Goal: Task Accomplishment & Management: Manage account settings

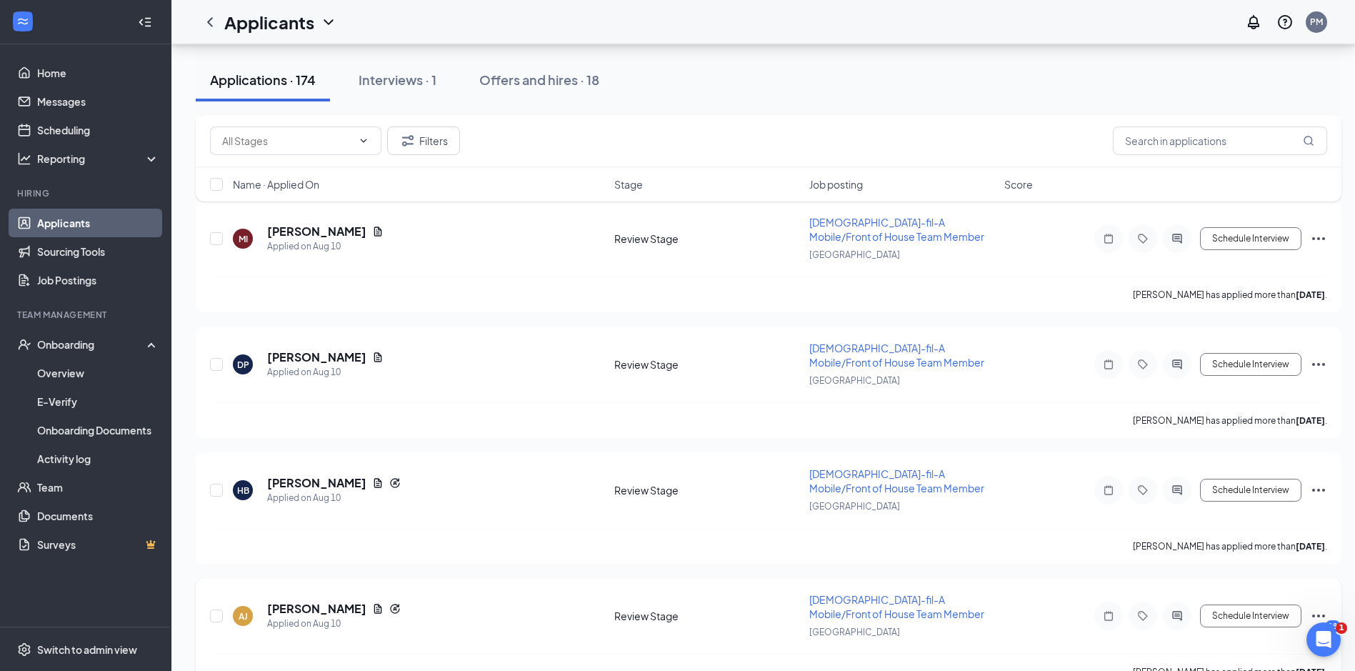
scroll to position [12282, 0]
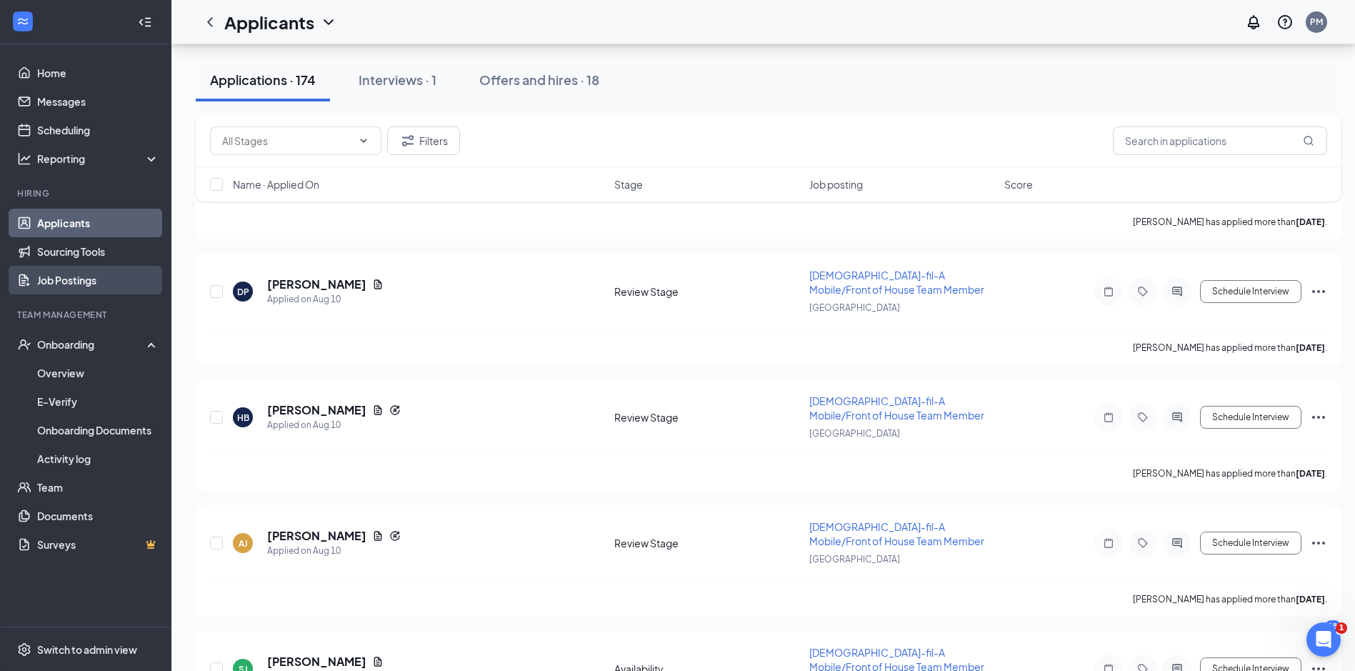
click at [74, 283] on link "Job Postings" at bounding box center [98, 280] width 122 height 29
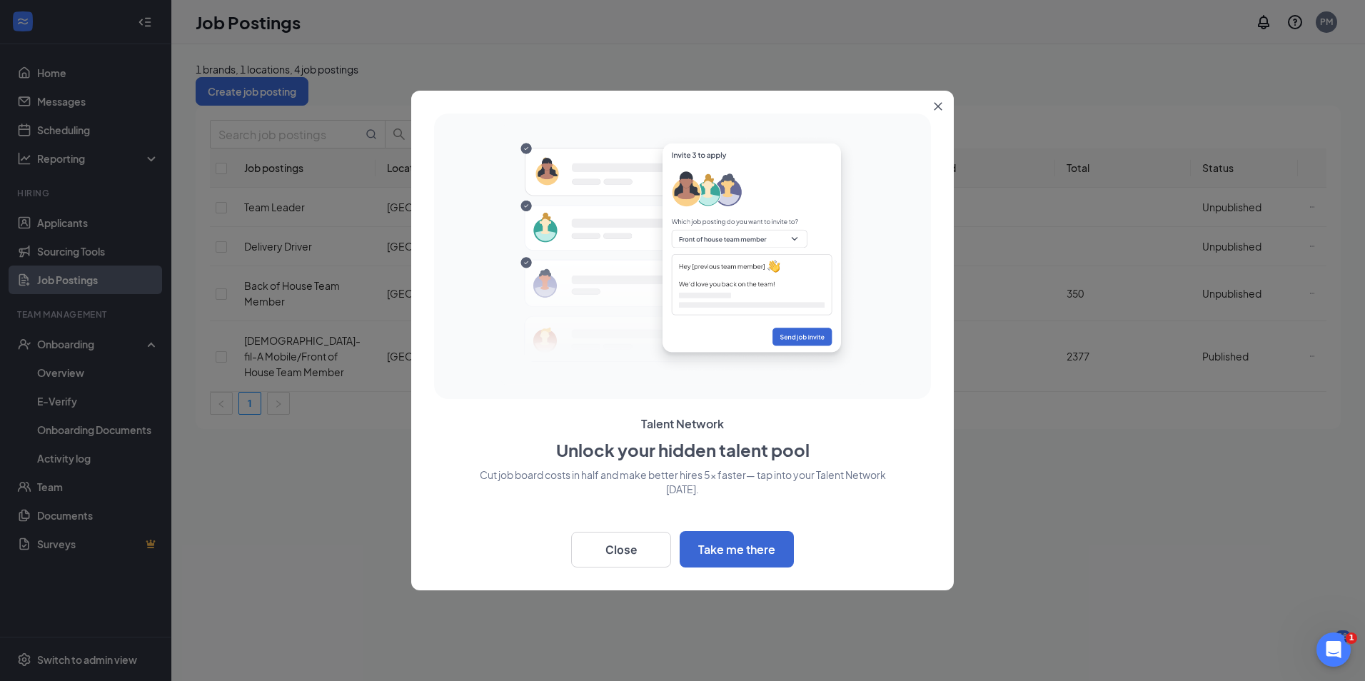
click at [939, 104] on icon "Close" at bounding box center [938, 106] width 9 height 9
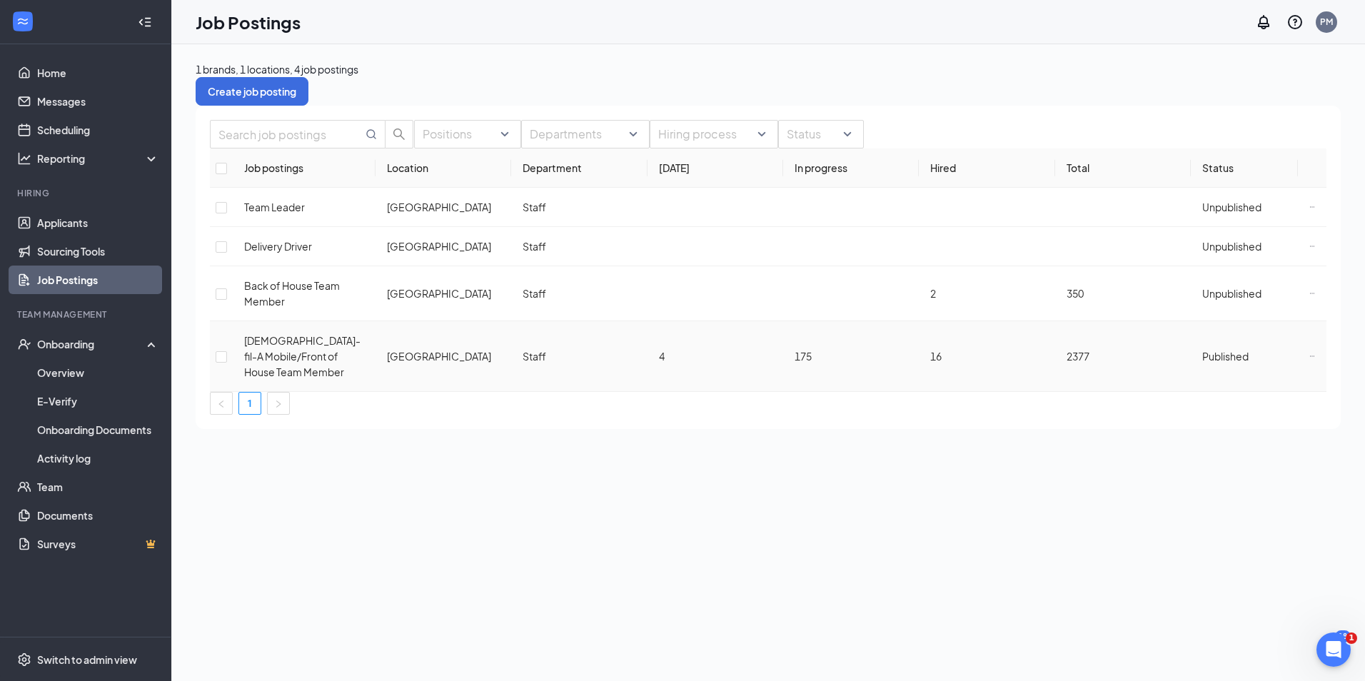
click at [1320, 331] on td at bounding box center [1312, 356] width 29 height 71
click at [1313, 353] on icon "Ellipses" at bounding box center [1313, 356] width 6 height 6
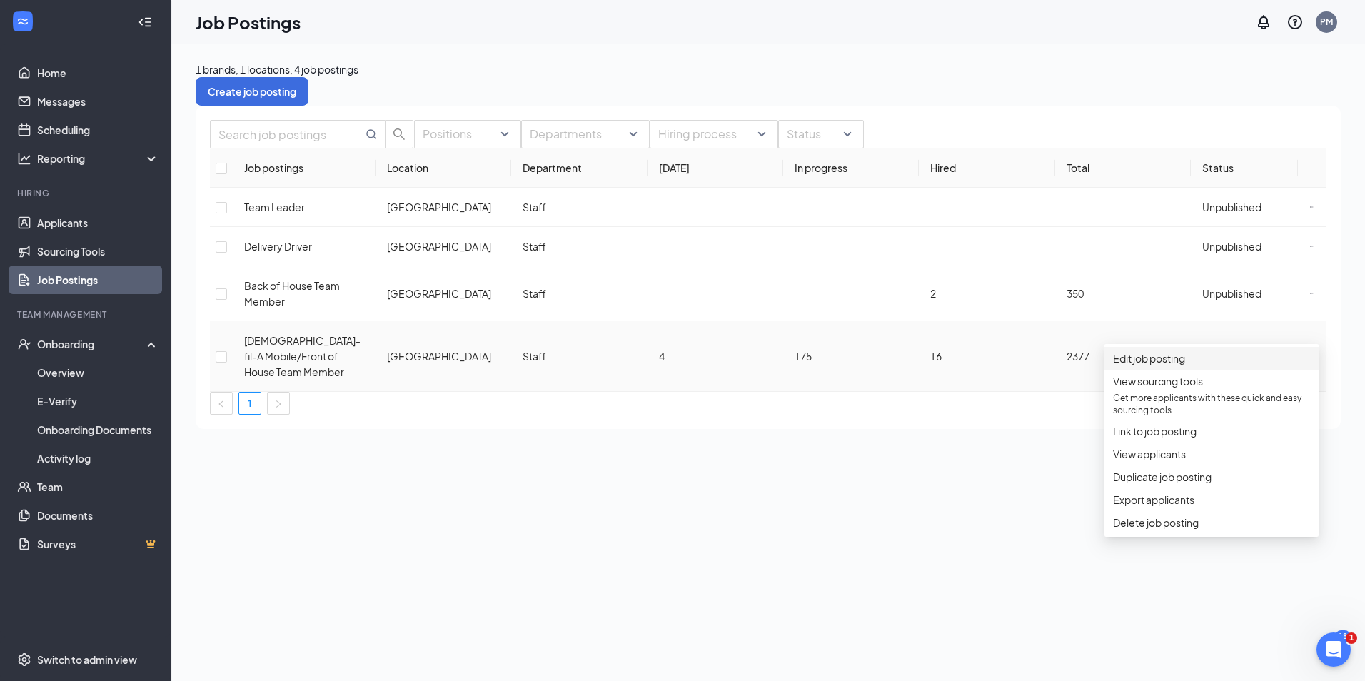
click at [1163, 362] on span "Edit job posting" at bounding box center [1149, 358] width 72 height 13
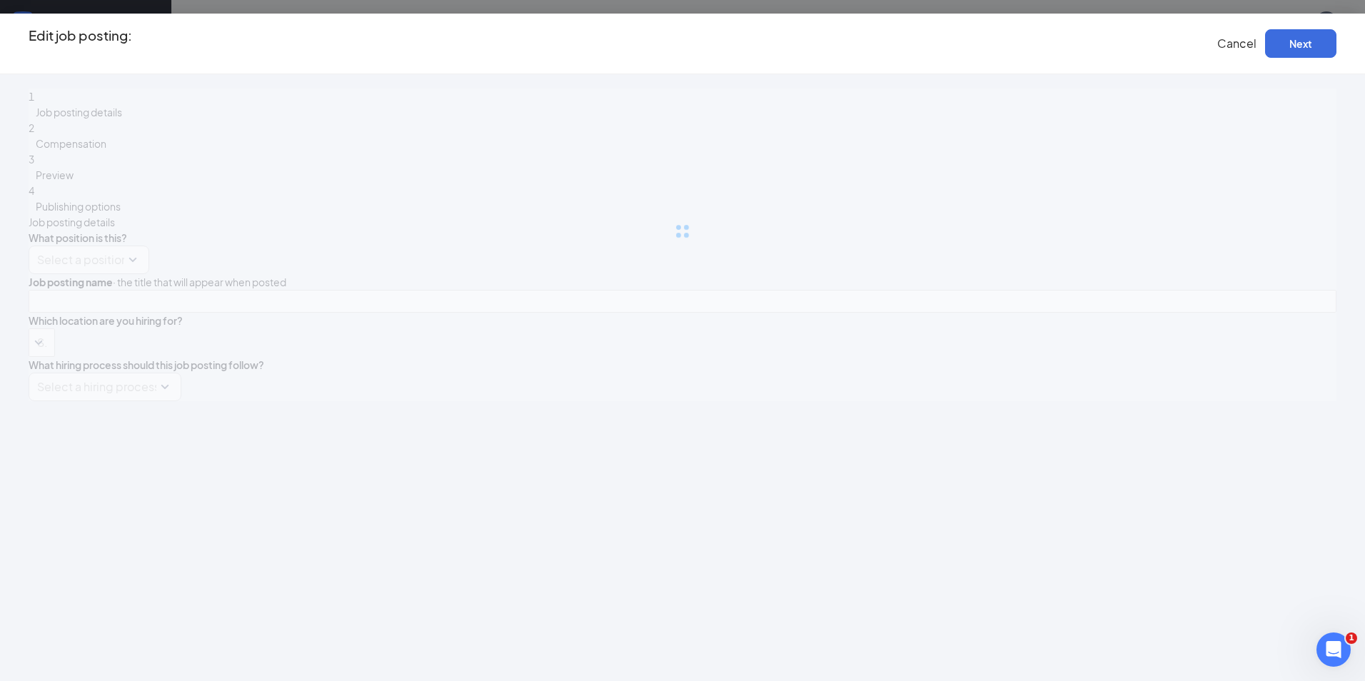
type input "[DEMOGRAPHIC_DATA]-fil-A Mobile/Front of House Team Member"
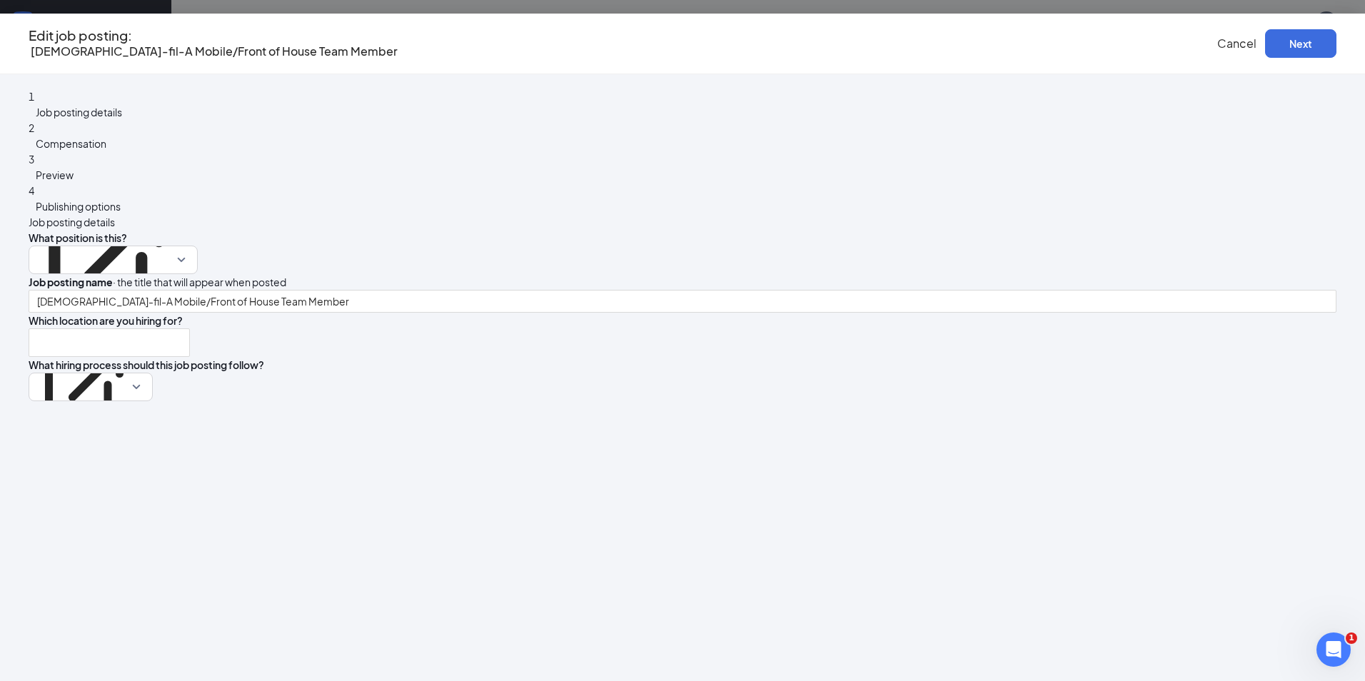
type input "[GEOGRAPHIC_DATA]"
click at [1265, 48] on button "Next" at bounding box center [1300, 43] width 71 height 29
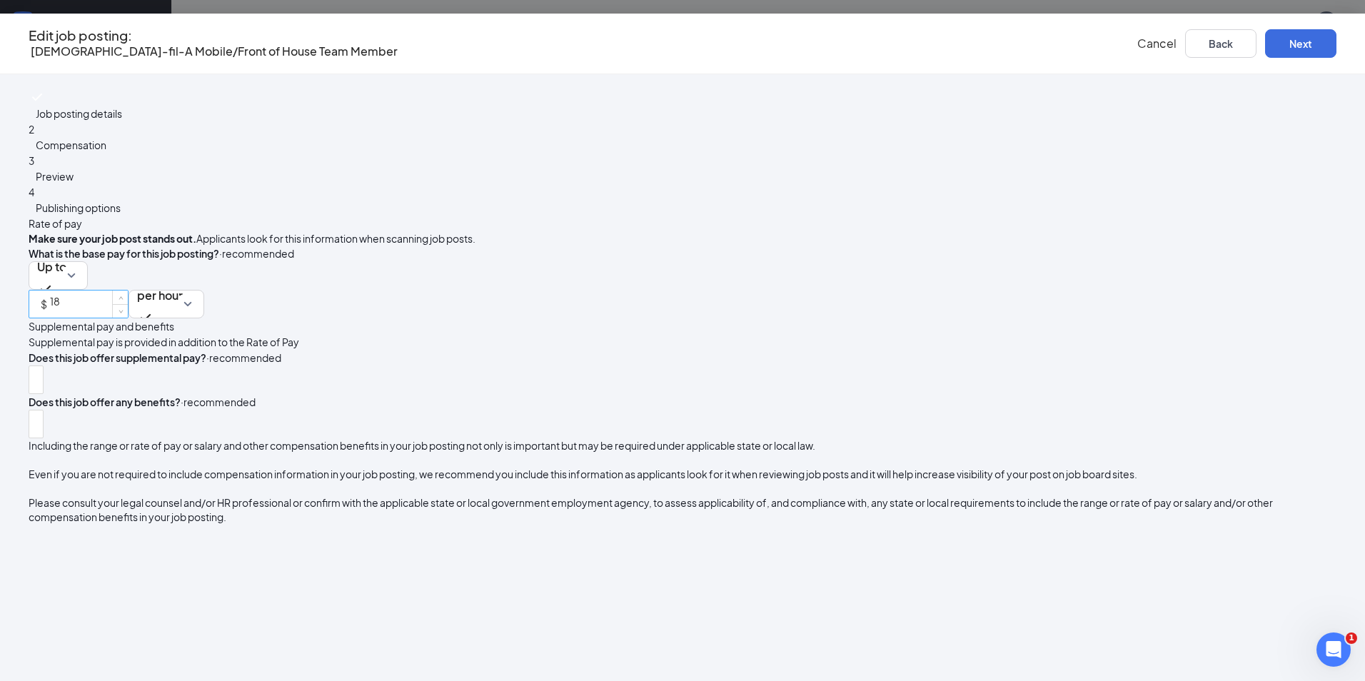
click at [128, 291] on input "18" at bounding box center [89, 301] width 78 height 21
type input "1"
type input "20"
click at [1265, 47] on button "Next" at bounding box center [1300, 43] width 71 height 29
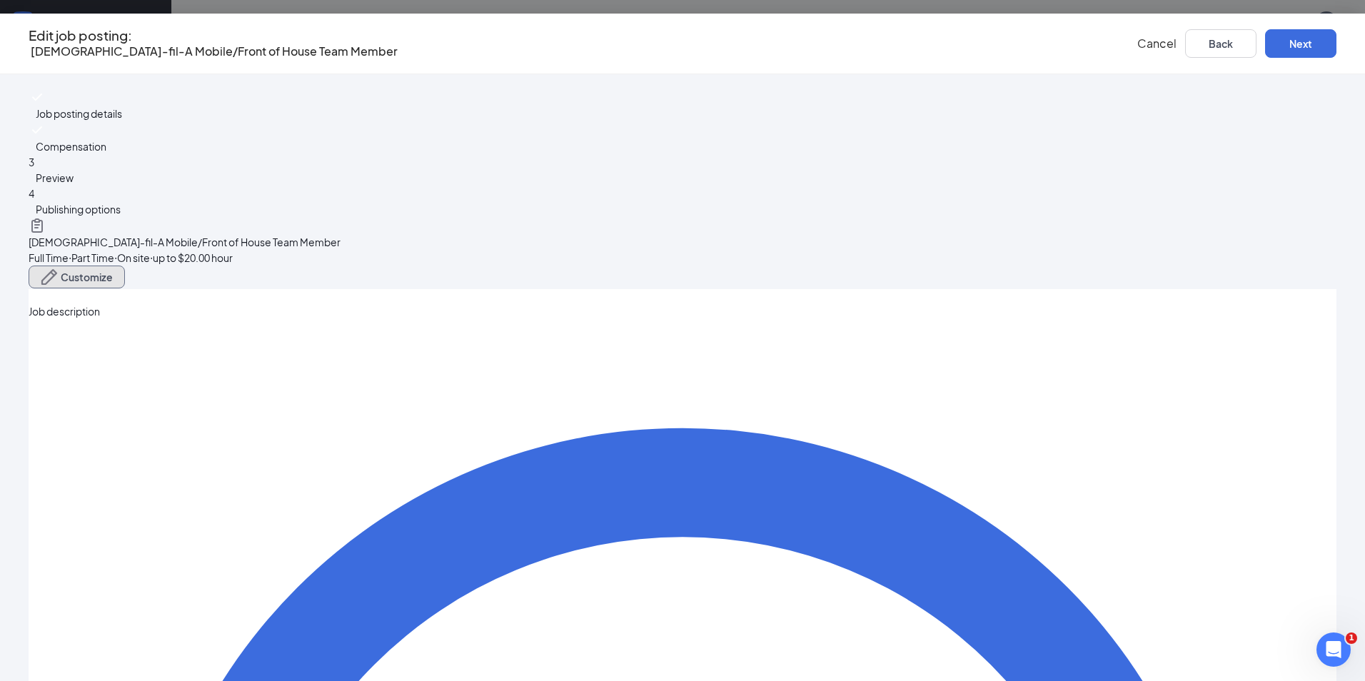
click at [113, 272] on span "Customize" at bounding box center [87, 277] width 52 height 10
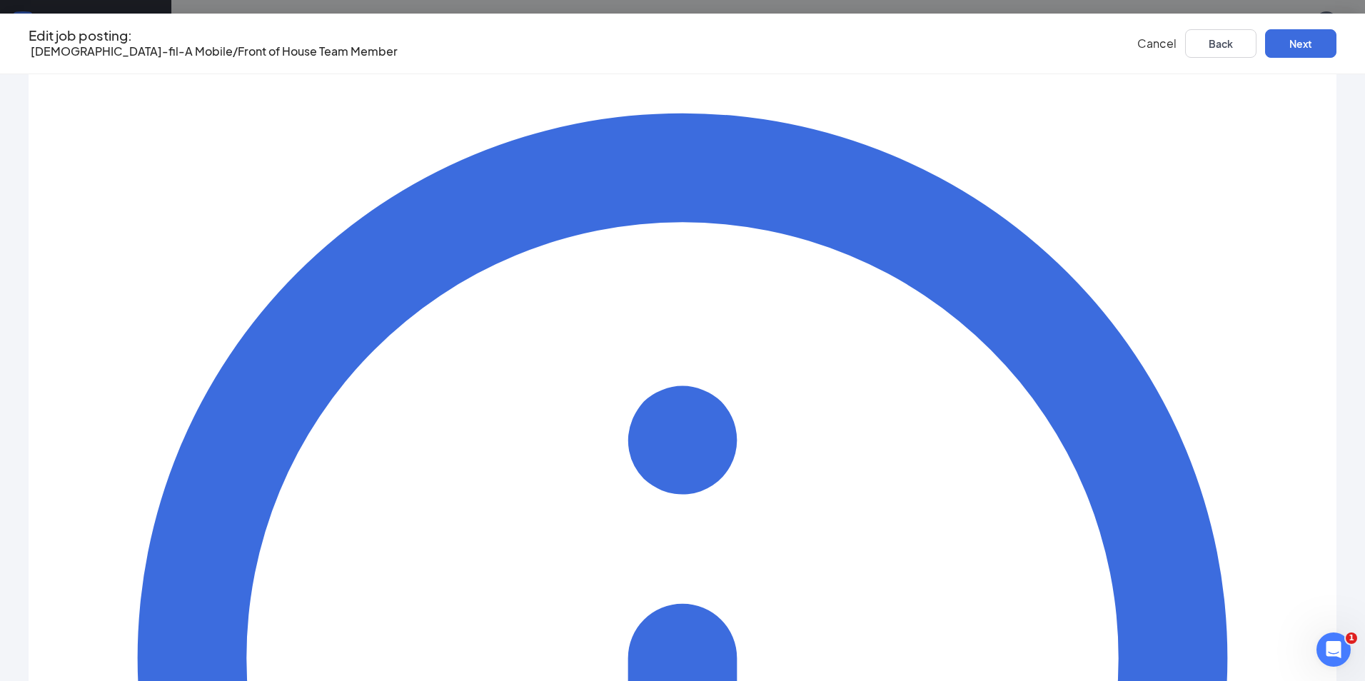
scroll to position [428, 0]
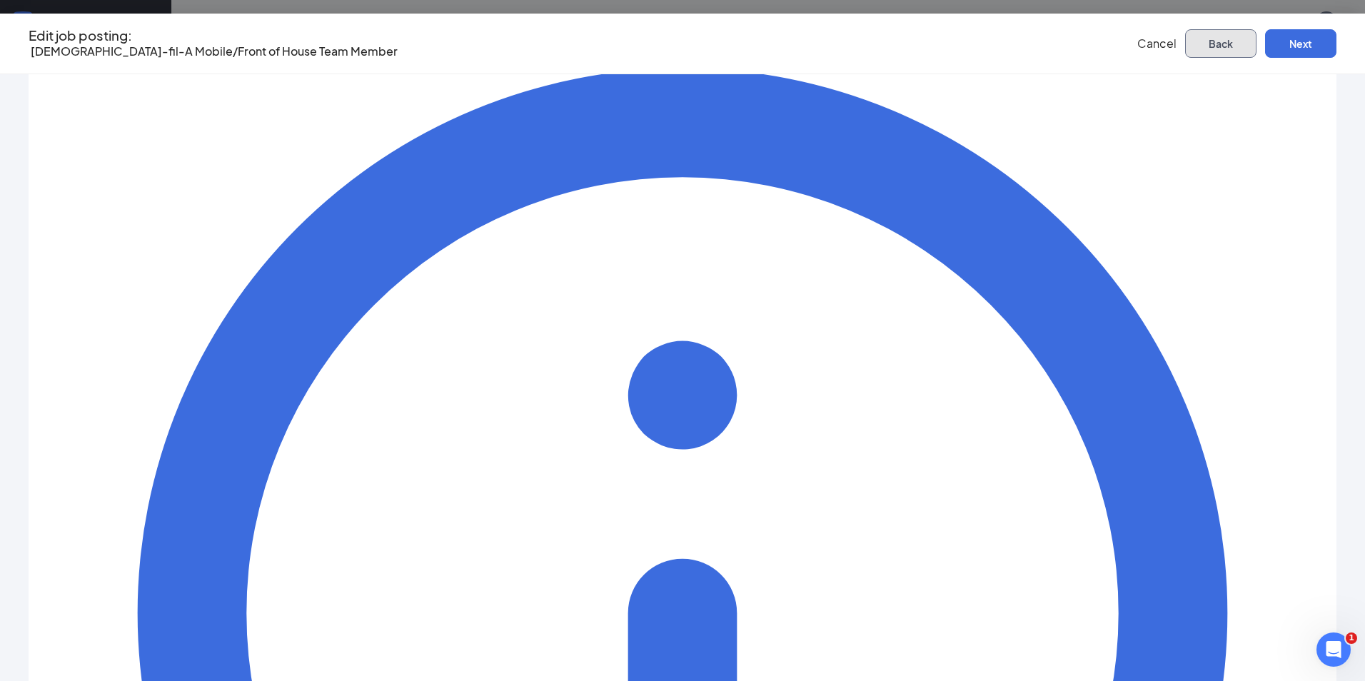
click at [1185, 44] on button "Back" at bounding box center [1220, 43] width 71 height 29
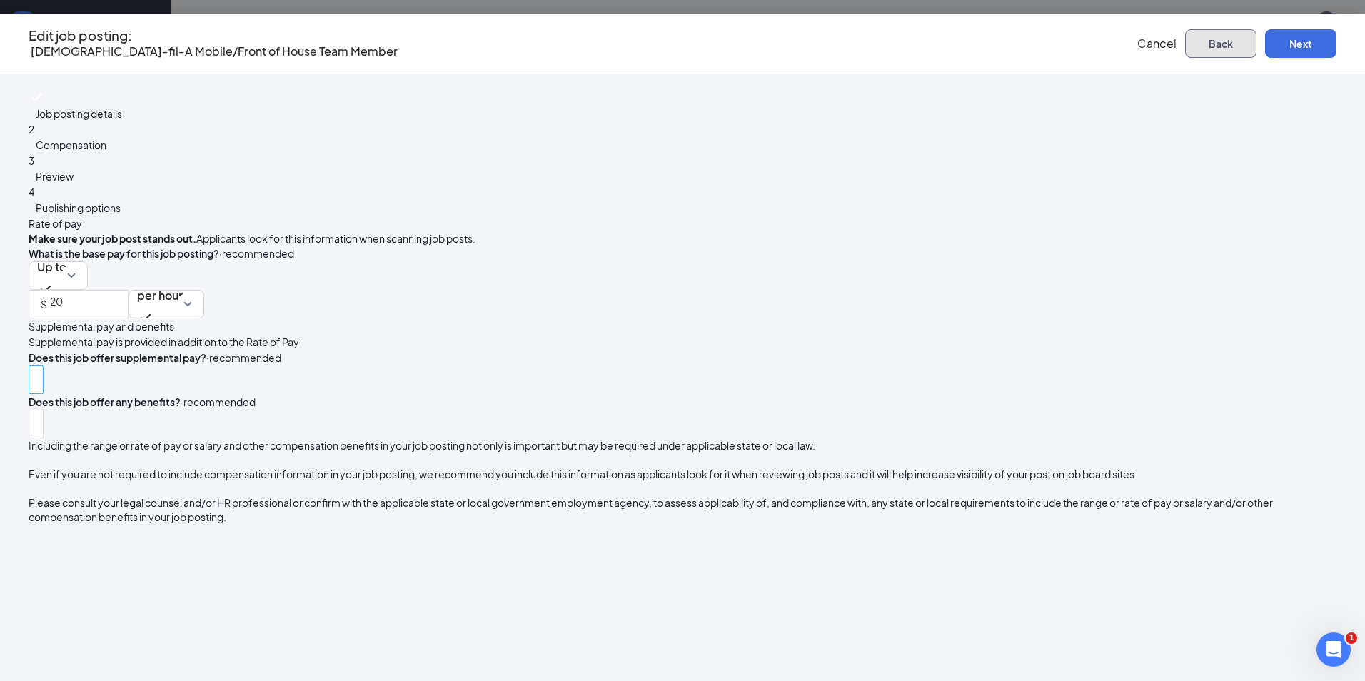
scroll to position [0, 0]
click at [1265, 47] on button "Next" at bounding box center [1300, 43] width 71 height 29
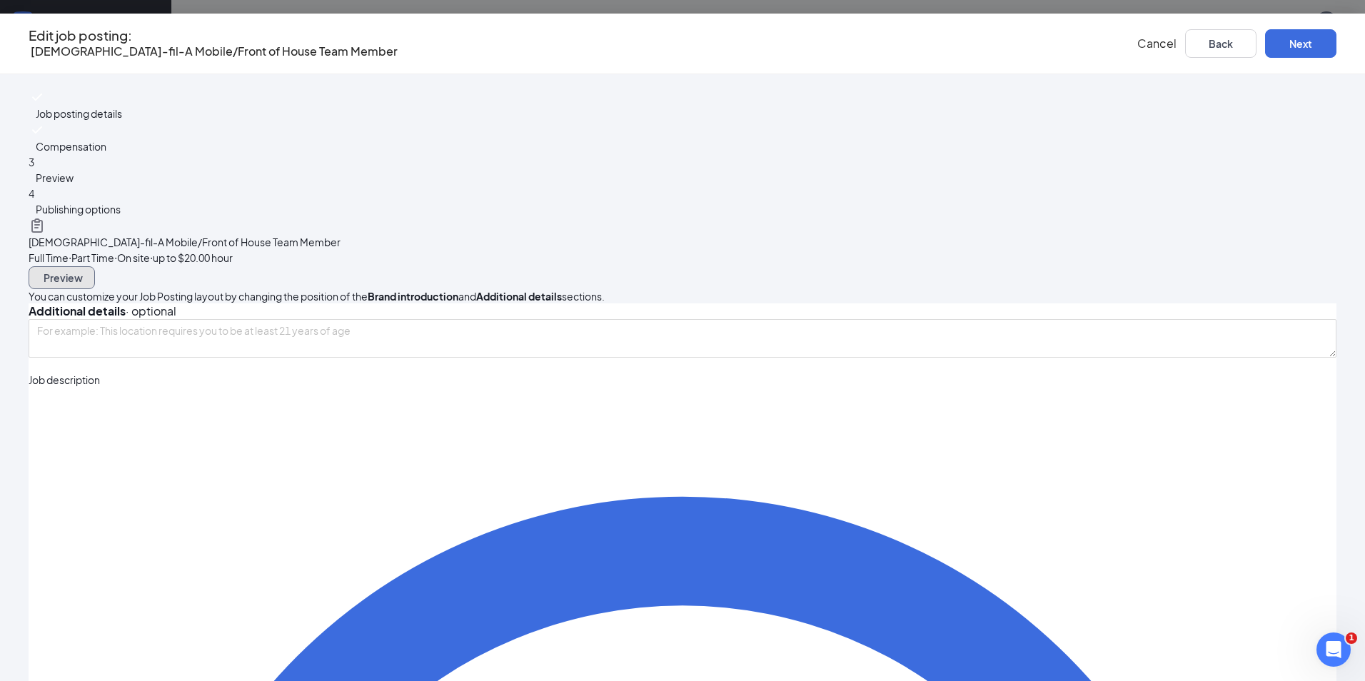
click at [83, 273] on span "Preview" at bounding box center [63, 278] width 39 height 10
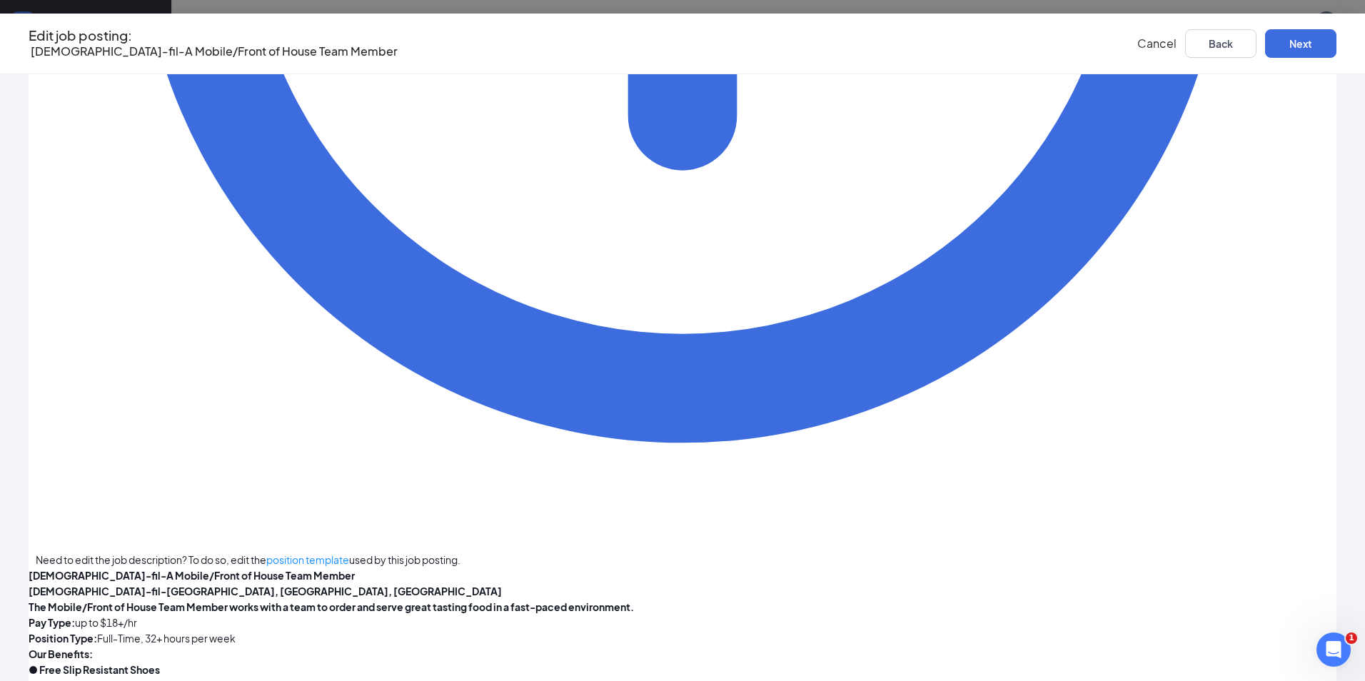
scroll to position [1076, 0]
click at [1265, 39] on button "Next" at bounding box center [1300, 43] width 71 height 29
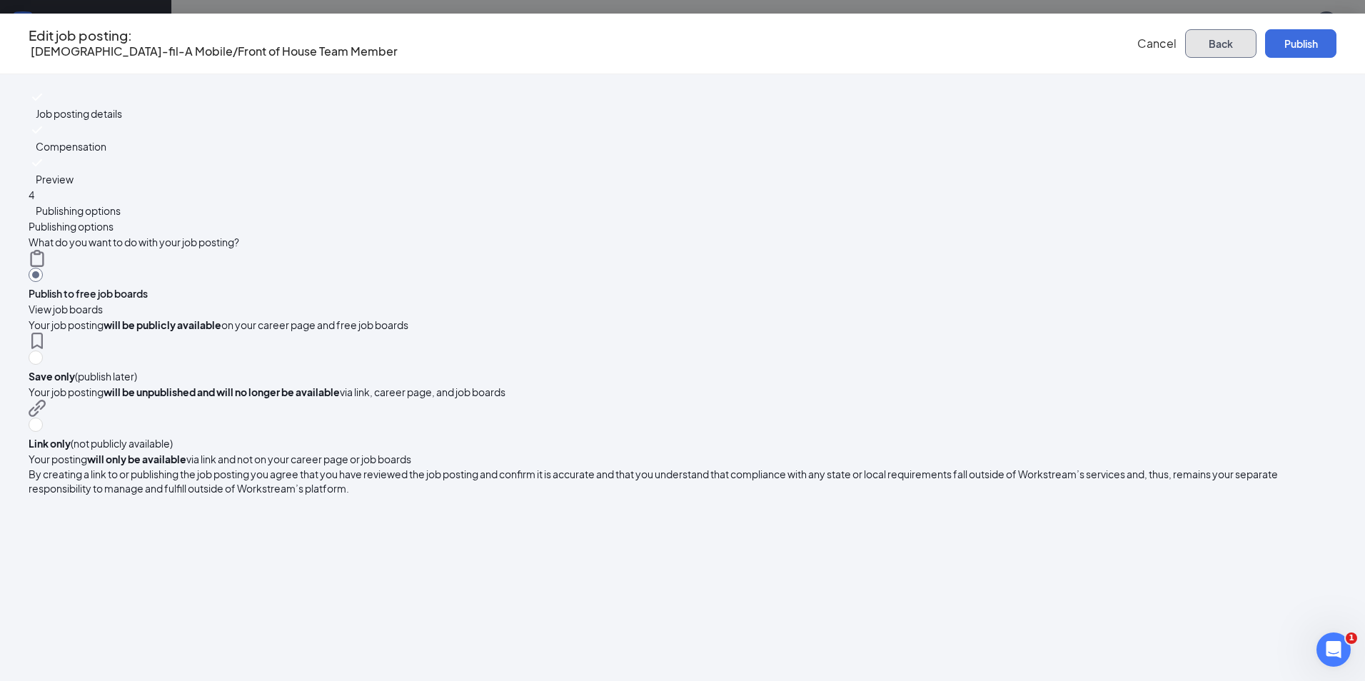
click at [1185, 46] on button "Back" at bounding box center [1220, 43] width 71 height 29
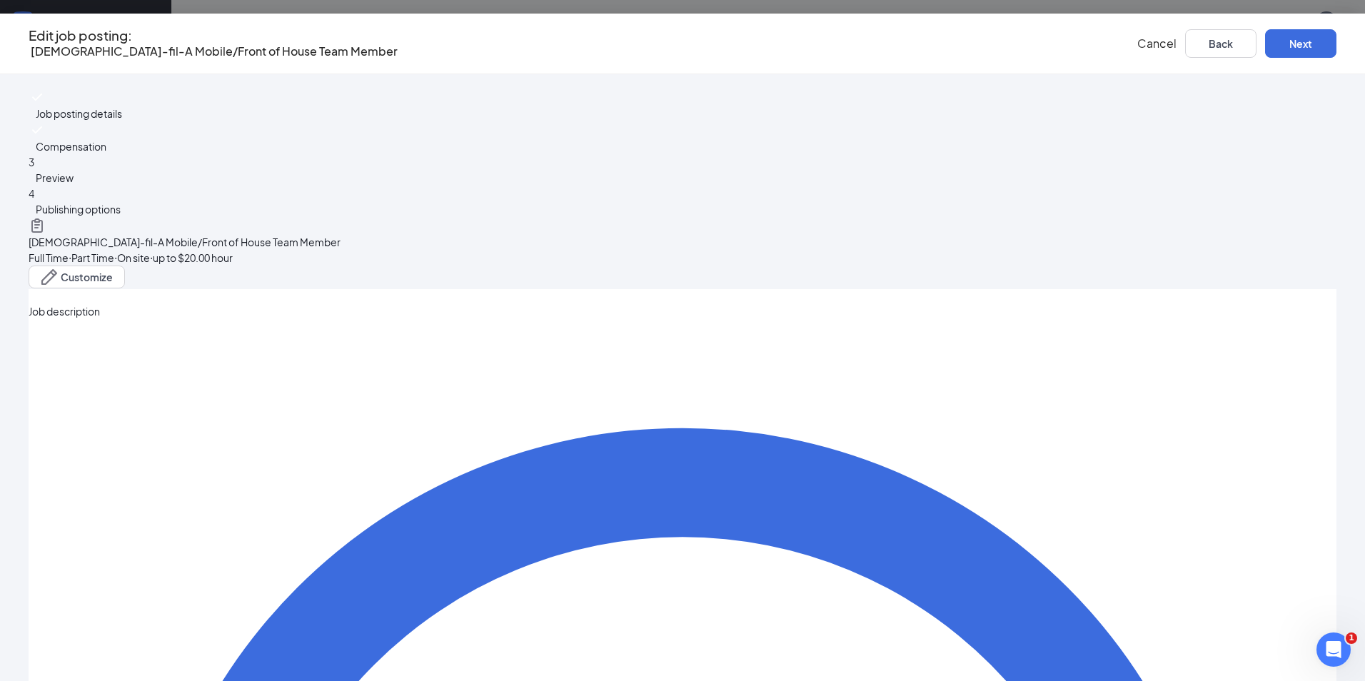
click at [122, 115] on span "Job posting details" at bounding box center [79, 113] width 86 height 13
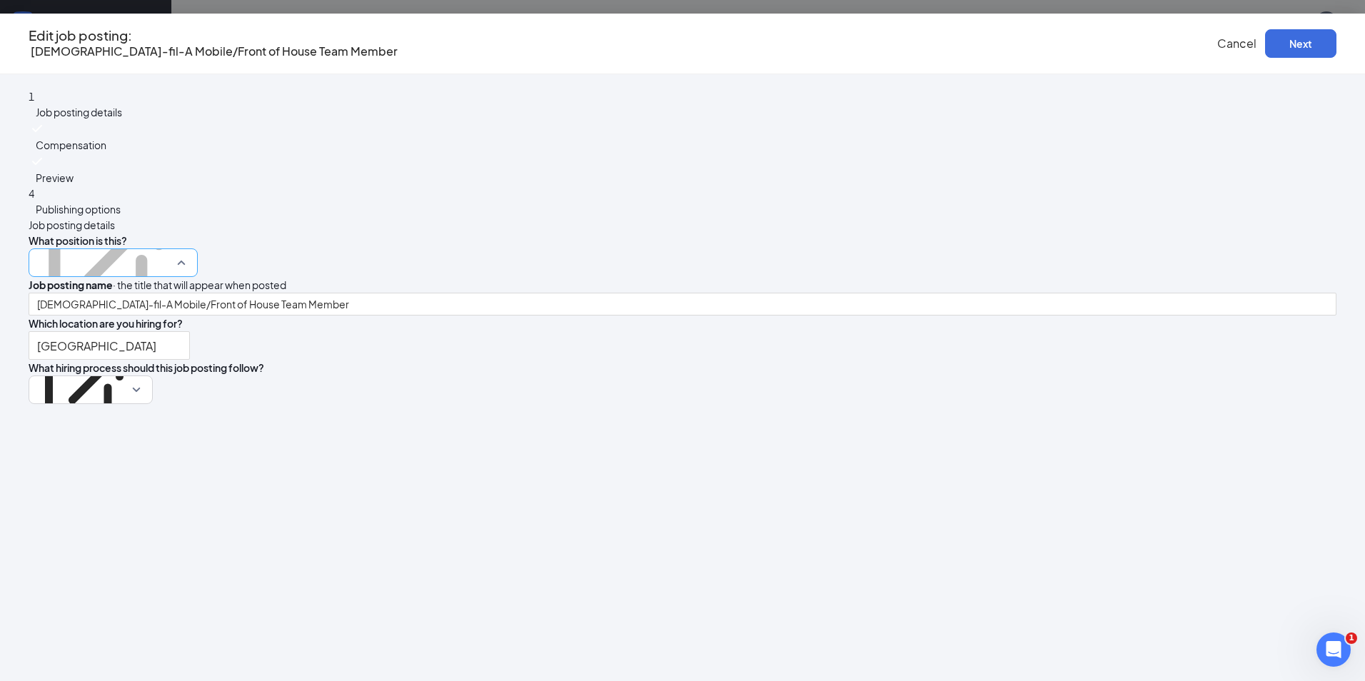
click at [189, 249] on span "Front of House Team Member" at bounding box center [113, 262] width 152 height 27
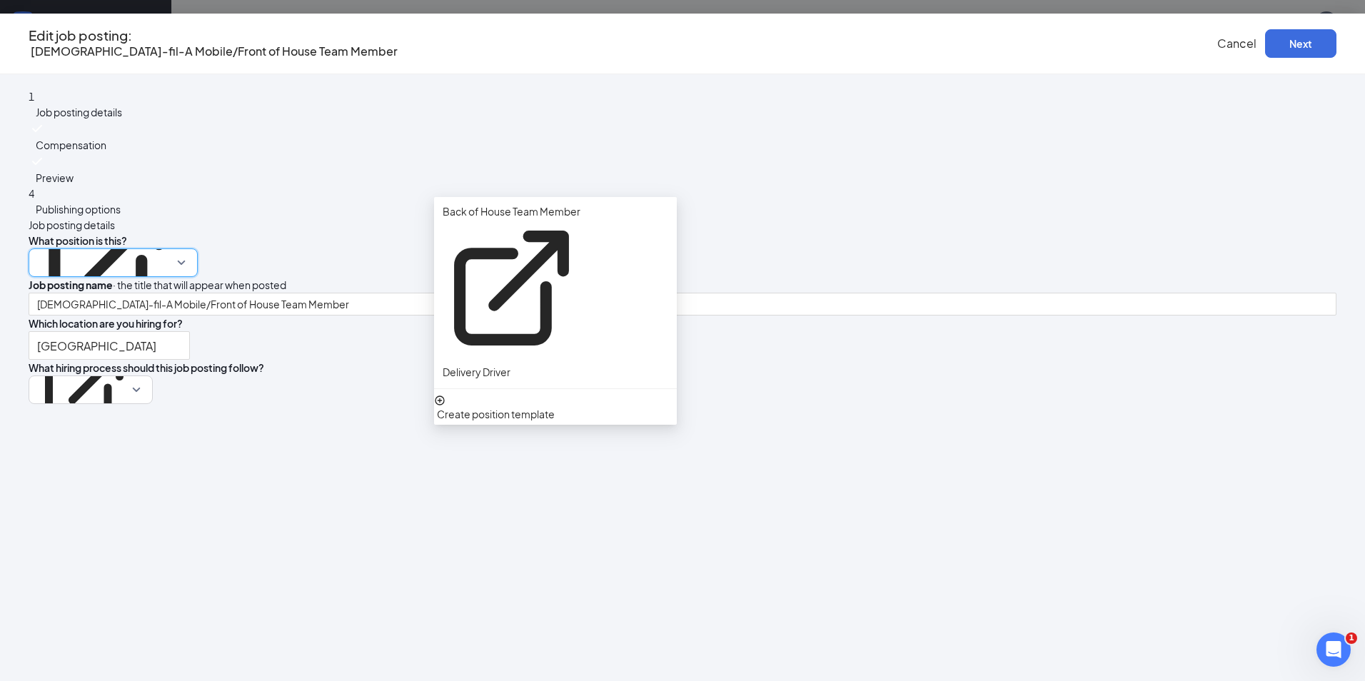
click at [127, 234] on span "What position is this?" at bounding box center [78, 240] width 99 height 13
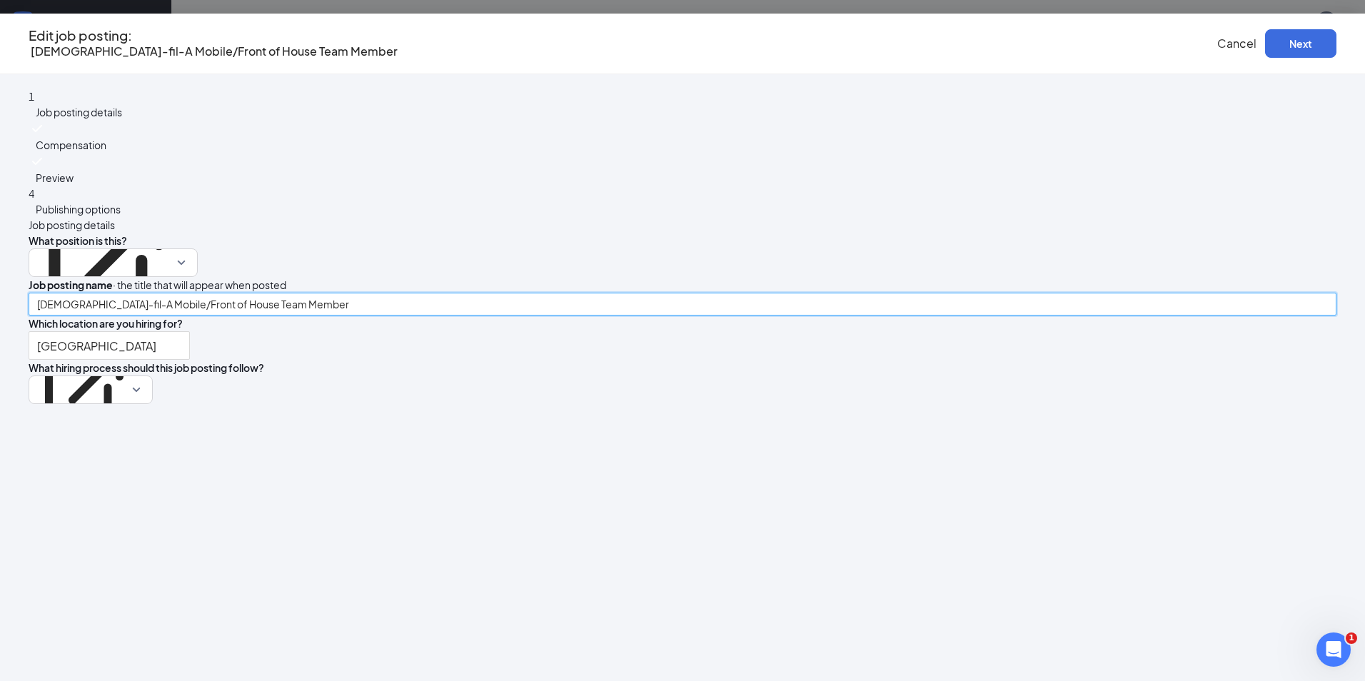
click at [704, 293] on input "[DEMOGRAPHIC_DATA]-fil-A Mobile/Front of House Team Member" at bounding box center [683, 304] width 1308 height 23
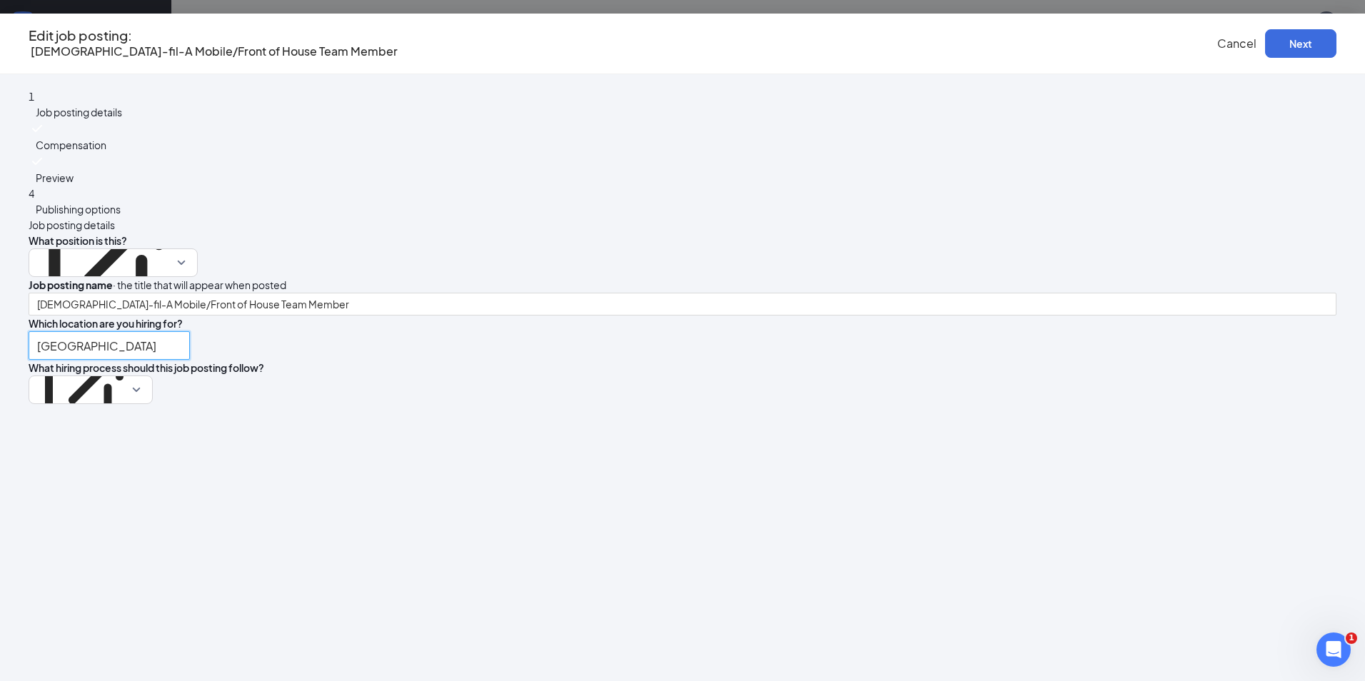
click at [190, 331] on input "[GEOGRAPHIC_DATA]" at bounding box center [109, 345] width 161 height 29
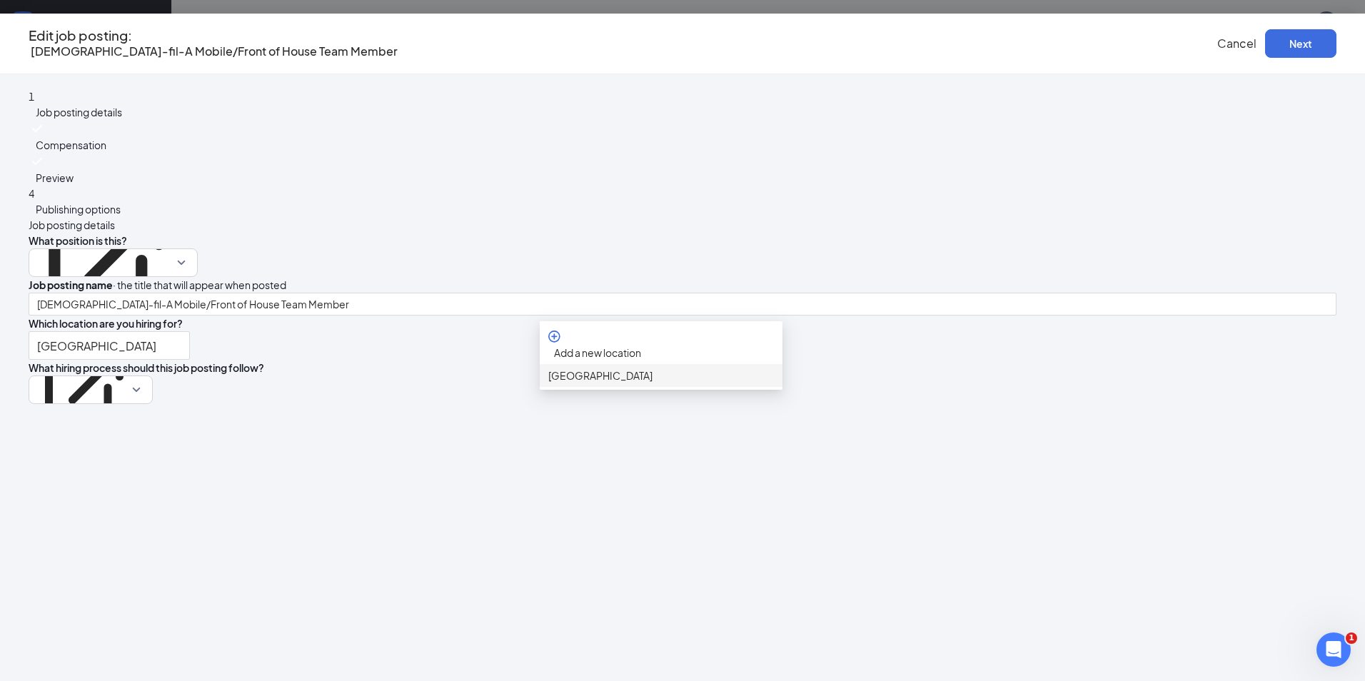
click at [884, 331] on div "[GEOGRAPHIC_DATA]" at bounding box center [683, 345] width 1308 height 29
click at [131, 341] on p "Staff - Team Leader" at bounding box center [84, 334] width 94 height 14
click at [931, 328] on div "What position is this? Front of House Team Member 51291 51293 51290 Back of Hou…" at bounding box center [683, 318] width 1308 height 171
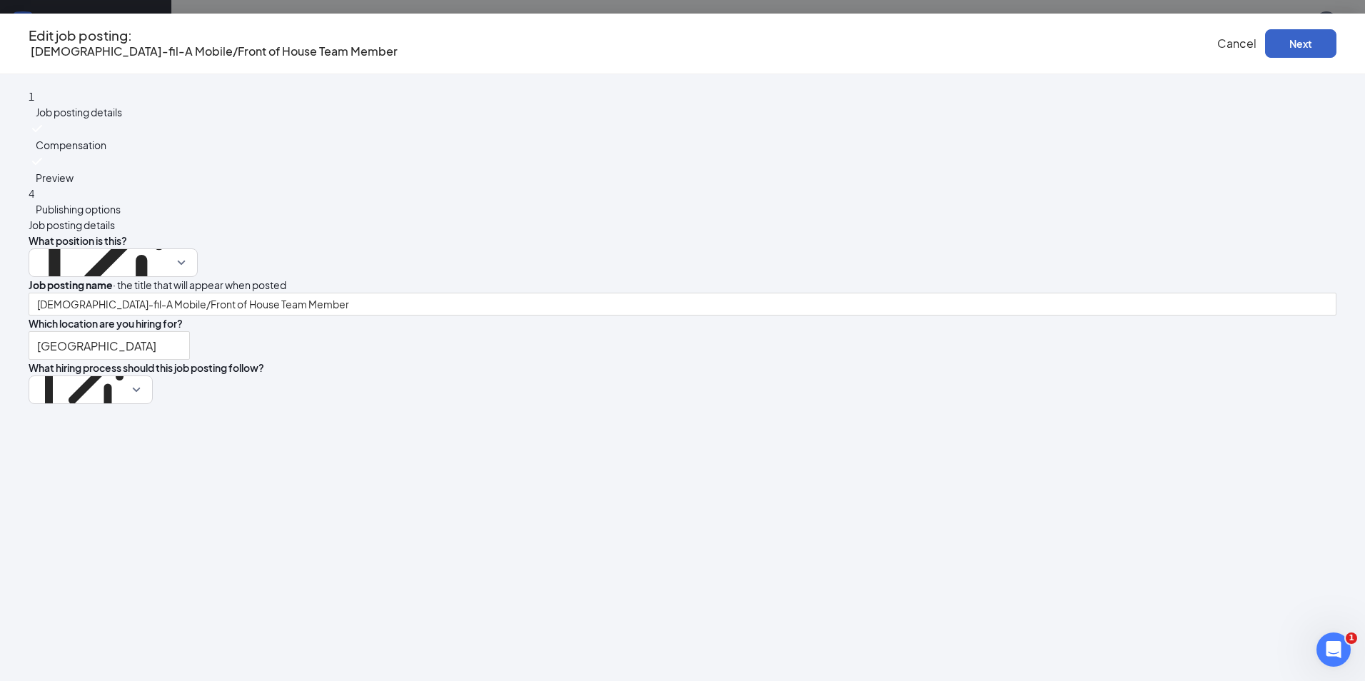
click at [1265, 50] on button "Next" at bounding box center [1300, 43] width 71 height 29
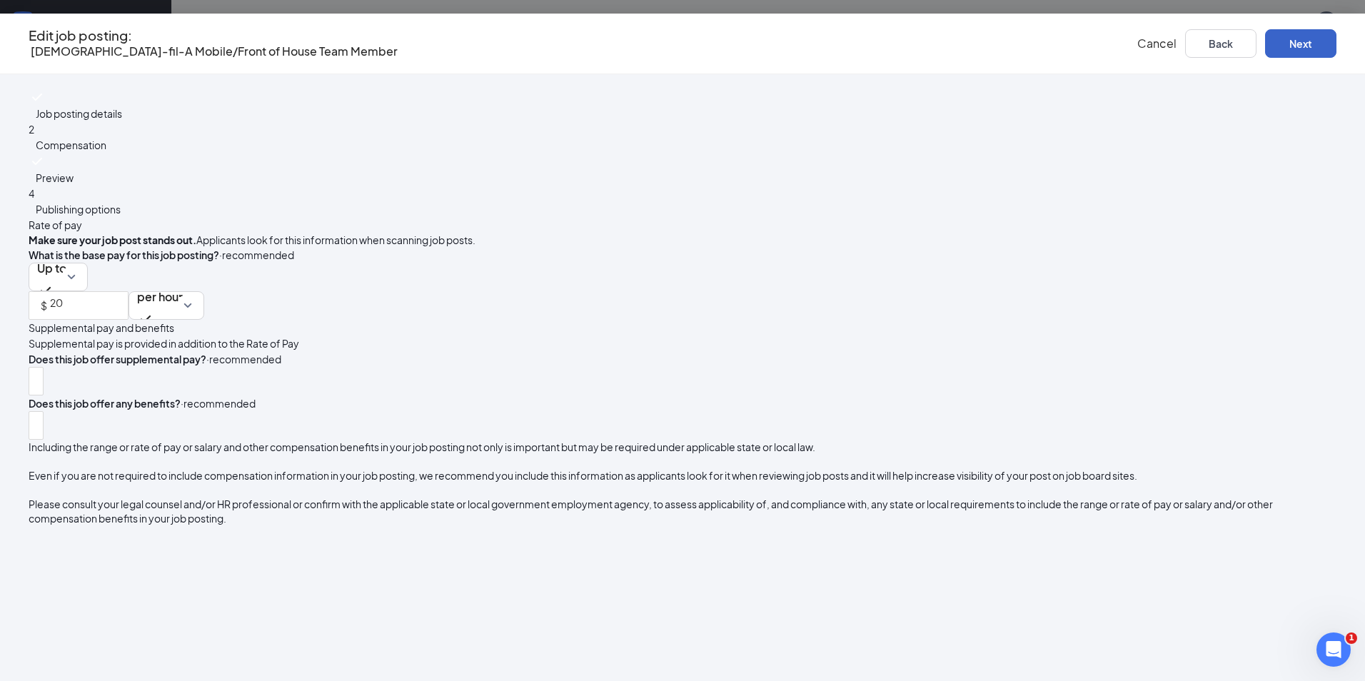
scroll to position [64, 0]
click at [1265, 44] on button "Next" at bounding box center [1300, 43] width 71 height 29
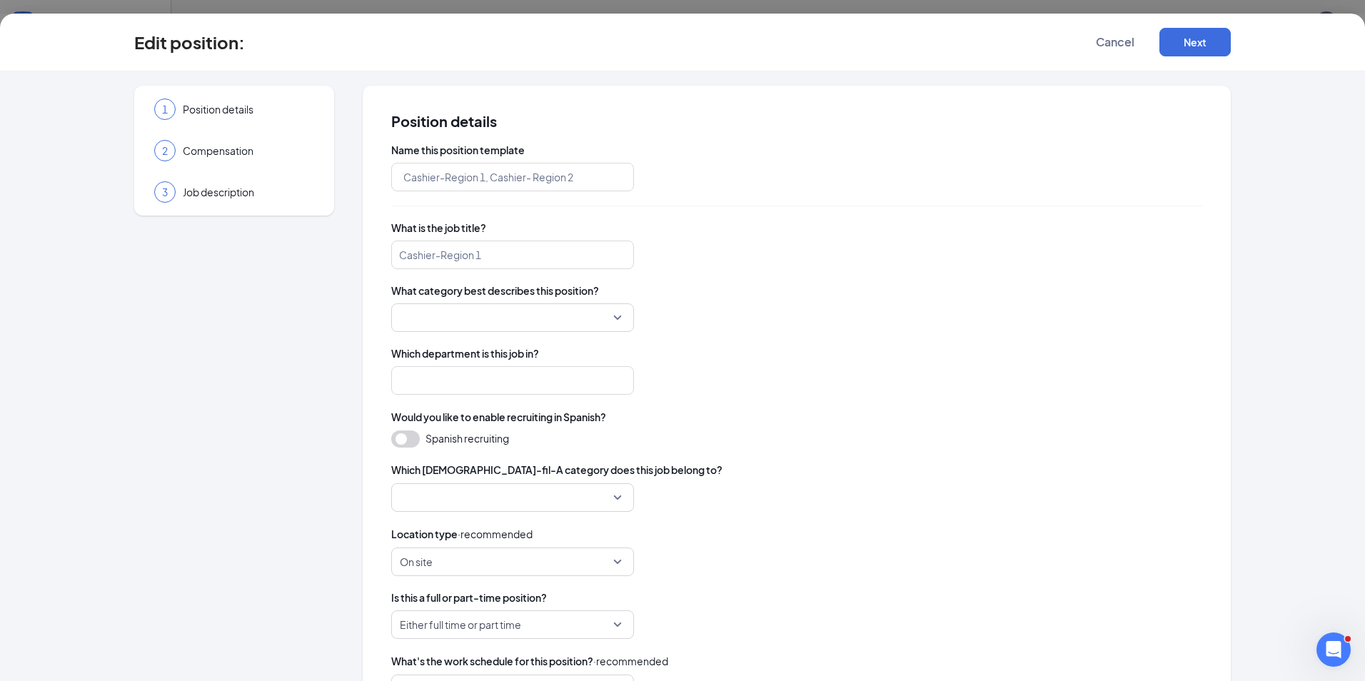
type input "Front of House Team Member"
type input "Staff"
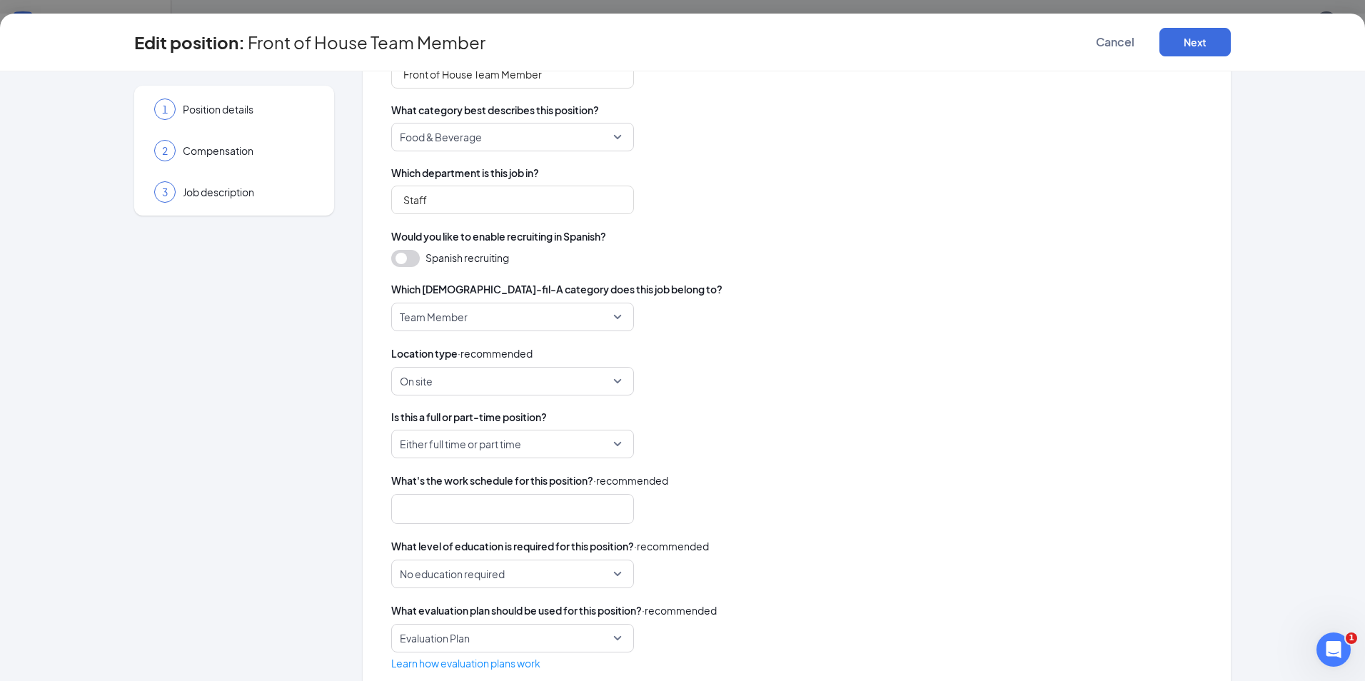
scroll to position [214, 0]
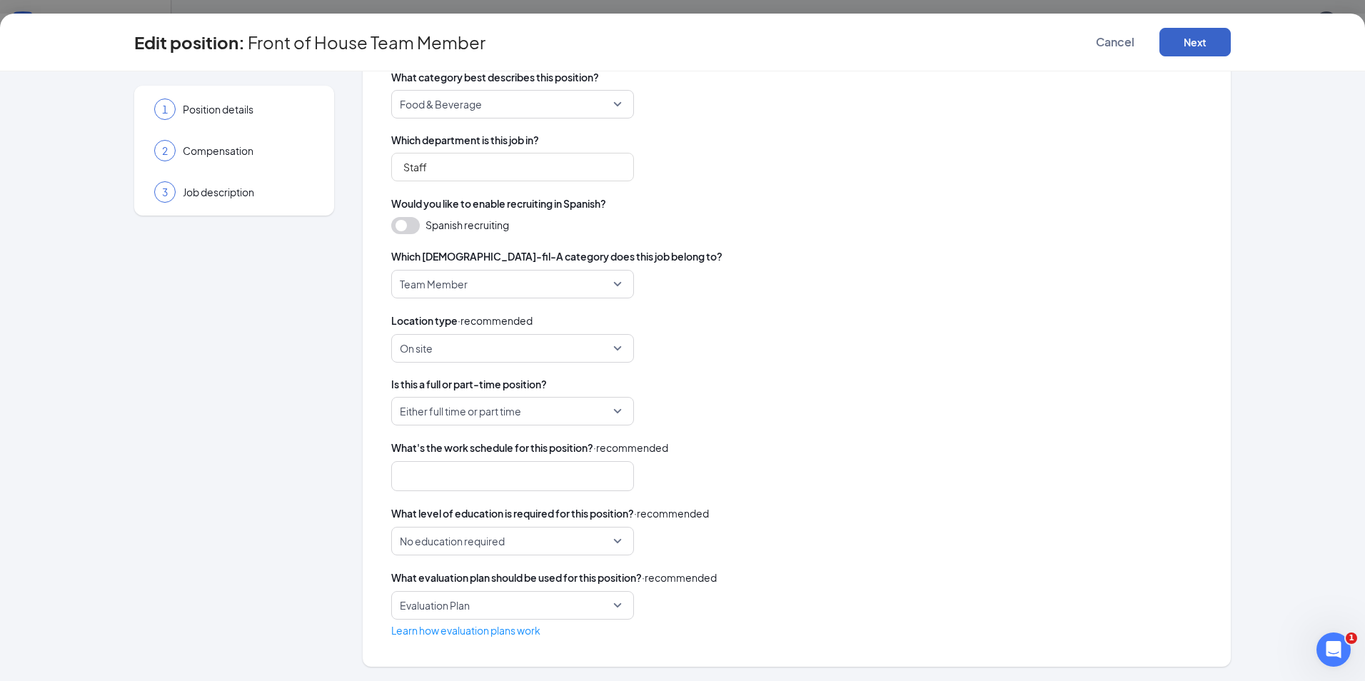
click at [1197, 35] on button "Next" at bounding box center [1195, 42] width 71 height 29
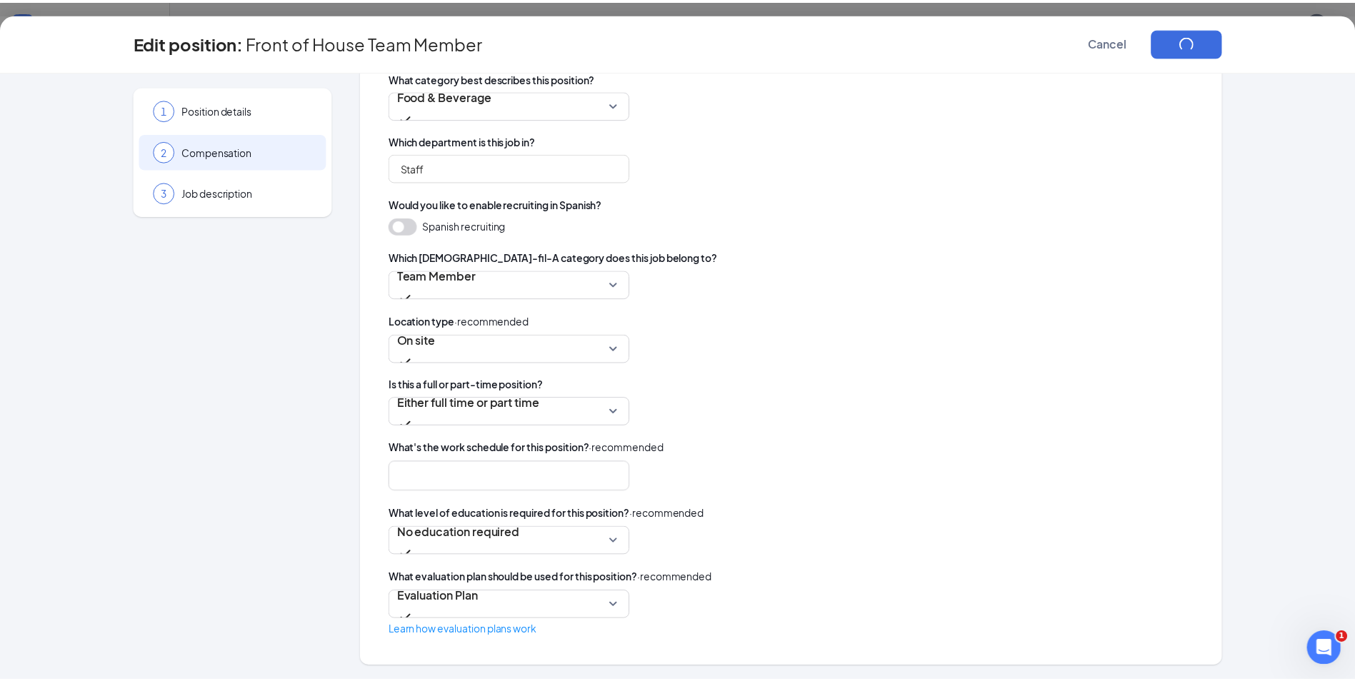
scroll to position [0, 0]
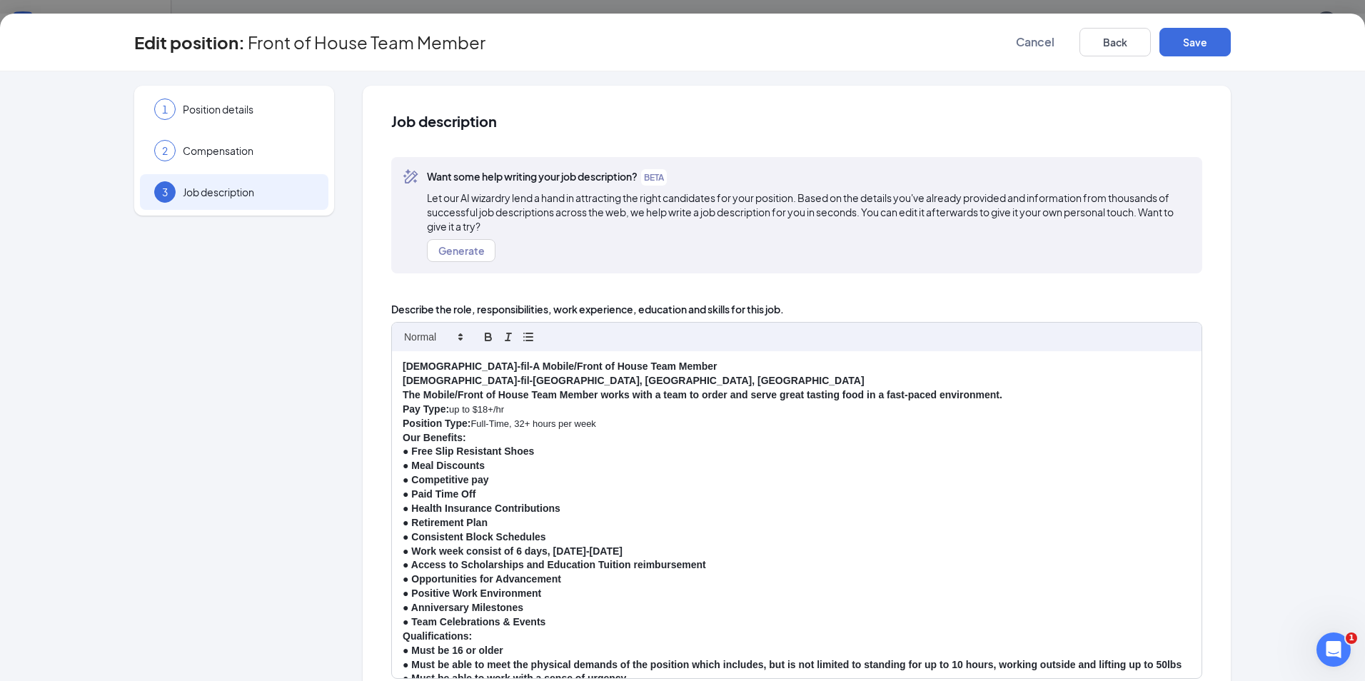
click at [482, 411] on p "Pay Type: up to $18+/hr" at bounding box center [797, 410] width 788 height 14
click at [485, 408] on p "Pay Type: up to $18+/hr" at bounding box center [797, 410] width 788 height 14
click at [1210, 46] on button "Save" at bounding box center [1195, 42] width 71 height 29
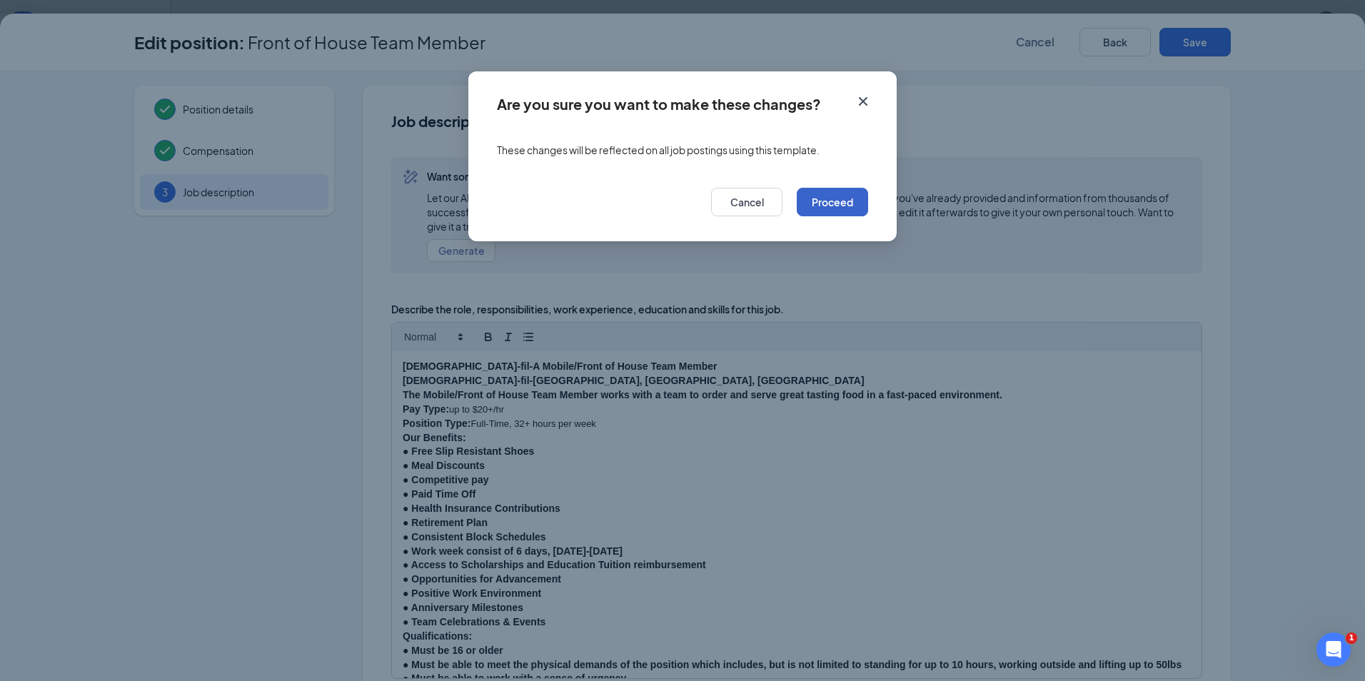
click at [843, 202] on button "Proceed" at bounding box center [832, 202] width 71 height 29
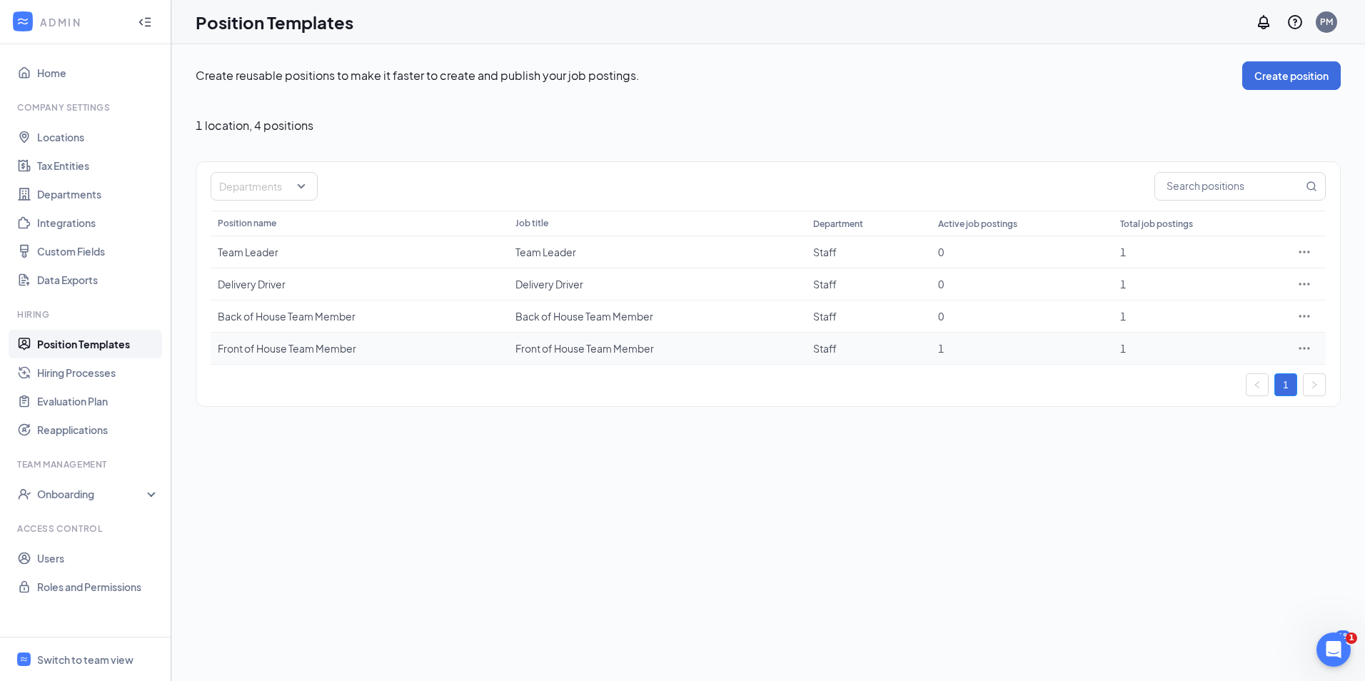
click at [1304, 347] on icon "Ellipses" at bounding box center [1305, 348] width 14 height 14
click at [282, 351] on div "Front of House Team Member" at bounding box center [359, 348] width 283 height 14
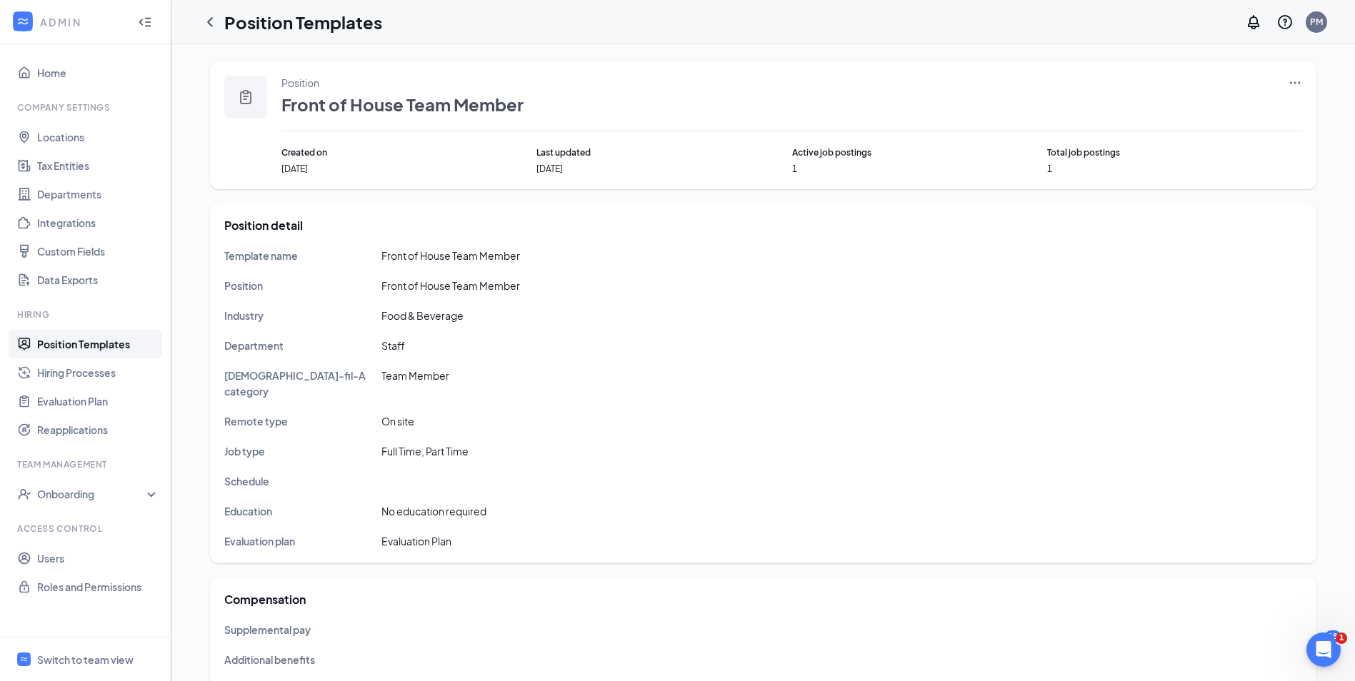
click at [210, 19] on icon "ChevronLeft" at bounding box center [210, 21] width 6 height 9
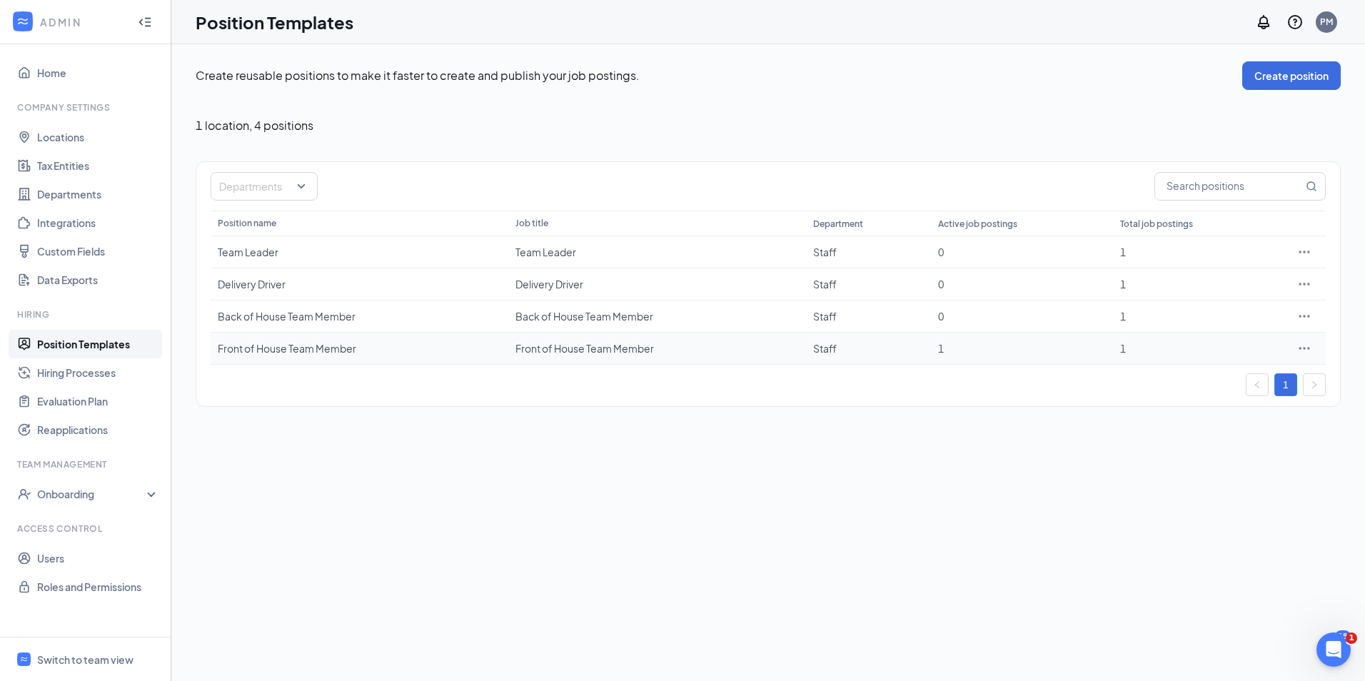
click at [1309, 346] on icon "Ellipses" at bounding box center [1305, 348] width 14 height 14
click at [1188, 381] on span "Edit" at bounding box center [1187, 377] width 19 height 13
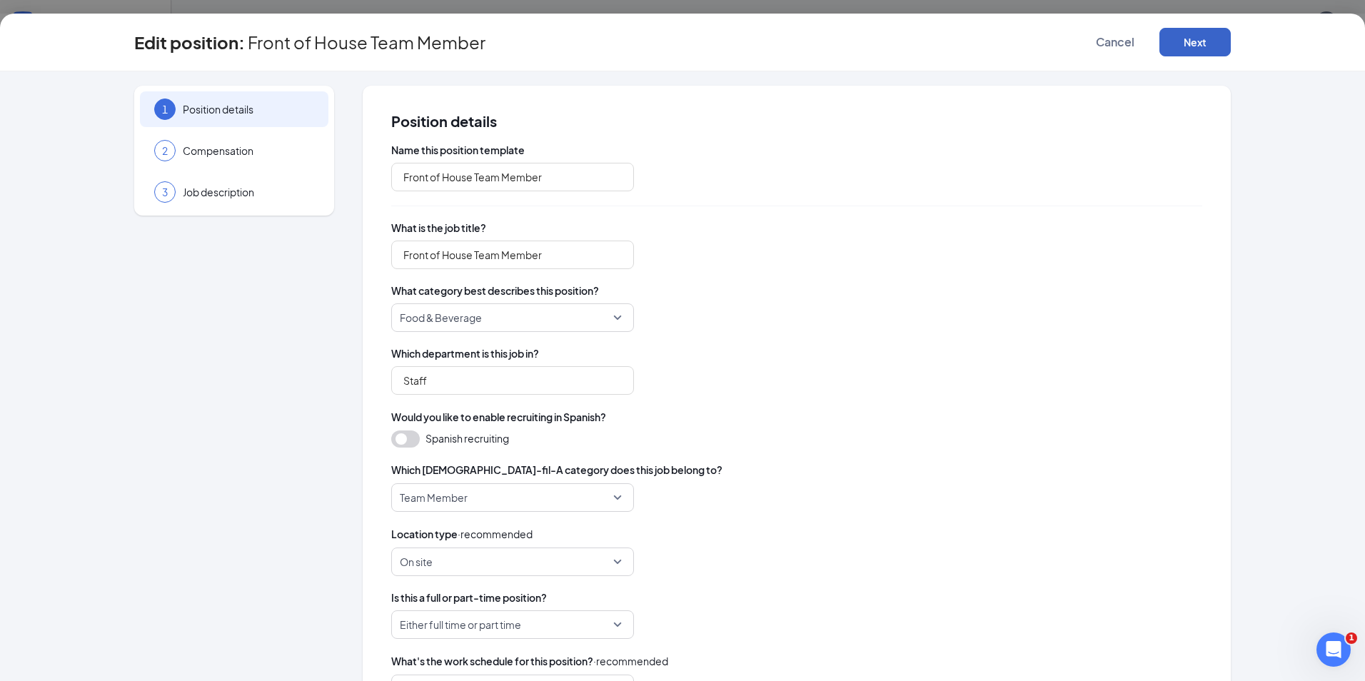
click at [1185, 46] on button "Next" at bounding box center [1195, 42] width 71 height 29
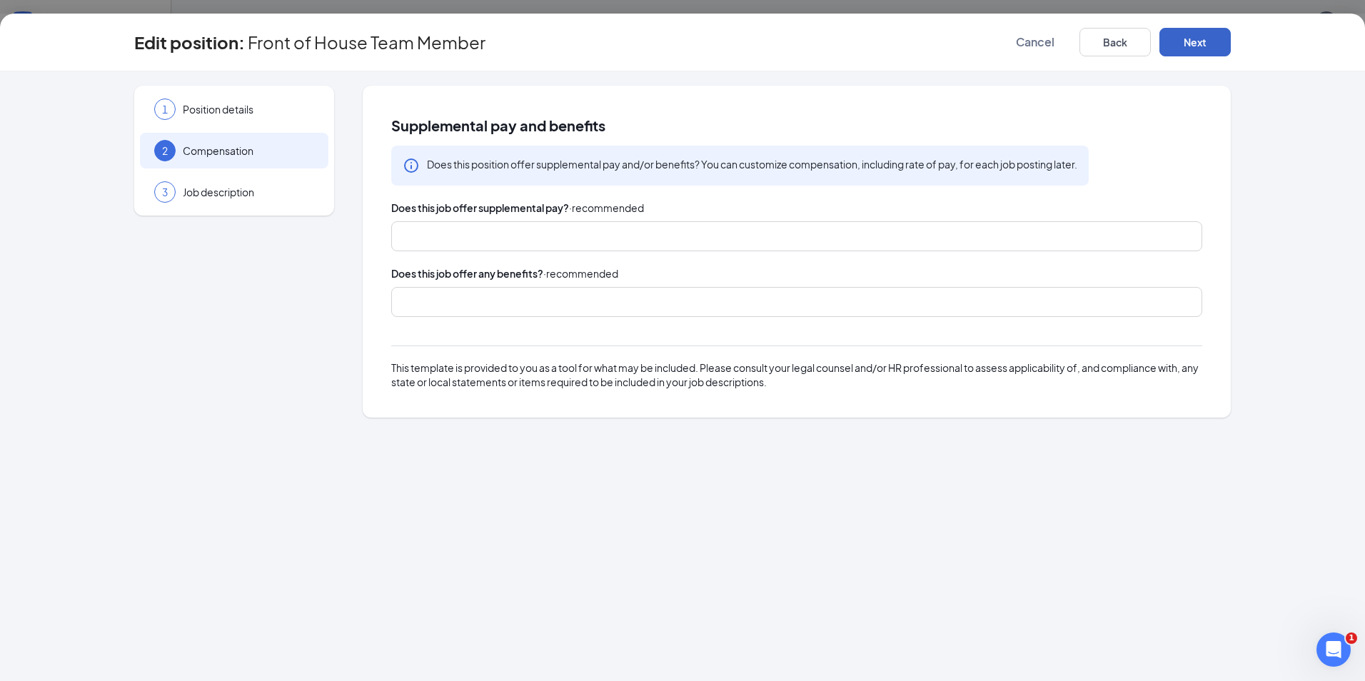
click at [1185, 46] on button "Next" at bounding box center [1195, 42] width 71 height 29
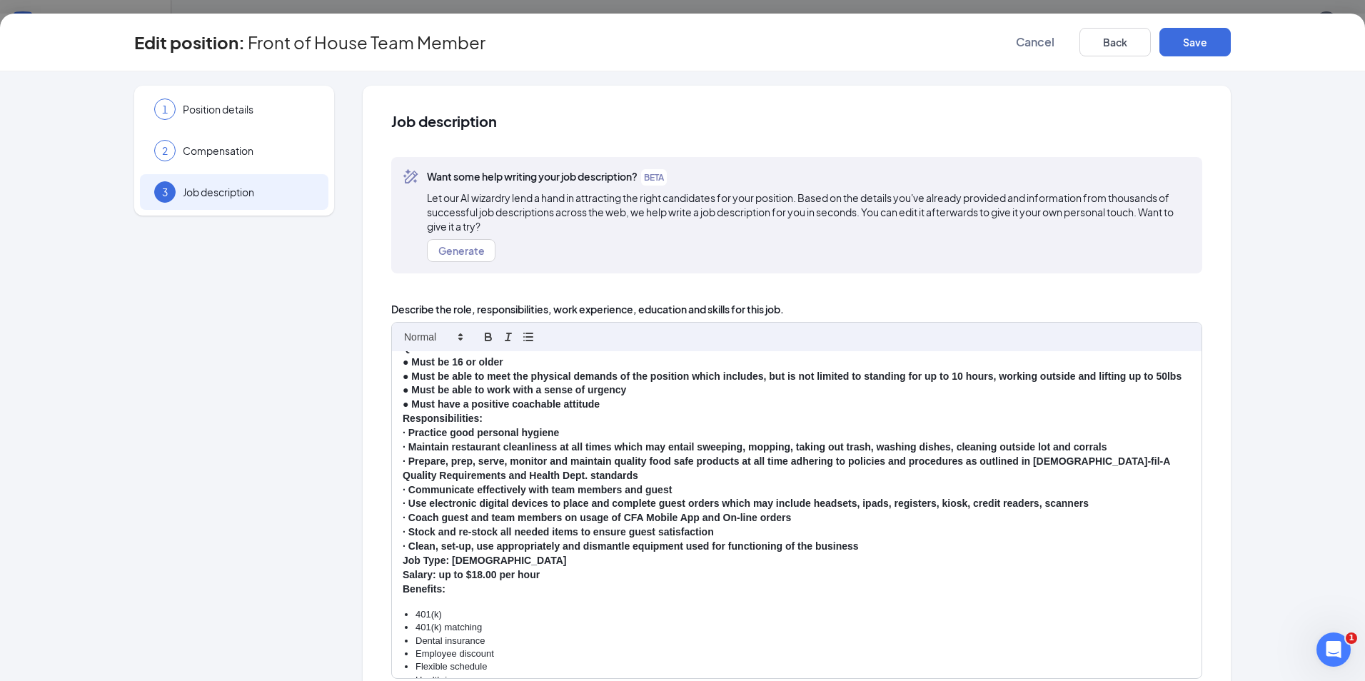
scroll to position [281, 0]
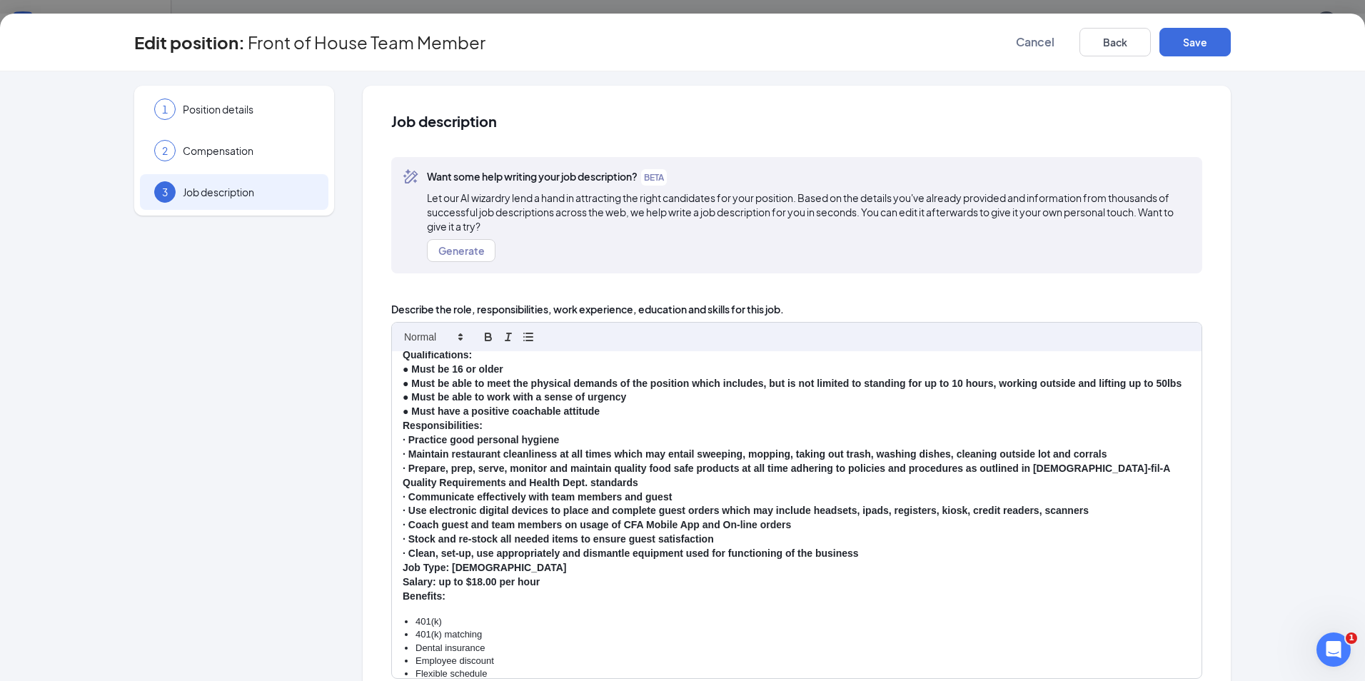
click at [475, 588] on strong "Salary: up to $18.00 per hour" at bounding box center [471, 581] width 137 height 11
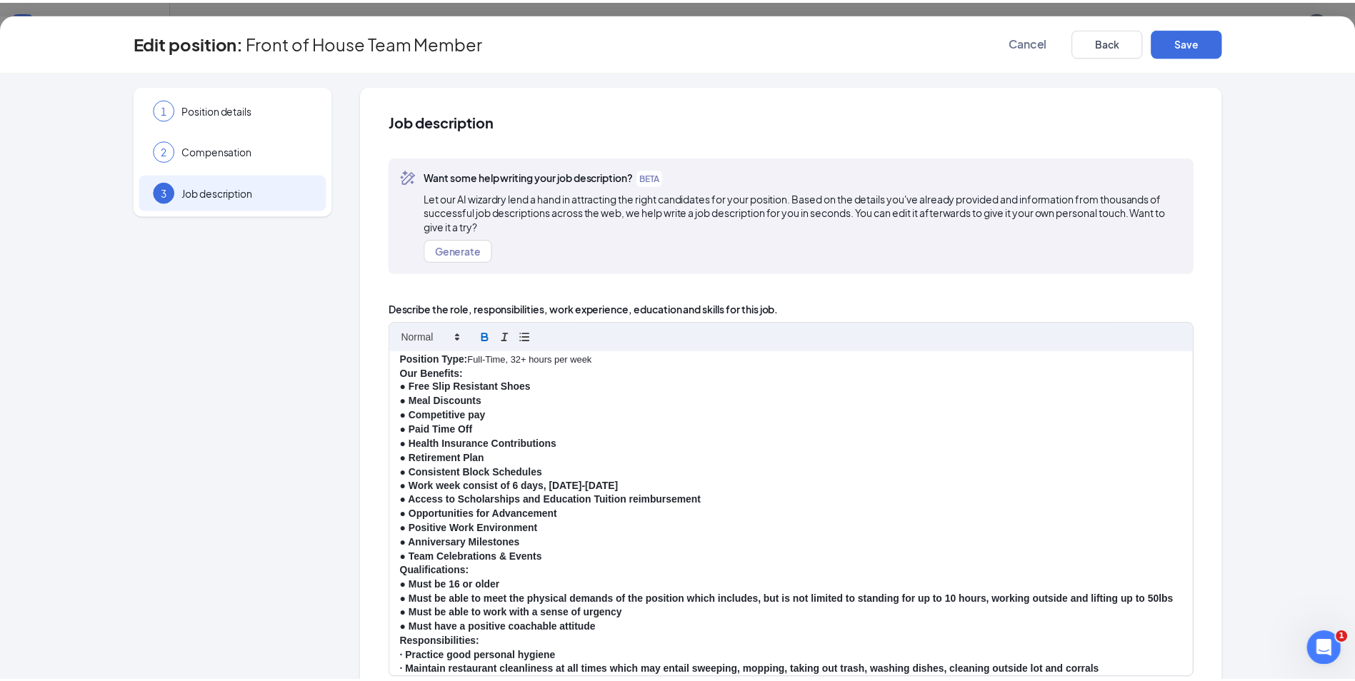
scroll to position [0, 0]
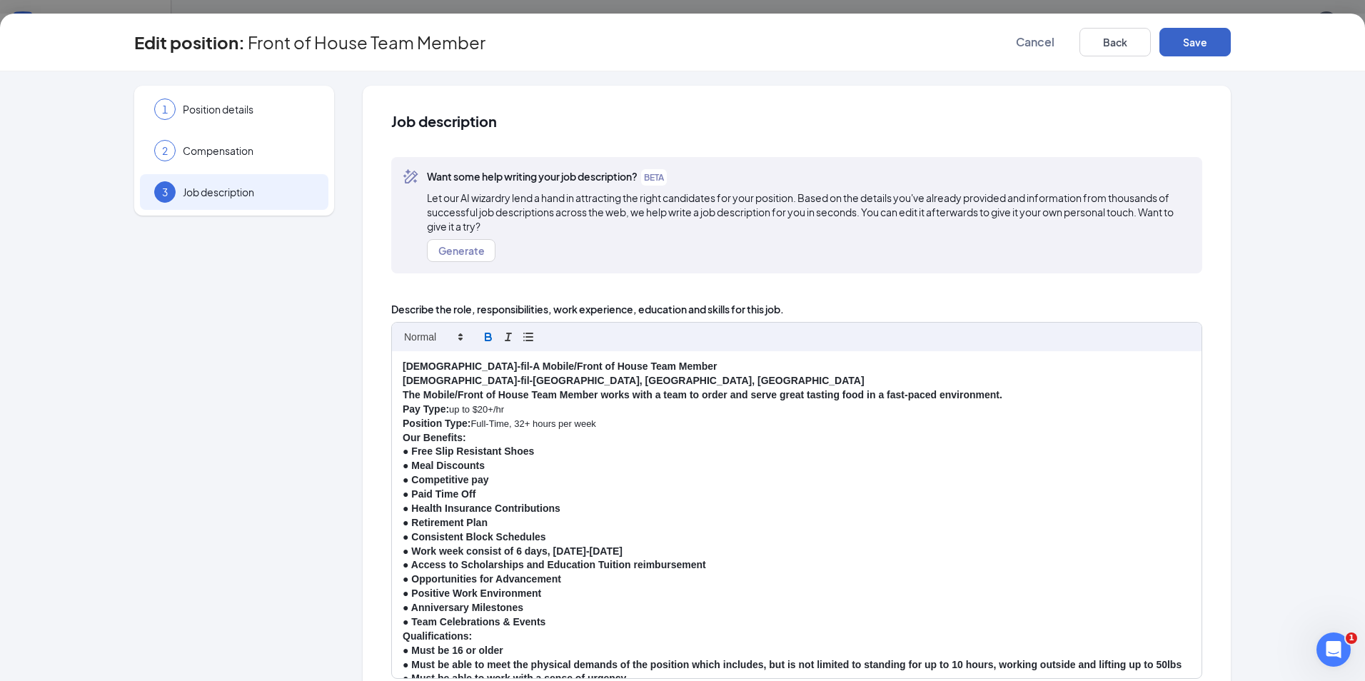
click at [1190, 46] on button "Save" at bounding box center [1195, 42] width 71 height 29
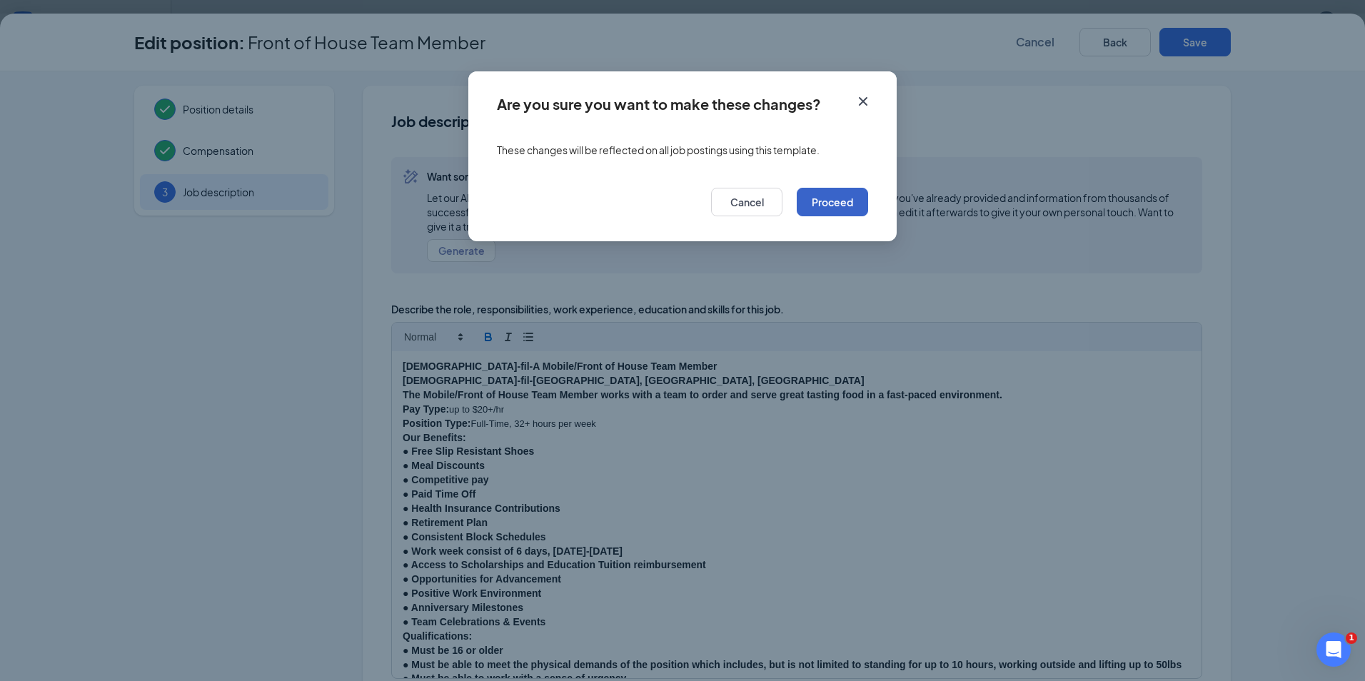
click at [844, 204] on button "Proceed" at bounding box center [832, 202] width 71 height 29
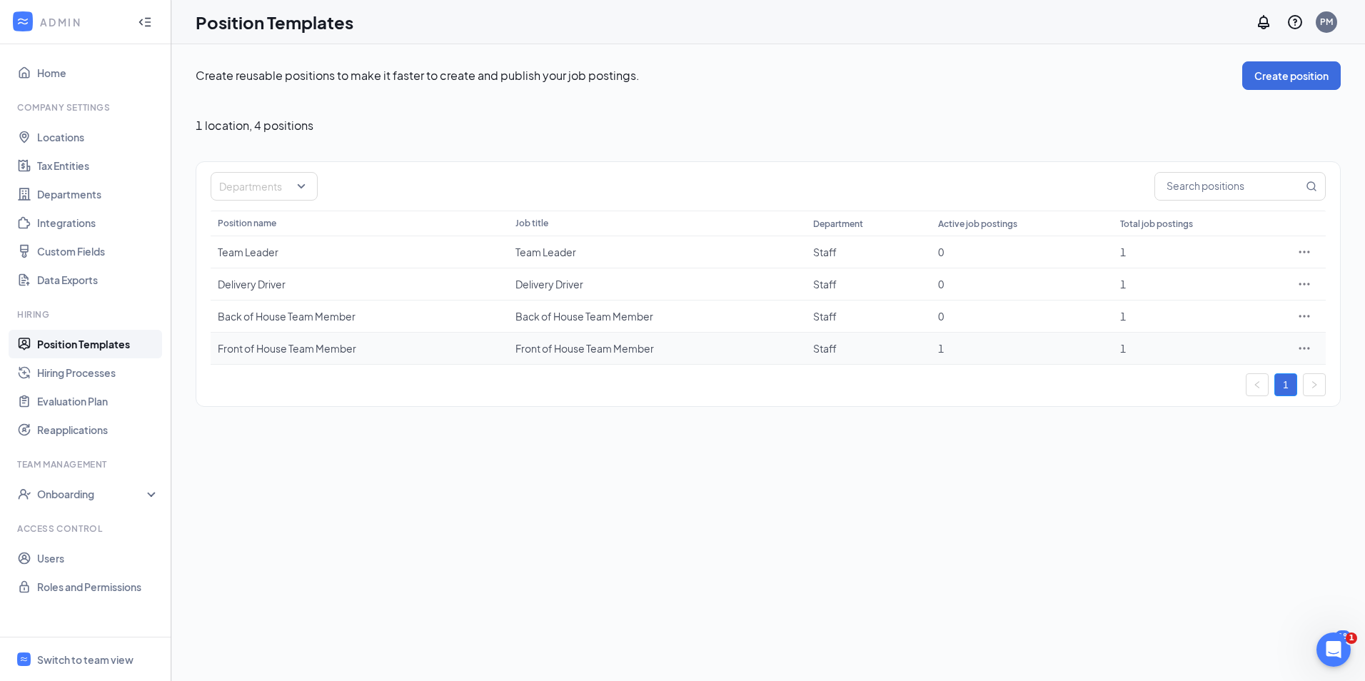
click at [290, 349] on div "Front of House Team Member" at bounding box center [359, 348] width 283 height 14
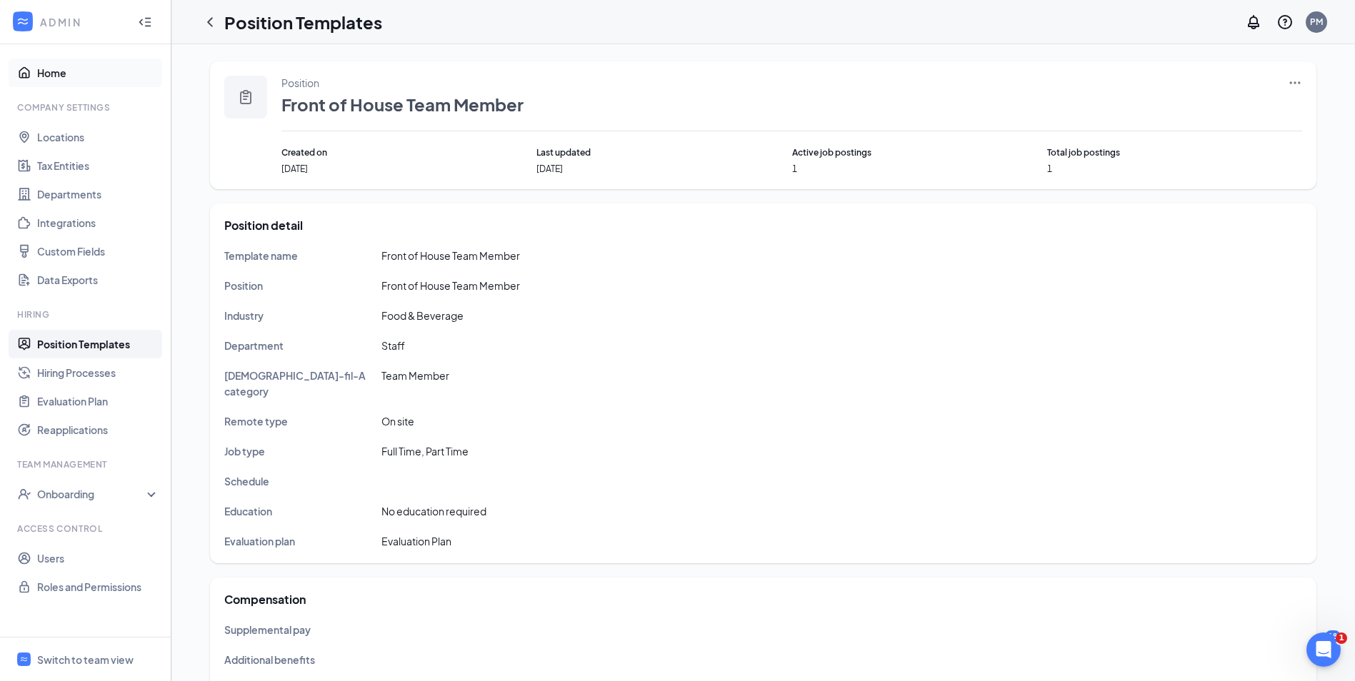
click at [49, 77] on link "Home" at bounding box center [98, 73] width 122 height 29
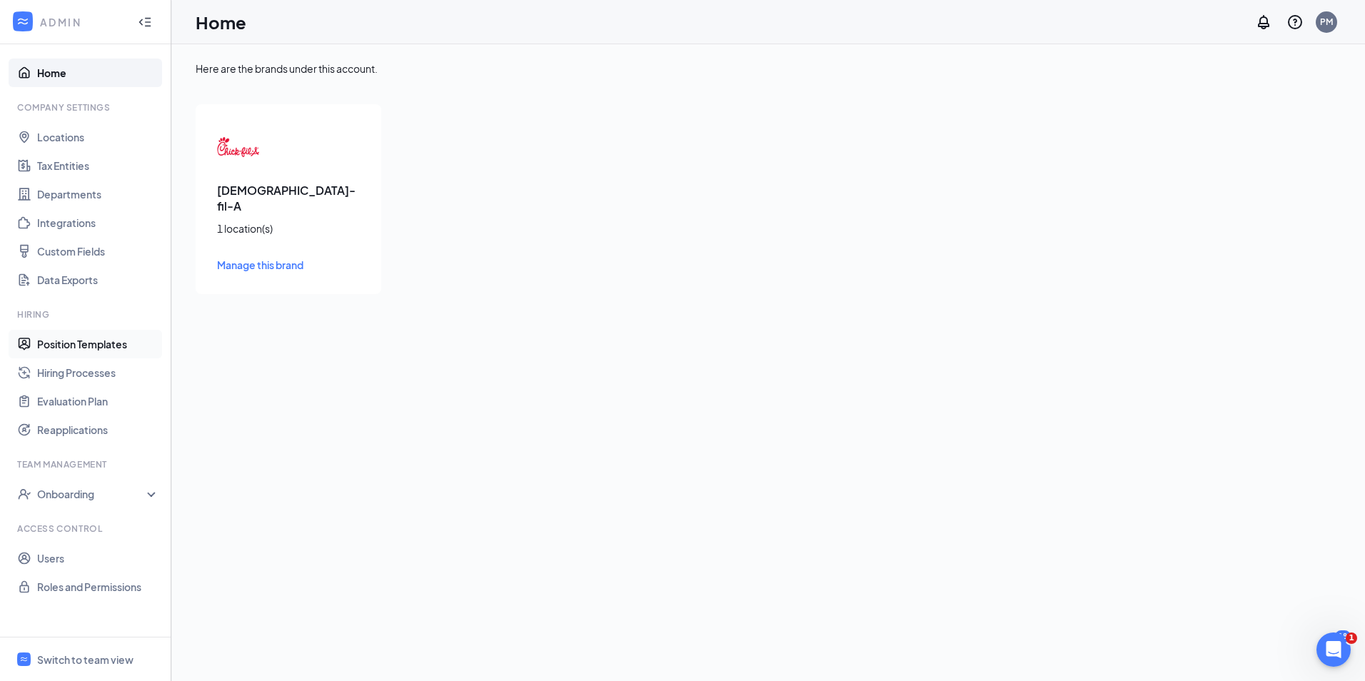
click at [84, 343] on link "Position Templates" at bounding box center [98, 344] width 122 height 29
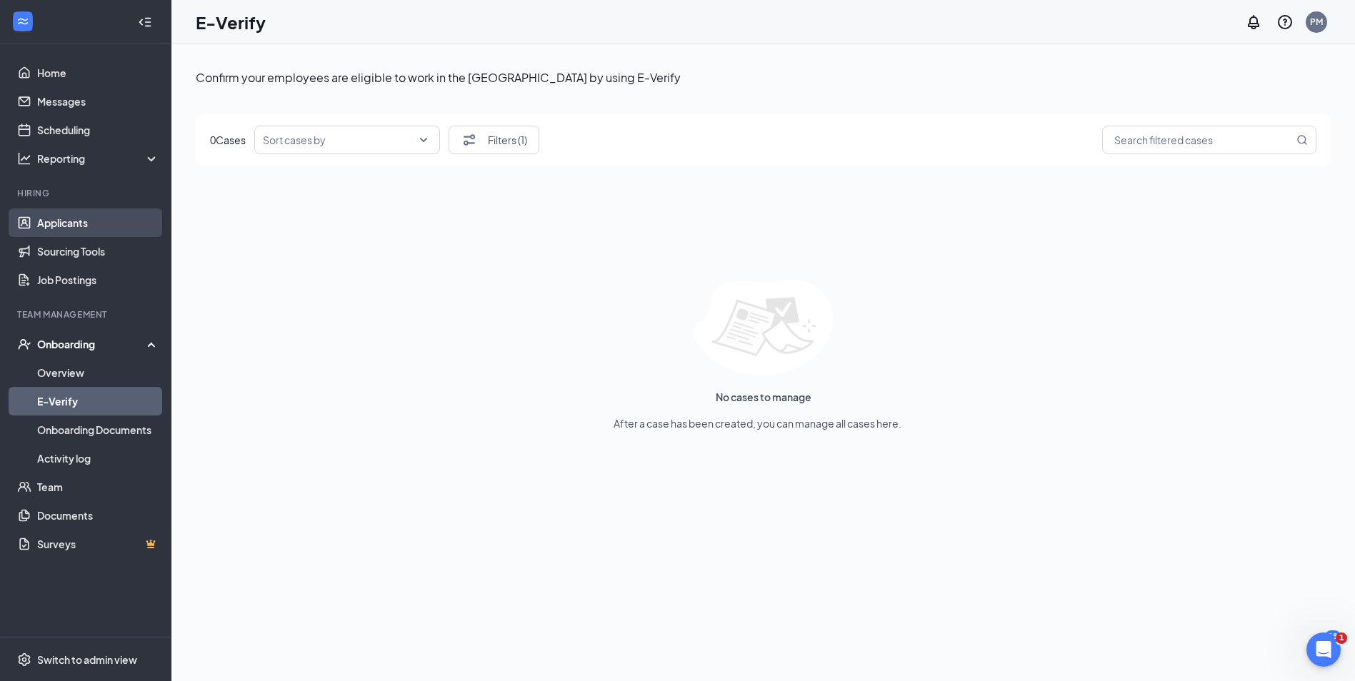
click at [75, 220] on link "Applicants" at bounding box center [98, 223] width 122 height 29
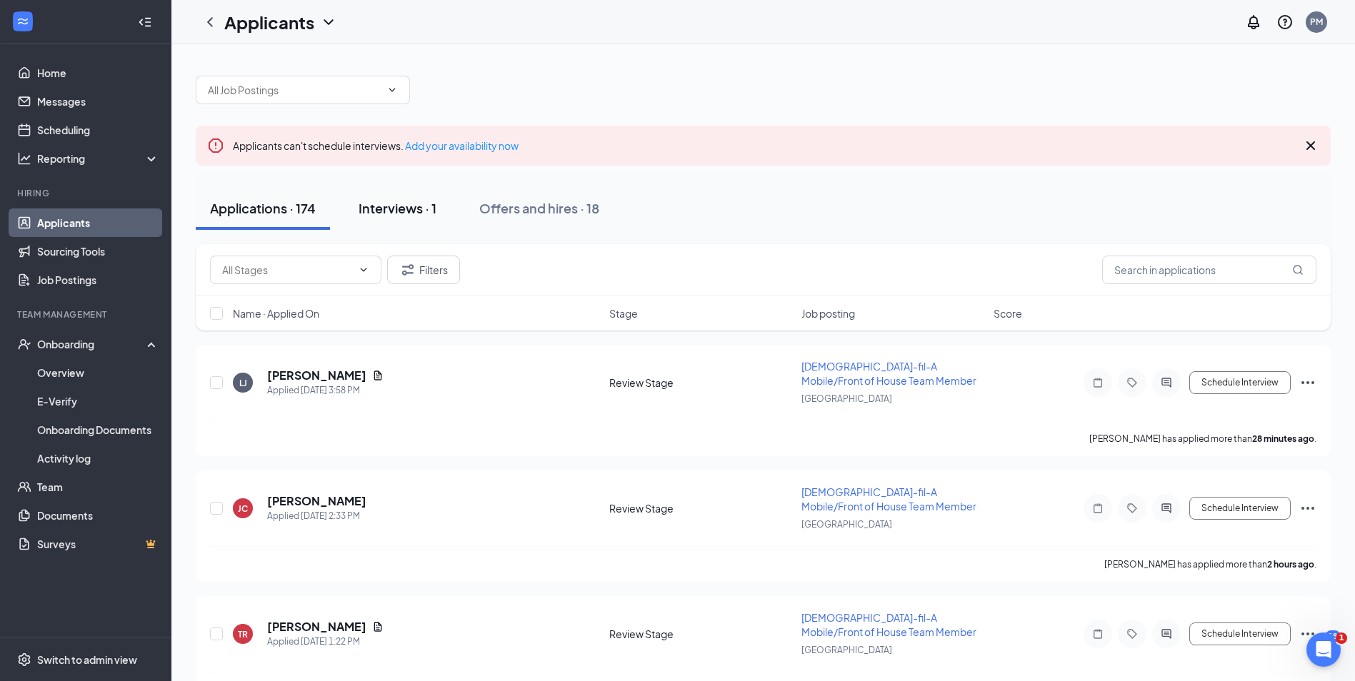
click at [396, 209] on div "Interviews · 1" at bounding box center [397, 208] width 78 height 18
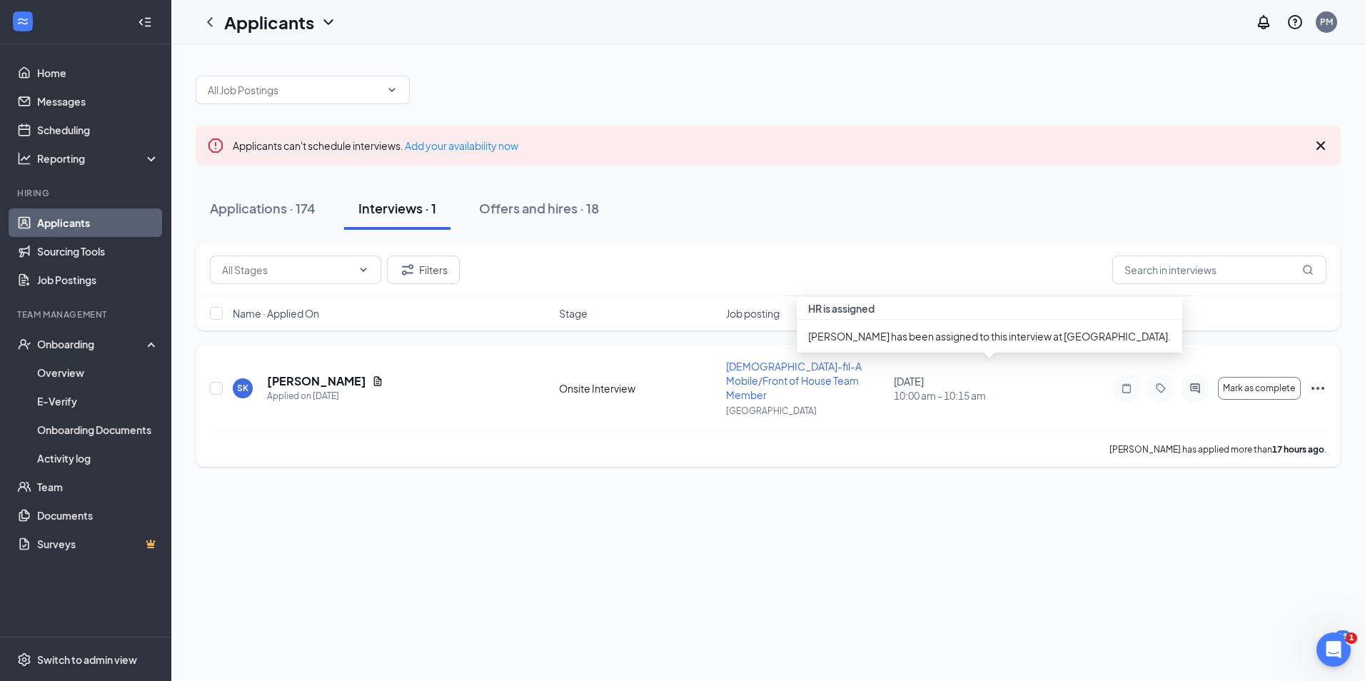
click at [947, 378] on div "August 27, 2025 10:00 am - 10:15 am" at bounding box center [973, 388] width 159 height 29
click at [945, 380] on div "August 27, 2025 10:00 am - 10:15 am" at bounding box center [973, 388] width 159 height 29
drag, startPoint x: 945, startPoint y: 380, endPoint x: 1016, endPoint y: 403, distance: 74.3
click at [1017, 403] on div "SK Sandra-Anne Kernodle Applied on Aug 25 Onsite Interview Chick-fil-A Mobile/F…" at bounding box center [768, 395] width 1117 height 72
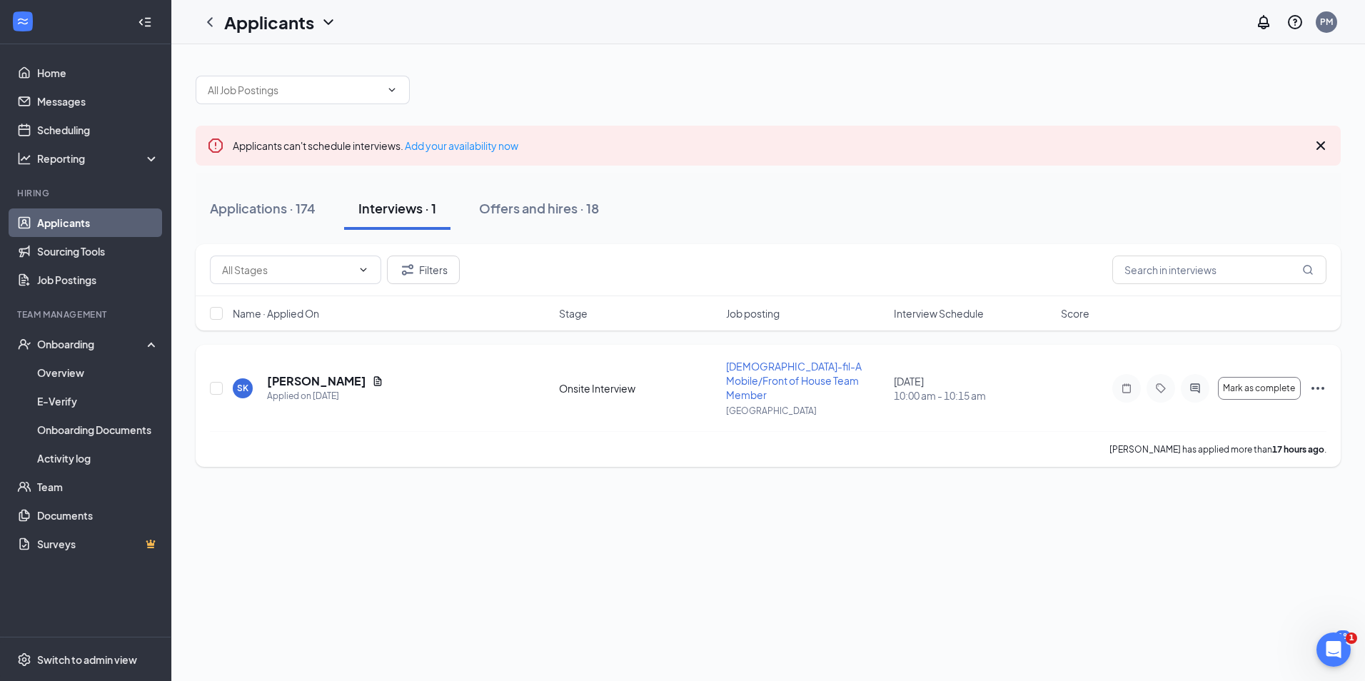
click at [1315, 380] on icon "Ellipses" at bounding box center [1318, 388] width 17 height 17
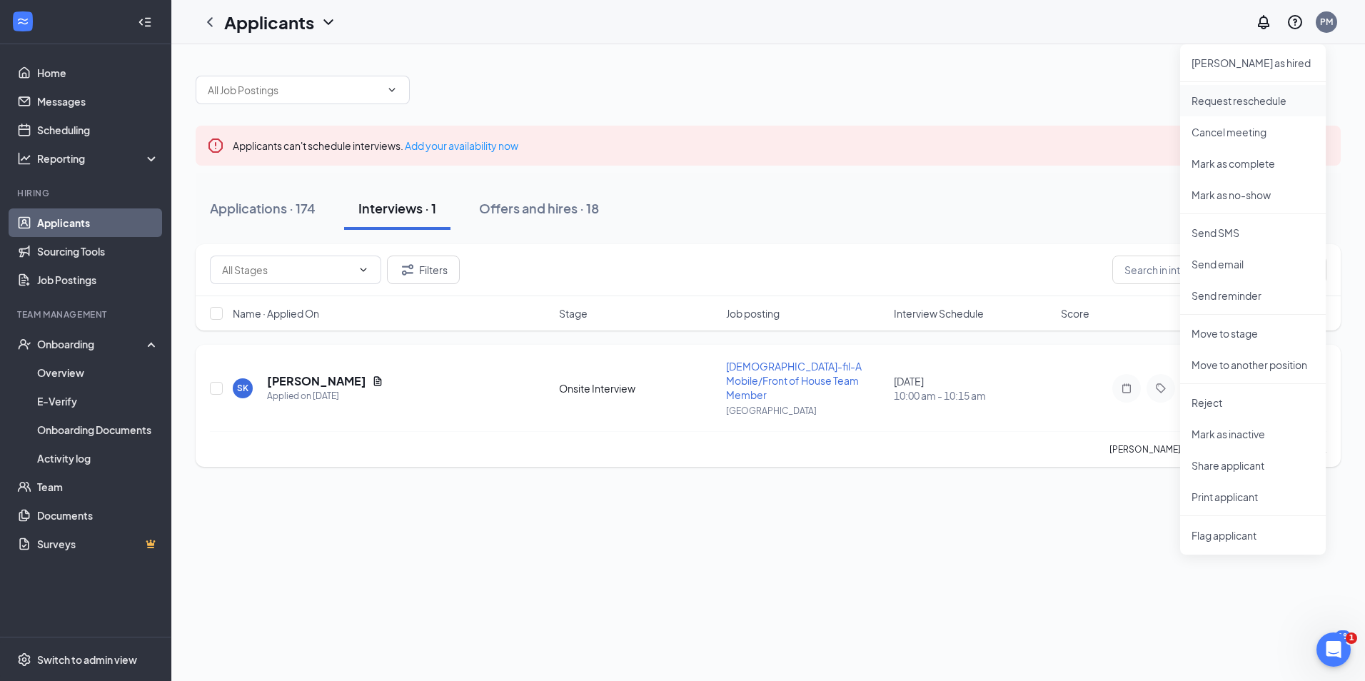
click at [1238, 101] on p "Request reschedule" at bounding box center [1253, 101] width 123 height 14
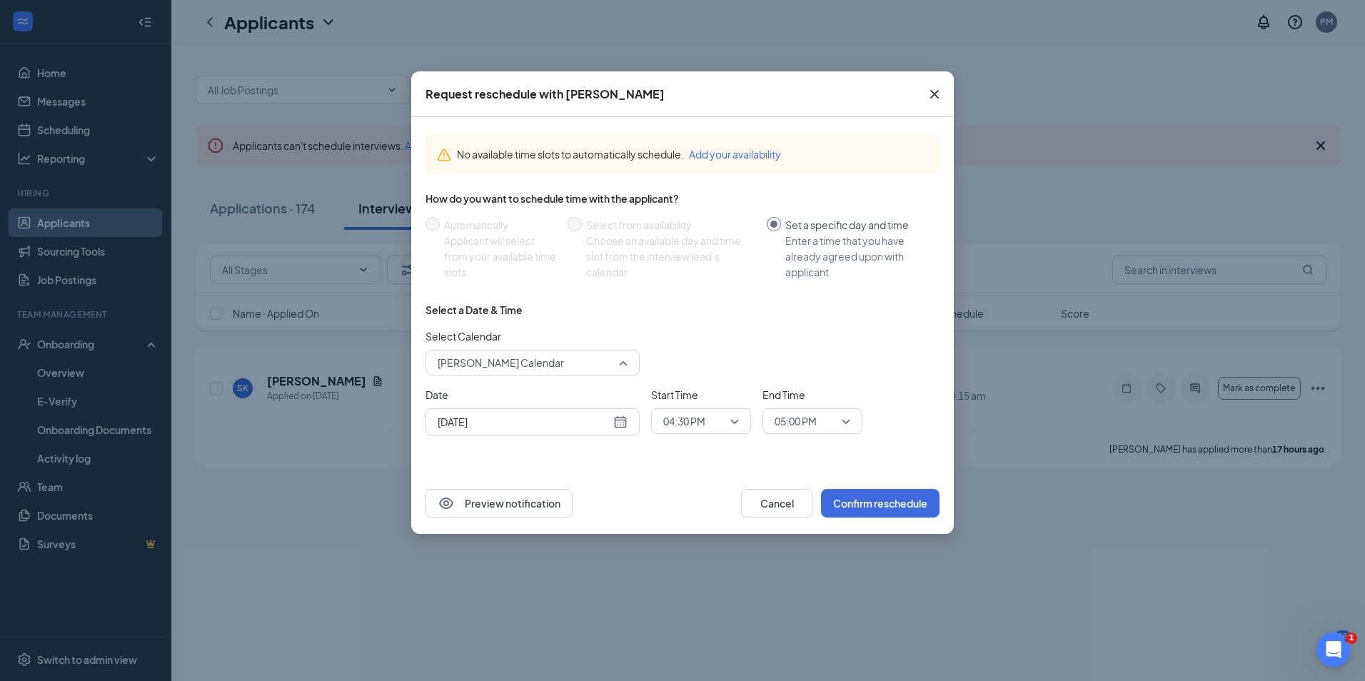
click at [623, 365] on span "Pamela Moncree's Calendar" at bounding box center [533, 362] width 190 height 21
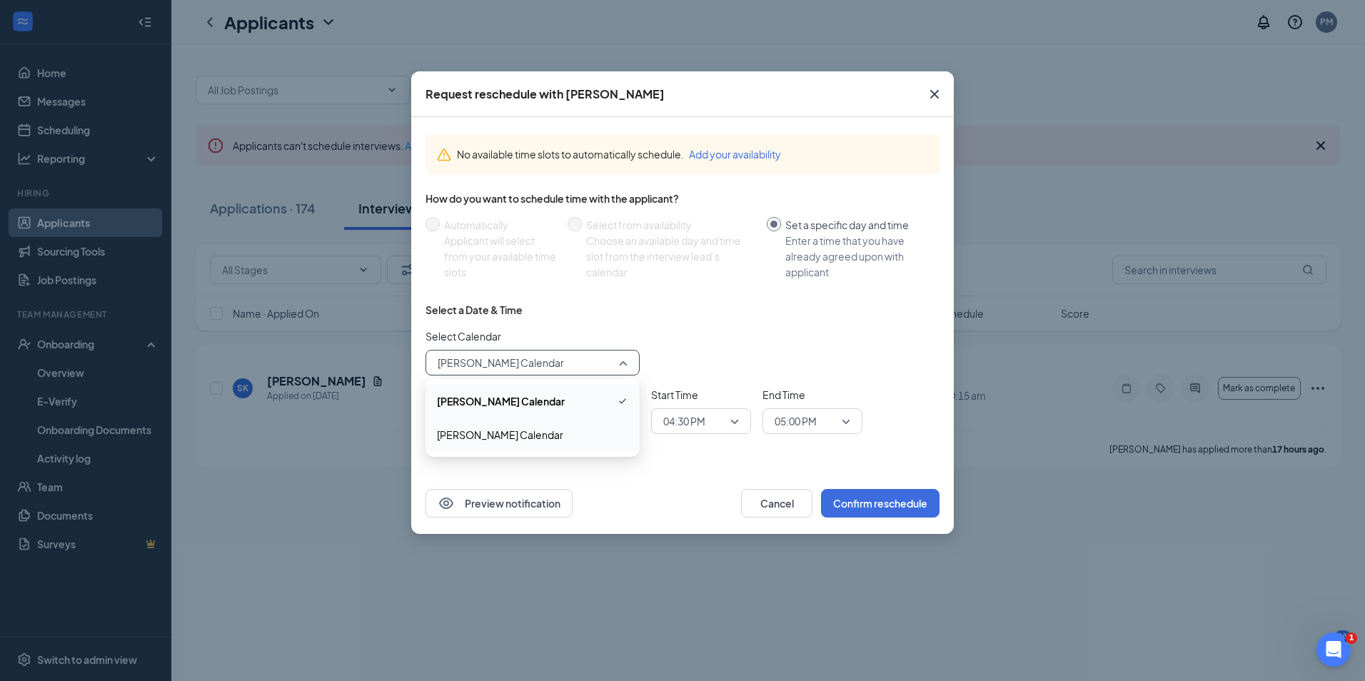
click at [521, 438] on span "Sandra Fuller's Calendar" at bounding box center [500, 435] width 126 height 16
click at [619, 421] on div "Aug 26, 2025" at bounding box center [533, 422] width 190 height 16
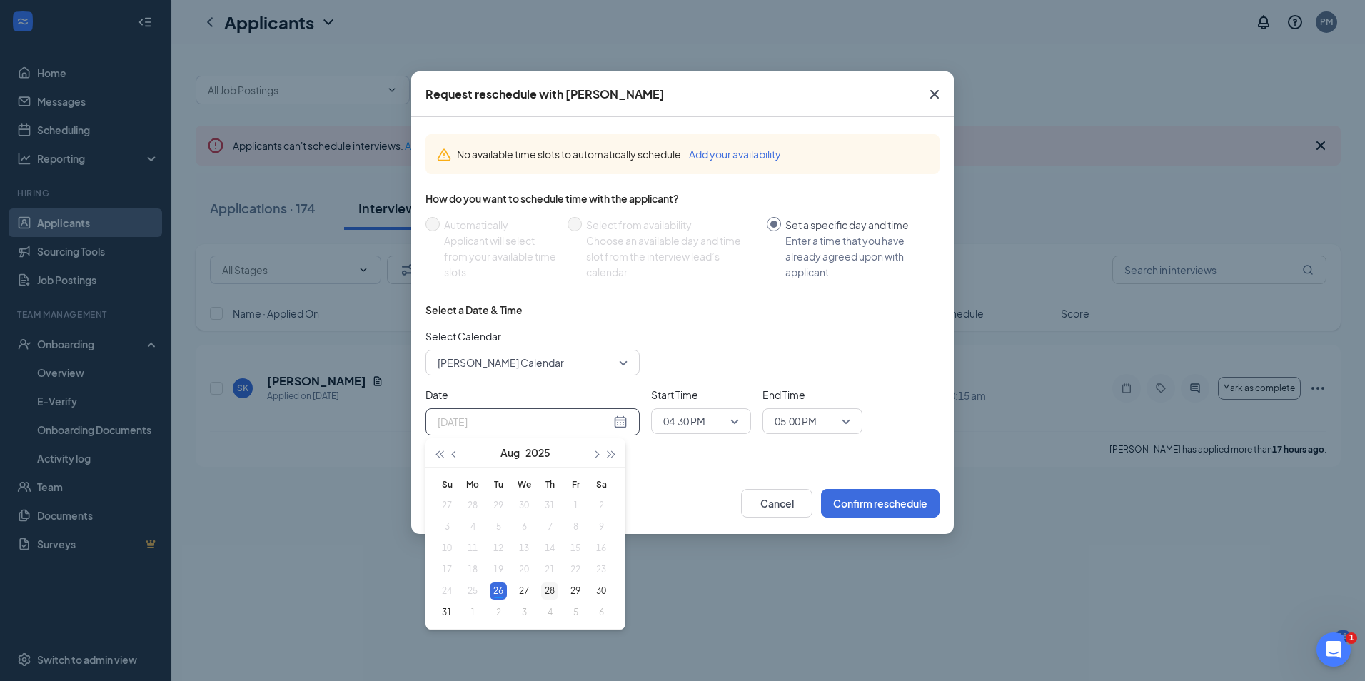
type input "Aug 28, 2025"
click at [549, 590] on div "28" at bounding box center [549, 591] width 17 height 17
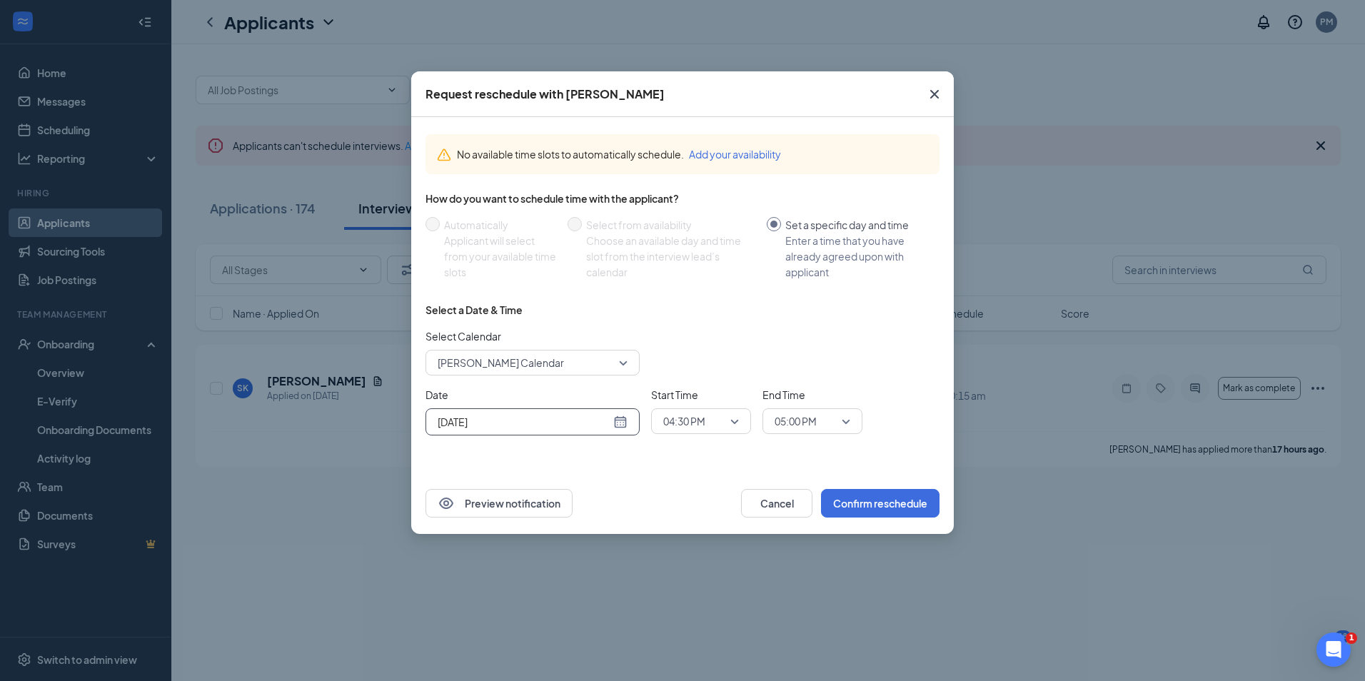
click at [736, 421] on span "04:30 PM" at bounding box center [701, 421] width 76 height 21
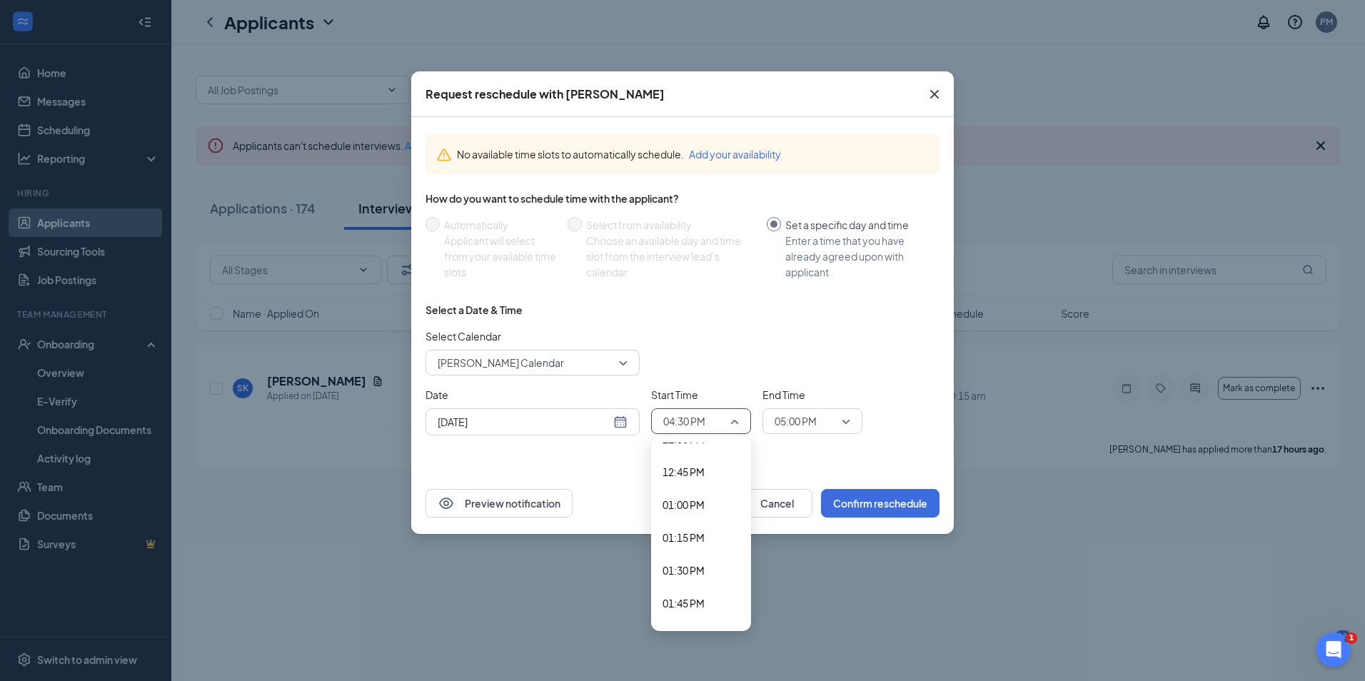
scroll to position [1591, 0]
click at [687, 573] on span "01:00 PM" at bounding box center [684, 576] width 42 height 16
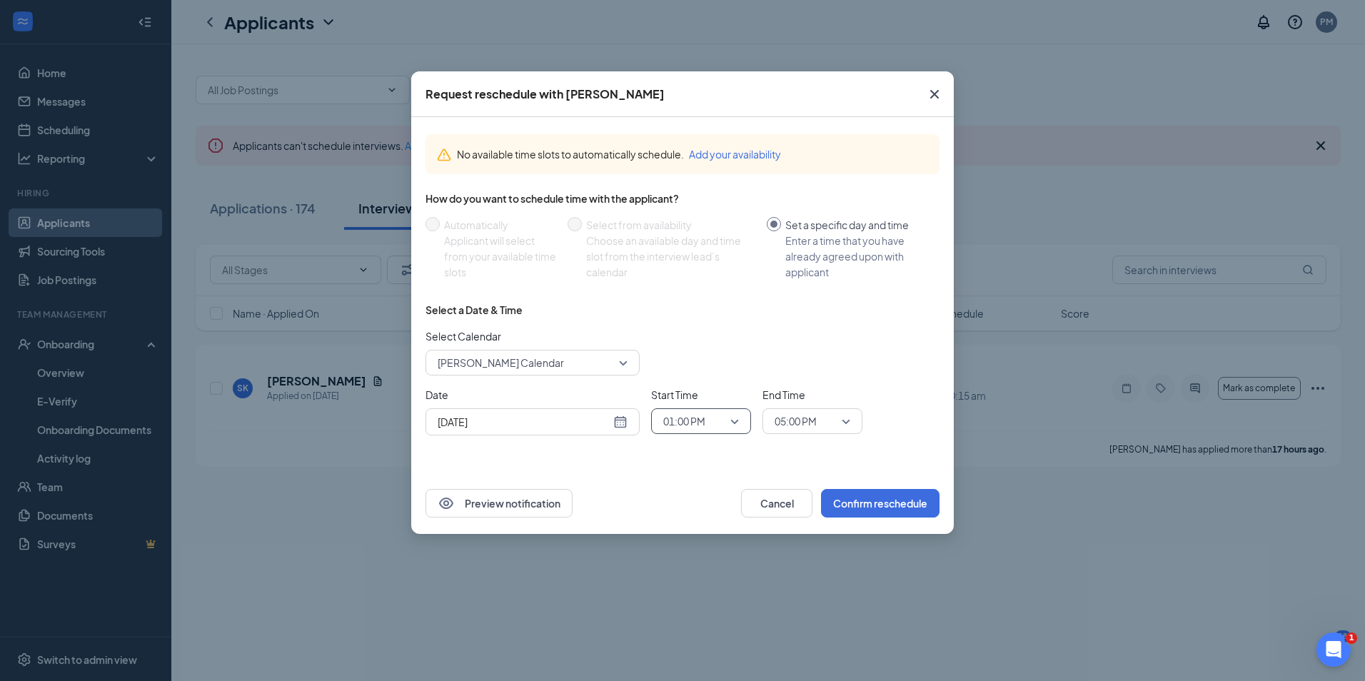
click at [738, 420] on span "01:00 PM" at bounding box center [701, 421] width 76 height 21
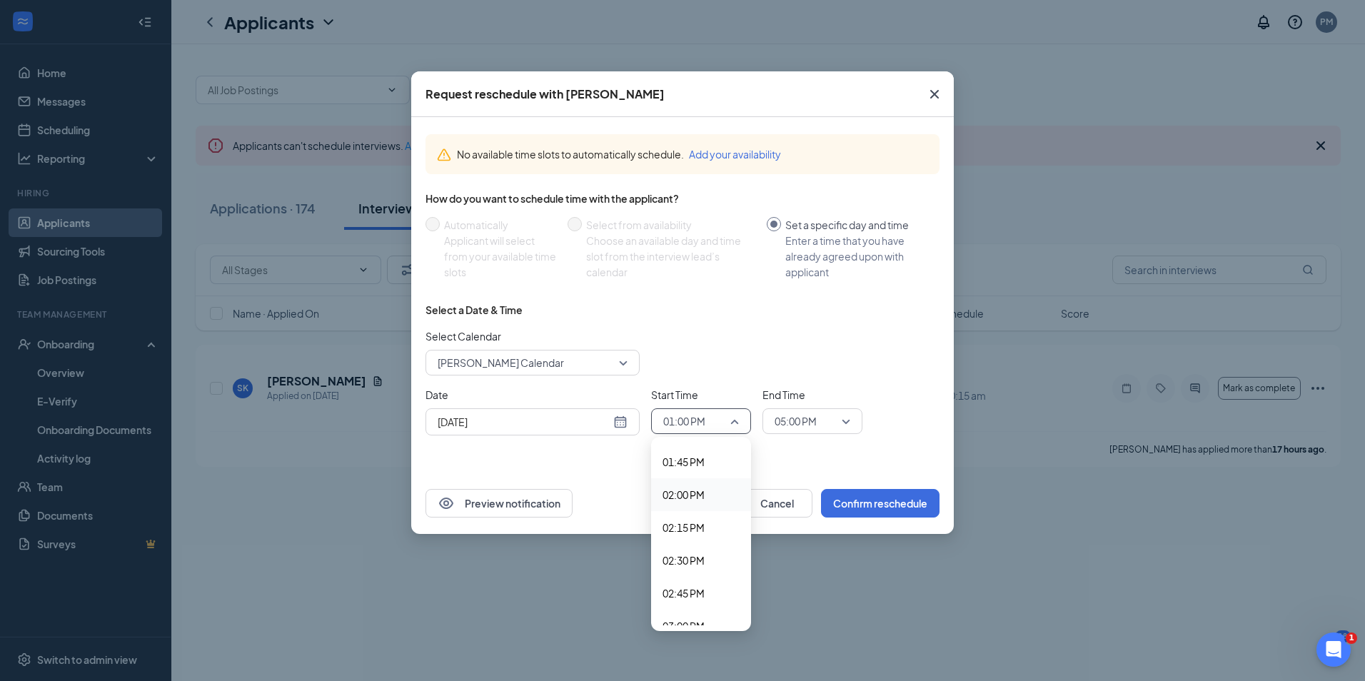
scroll to position [1734, 0]
click at [687, 503] on span "01:30 PM" at bounding box center [684, 501] width 42 height 16
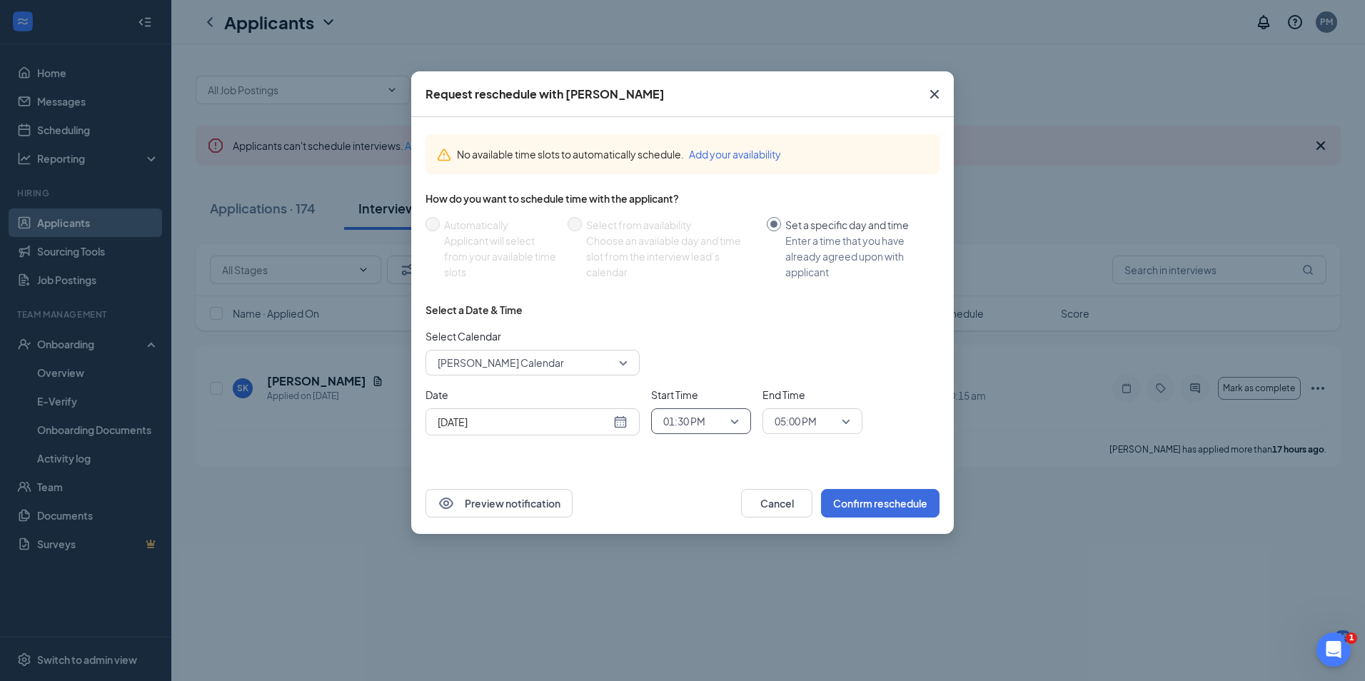
click at [853, 420] on div "05:00 PM" at bounding box center [813, 421] width 100 height 26
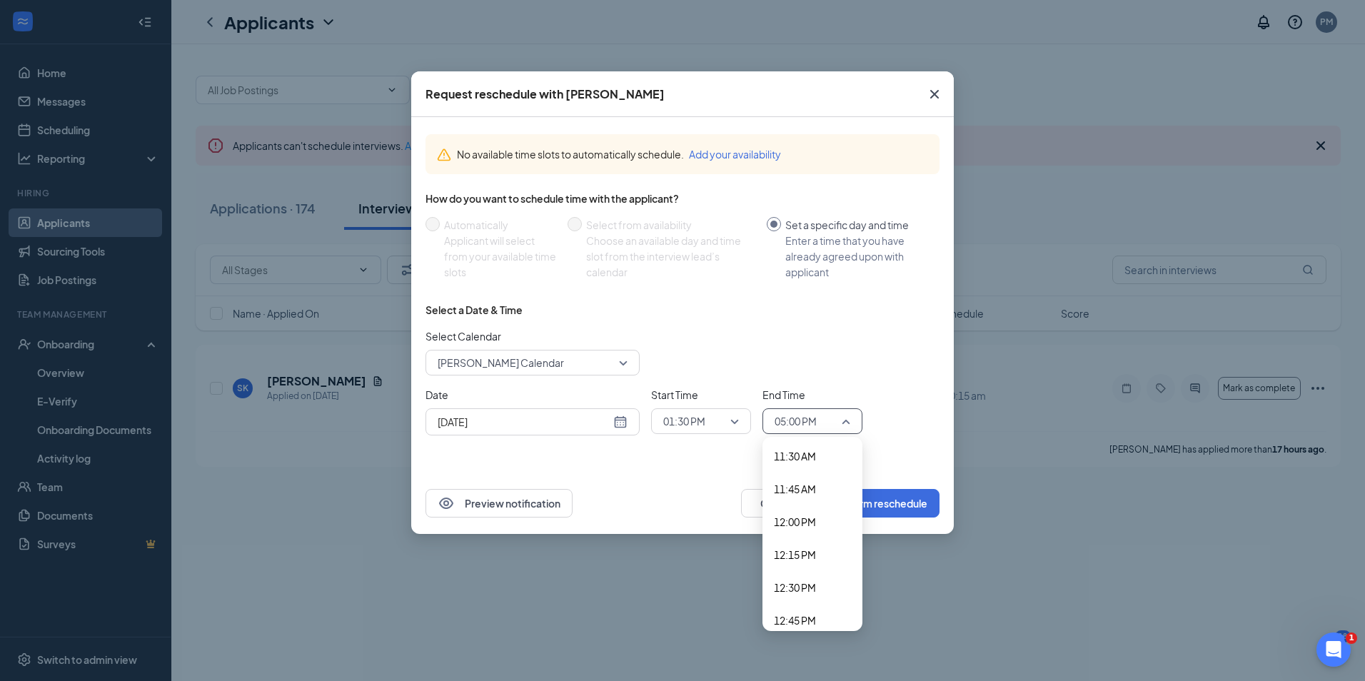
scroll to position [1442, 0]
click at [794, 559] on span "11:45 AM" at bounding box center [795, 561] width 42 height 16
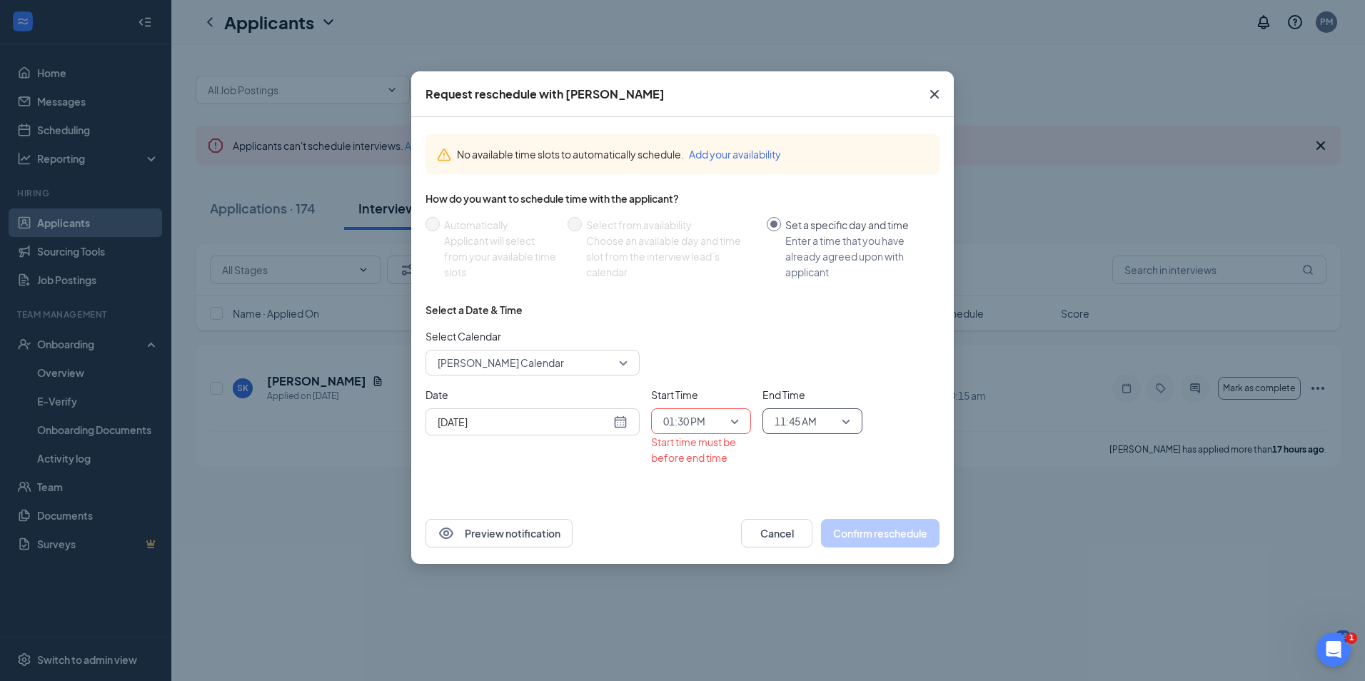
click at [849, 421] on span "11:45 AM" at bounding box center [813, 421] width 76 height 21
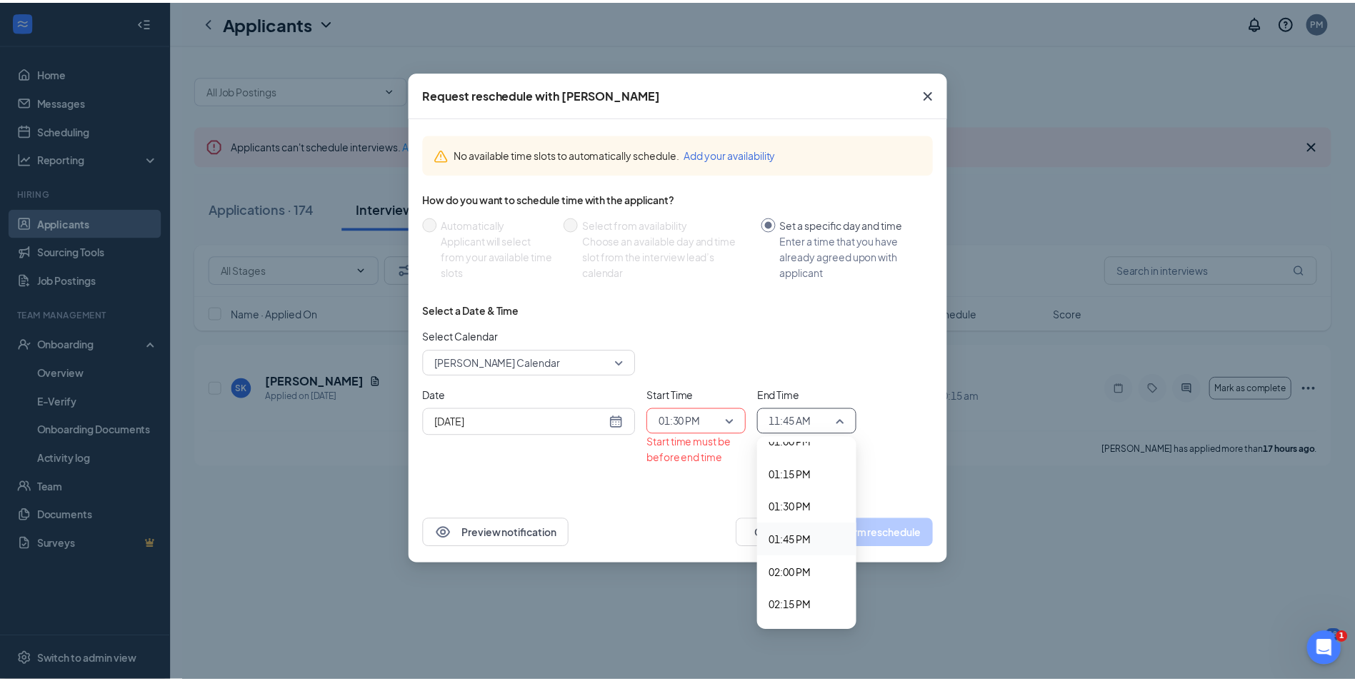
scroll to position [1728, 0]
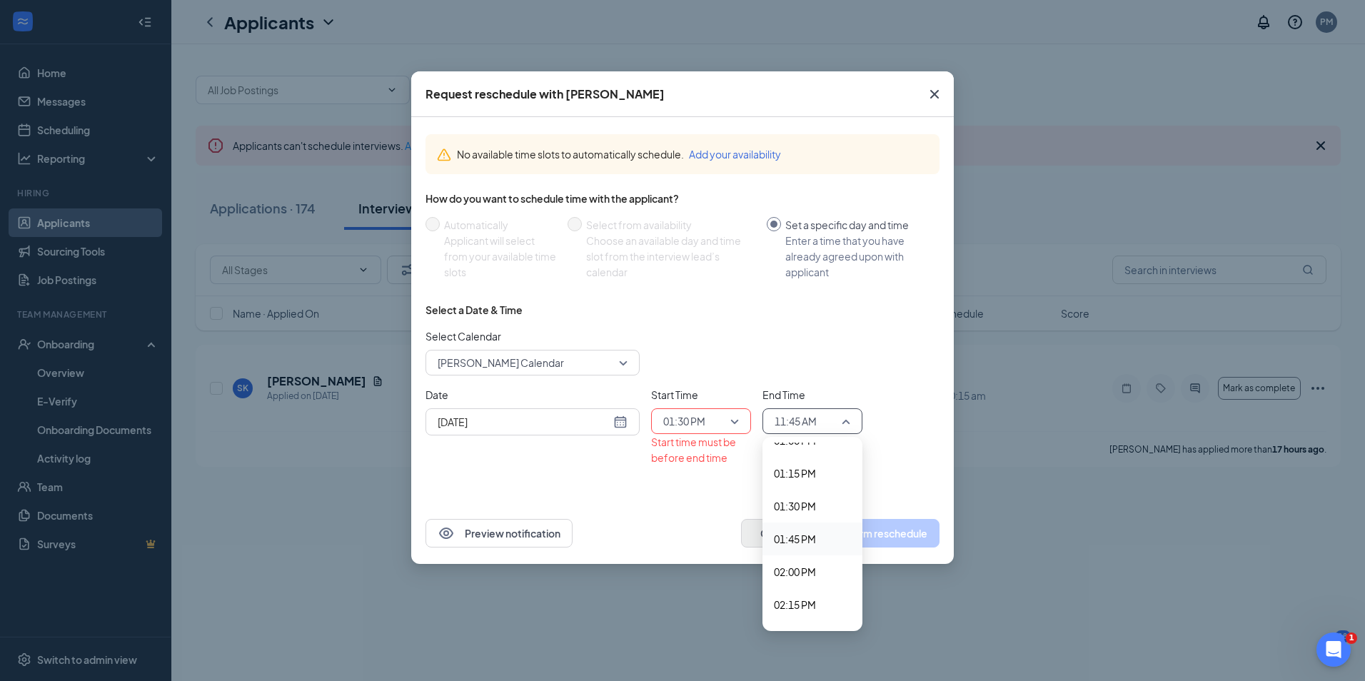
drag, startPoint x: 802, startPoint y: 539, endPoint x: 808, endPoint y: 533, distance: 8.6
click at [801, 539] on span "01:45 PM" at bounding box center [795, 539] width 42 height 16
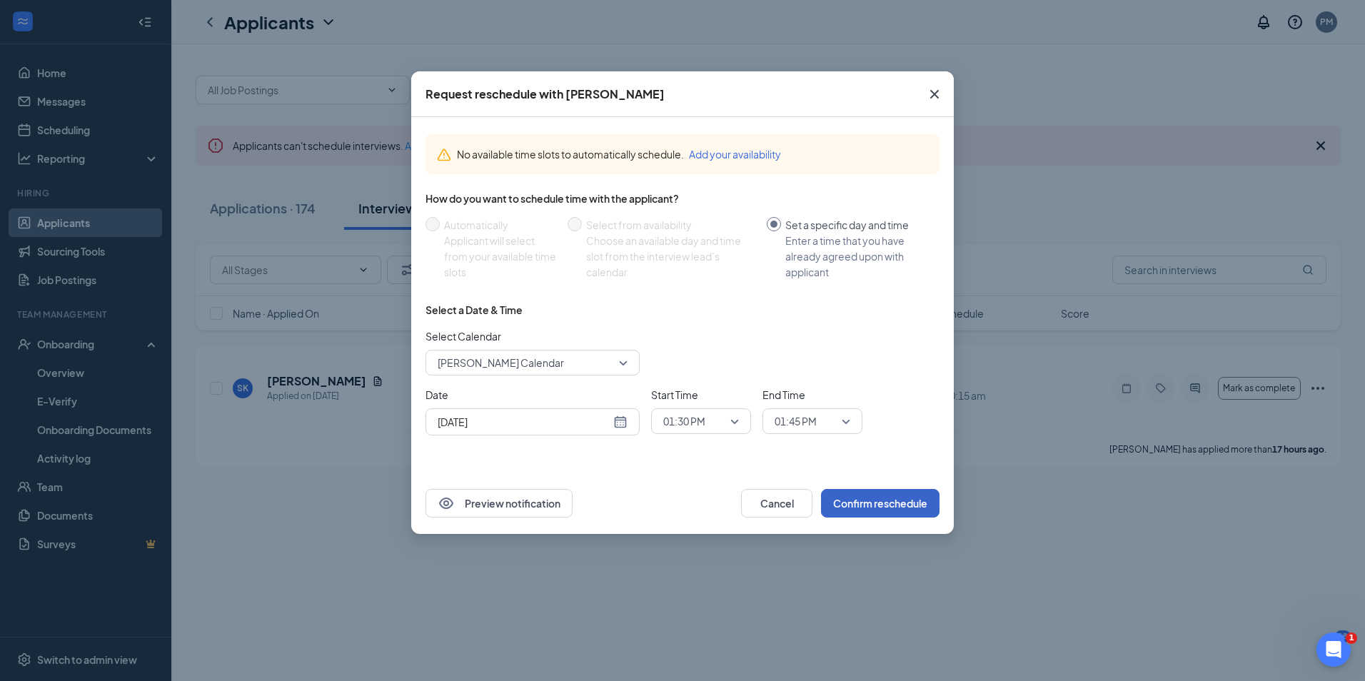
click at [880, 506] on button "Confirm reschedule" at bounding box center [880, 503] width 119 height 29
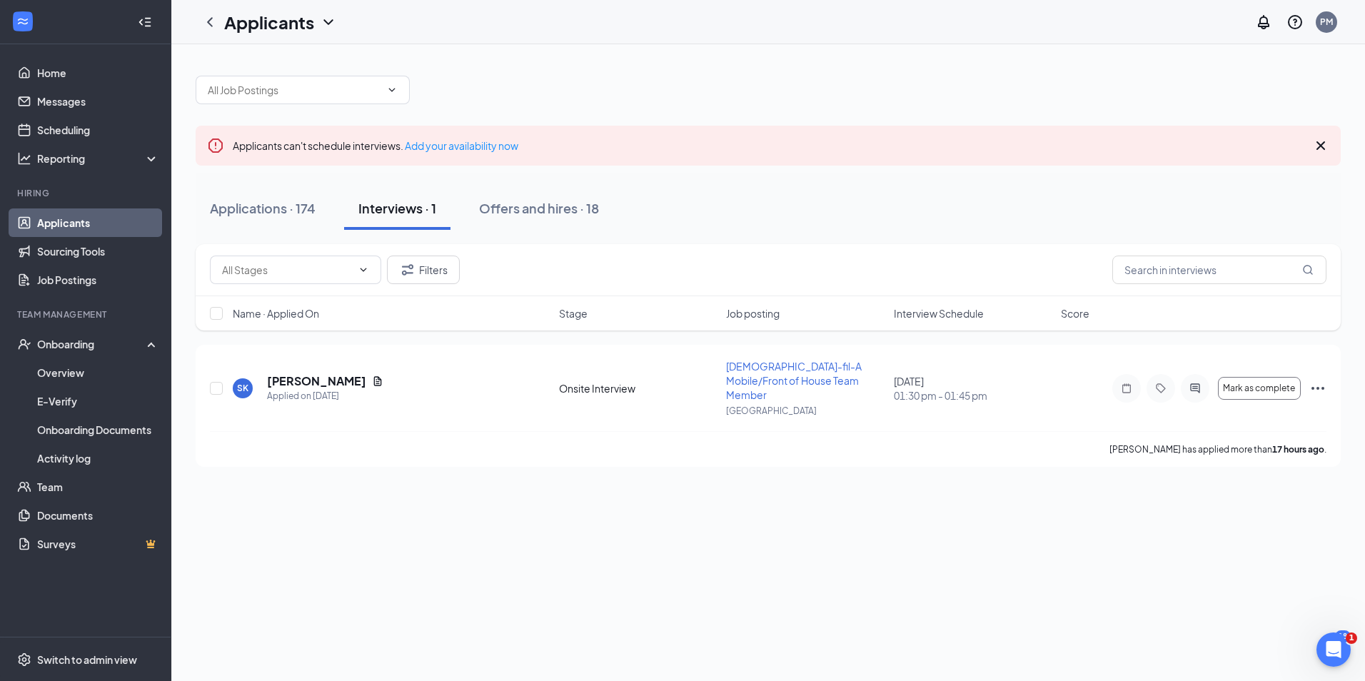
click at [89, 222] on link "Applicants" at bounding box center [98, 223] width 122 height 29
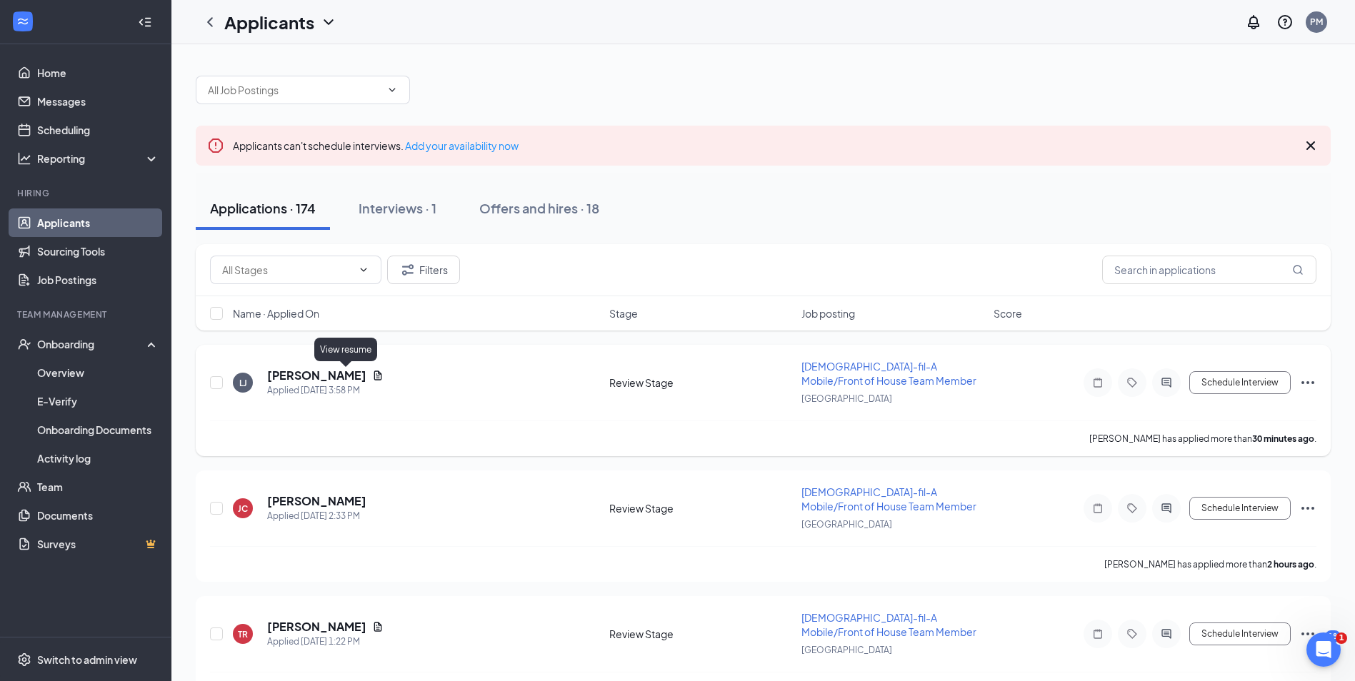
click at [372, 375] on icon "Document" at bounding box center [377, 375] width 11 height 11
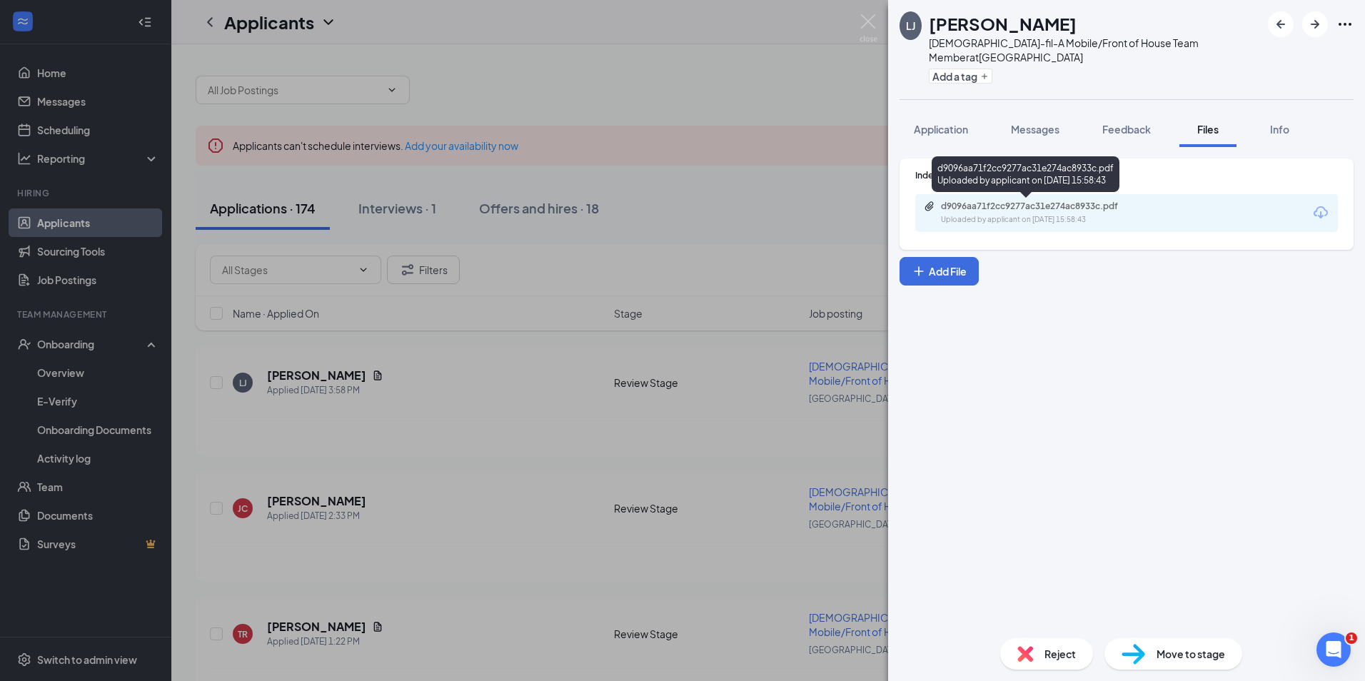
click at [982, 209] on div "d9096aa71f2cc9277ac31e274ac8933c.pdf" at bounding box center [1041, 206] width 200 height 11
click at [573, 317] on div "LJ Lovena Jean Chick-fil-A Mobile/Front of House Team Member at Hillsborough Ro…" at bounding box center [682, 340] width 1365 height 681
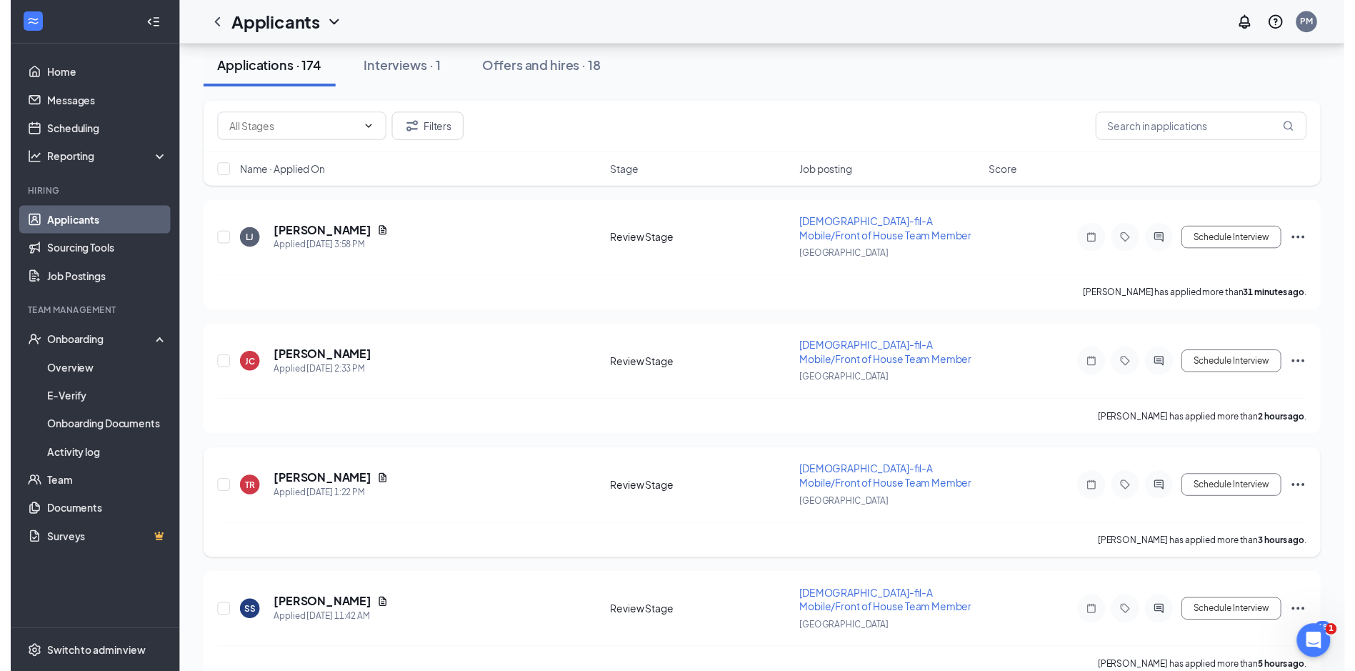
scroll to position [143, 0]
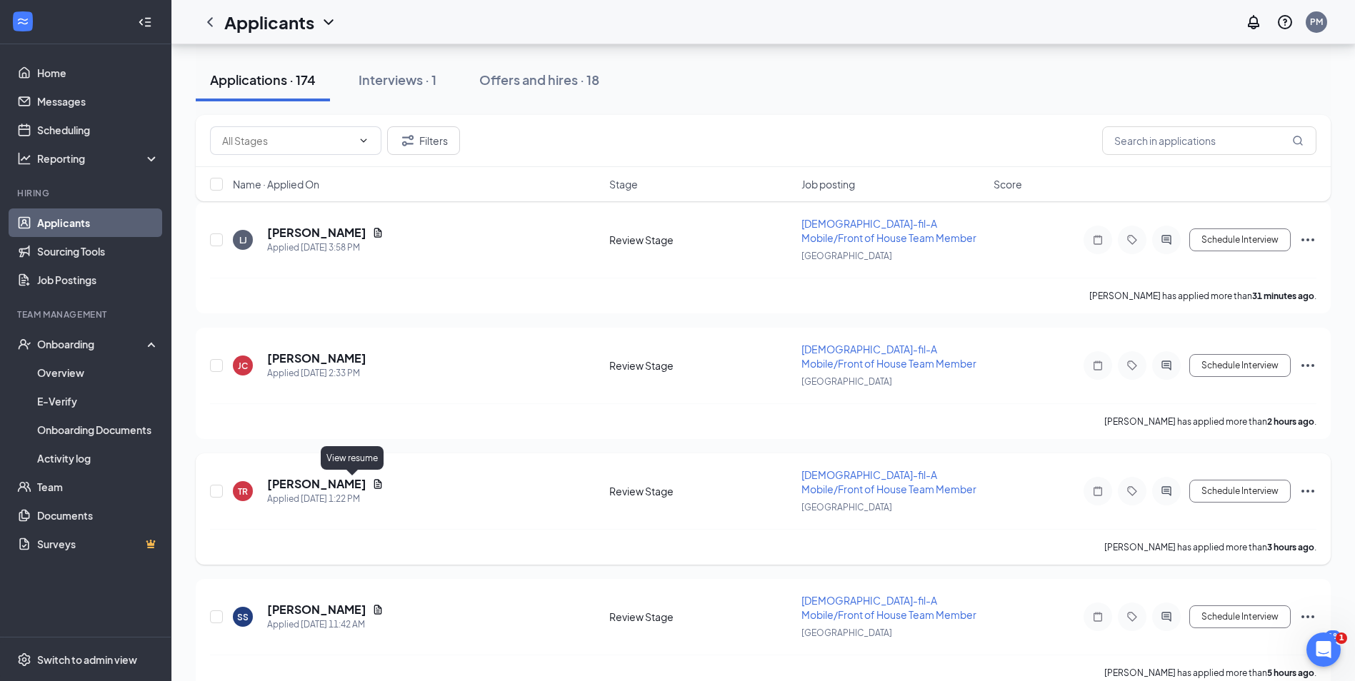
click at [374, 485] on icon "Document" at bounding box center [378, 483] width 8 height 9
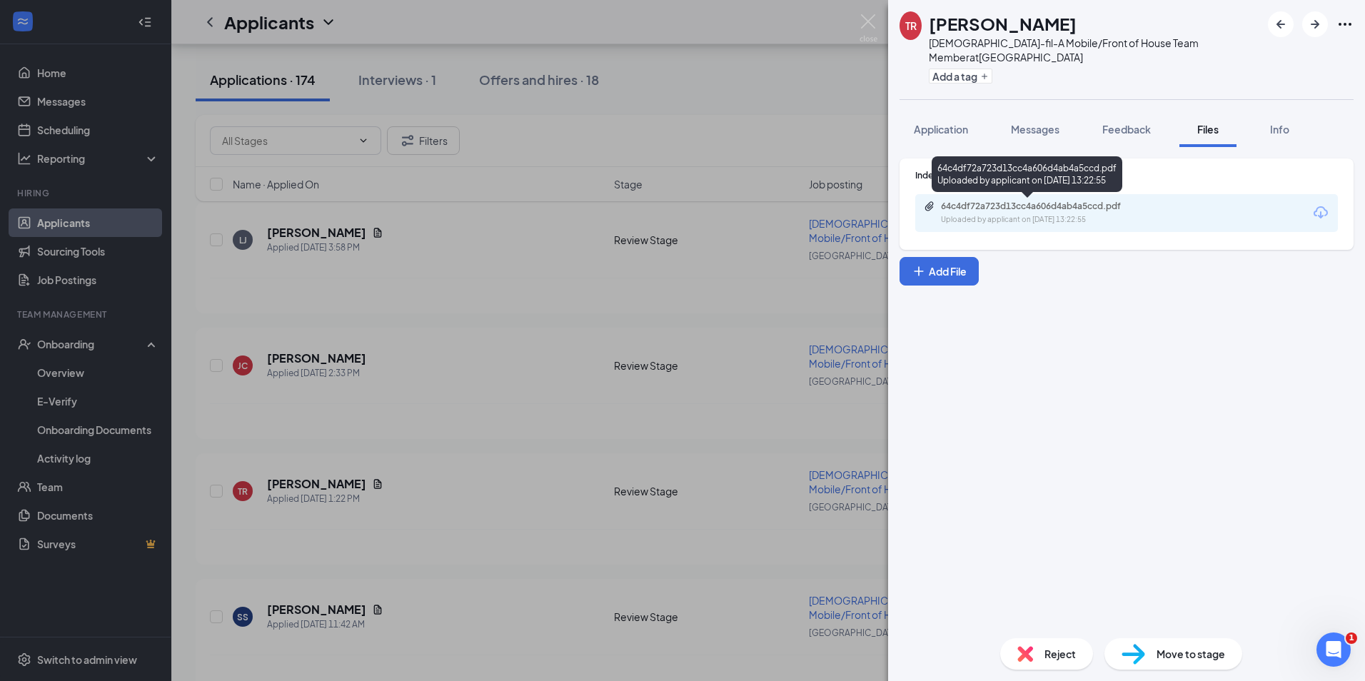
click at [990, 201] on div "64c4df72a723d13cc4a606d4ab4a5ccd.pdf" at bounding box center [1041, 206] width 200 height 11
click at [368, 578] on div "TR Travis Reeves Chick-fil-A Mobile/Front of House Team Member at Hillsborough …" at bounding box center [682, 340] width 1365 height 681
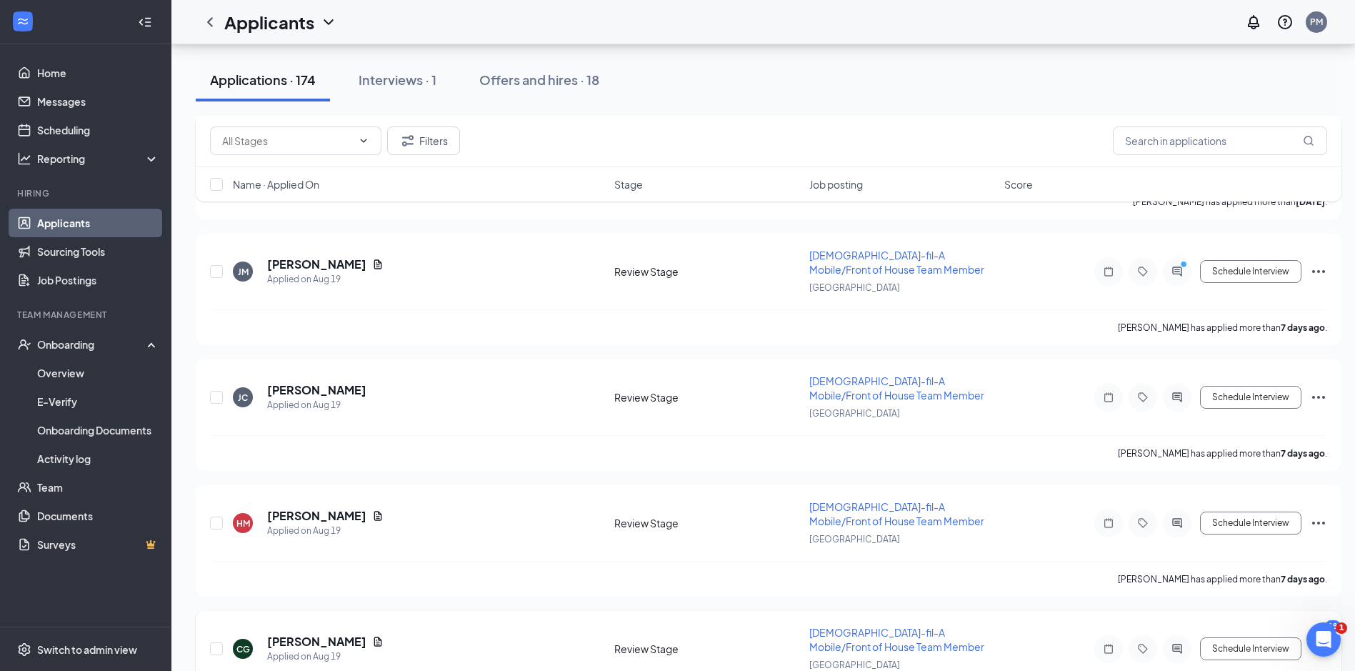
scroll to position [5784, 0]
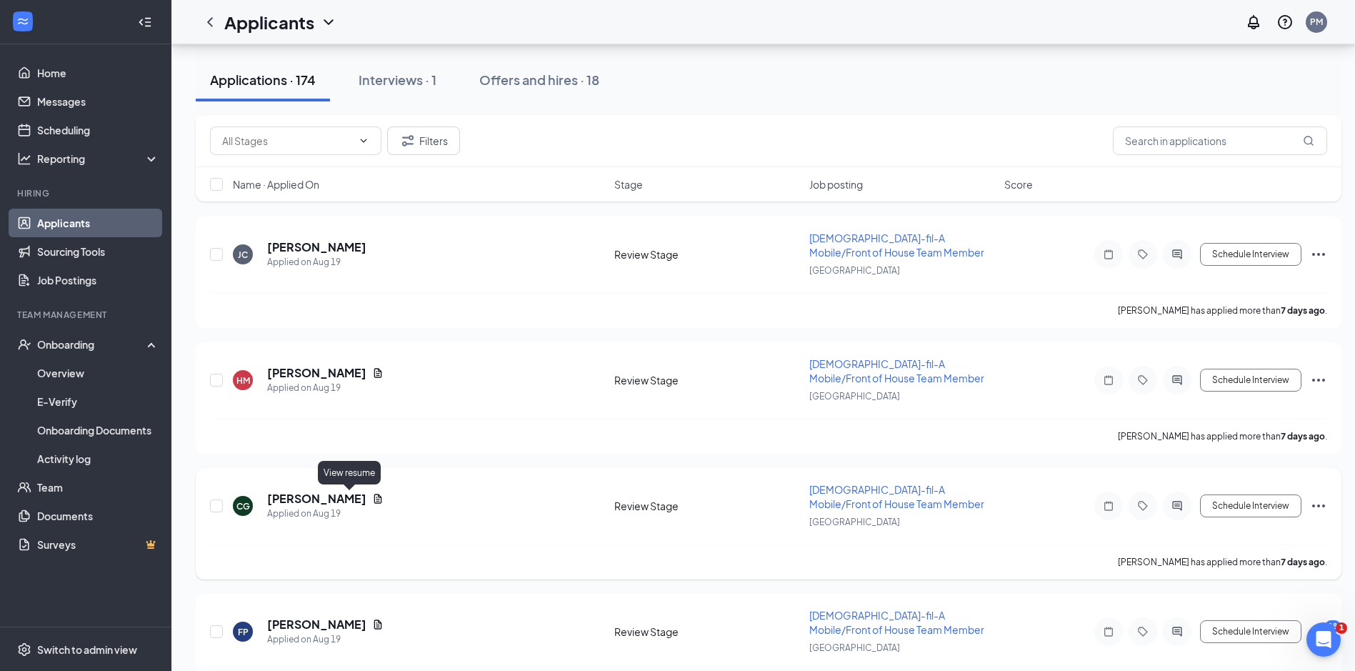
click at [374, 499] on icon "Document" at bounding box center [378, 497] width 8 height 9
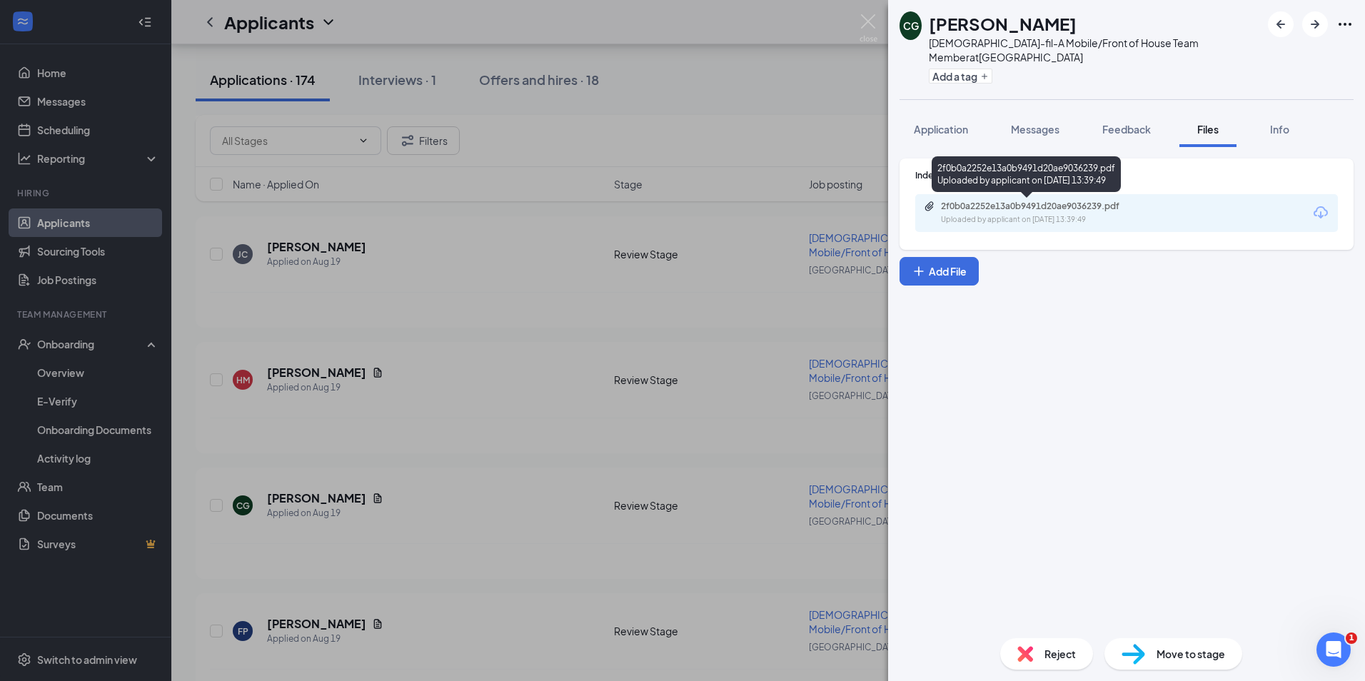
click at [1015, 203] on div "2f0b0a2252e13a0b9491d20ae9036239.pdf" at bounding box center [1041, 206] width 200 height 11
click at [421, 584] on div "CG Camryn Goff Chick-fil-A Mobile/Front of House Team Member at Hillsborough Ro…" at bounding box center [682, 340] width 1365 height 681
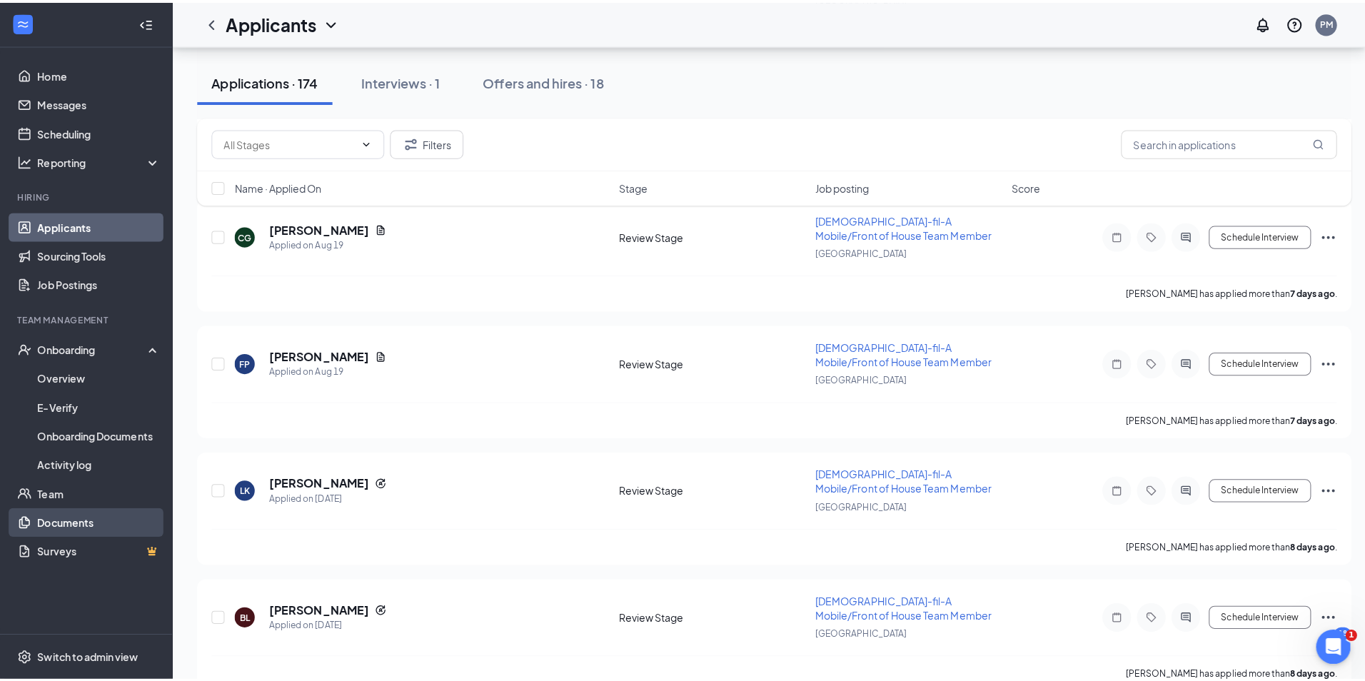
scroll to position [6070, 0]
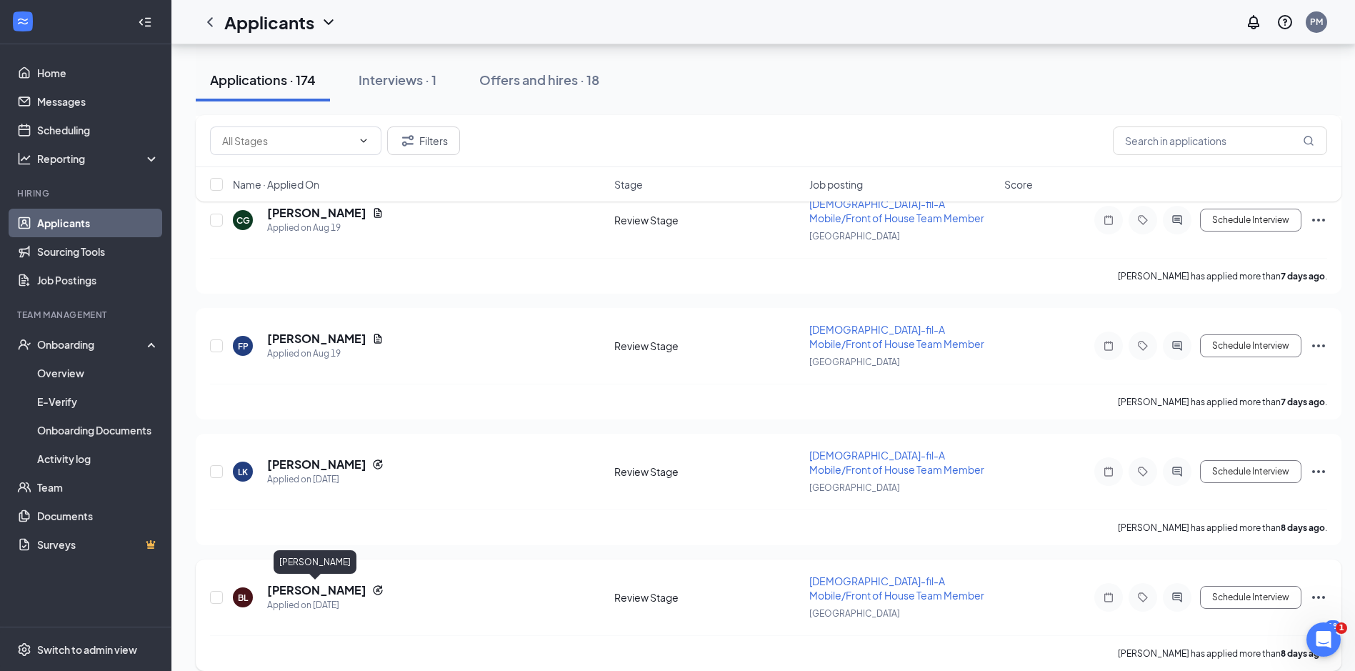
click at [323, 591] on h5 "[PERSON_NAME]" at bounding box center [316, 590] width 99 height 16
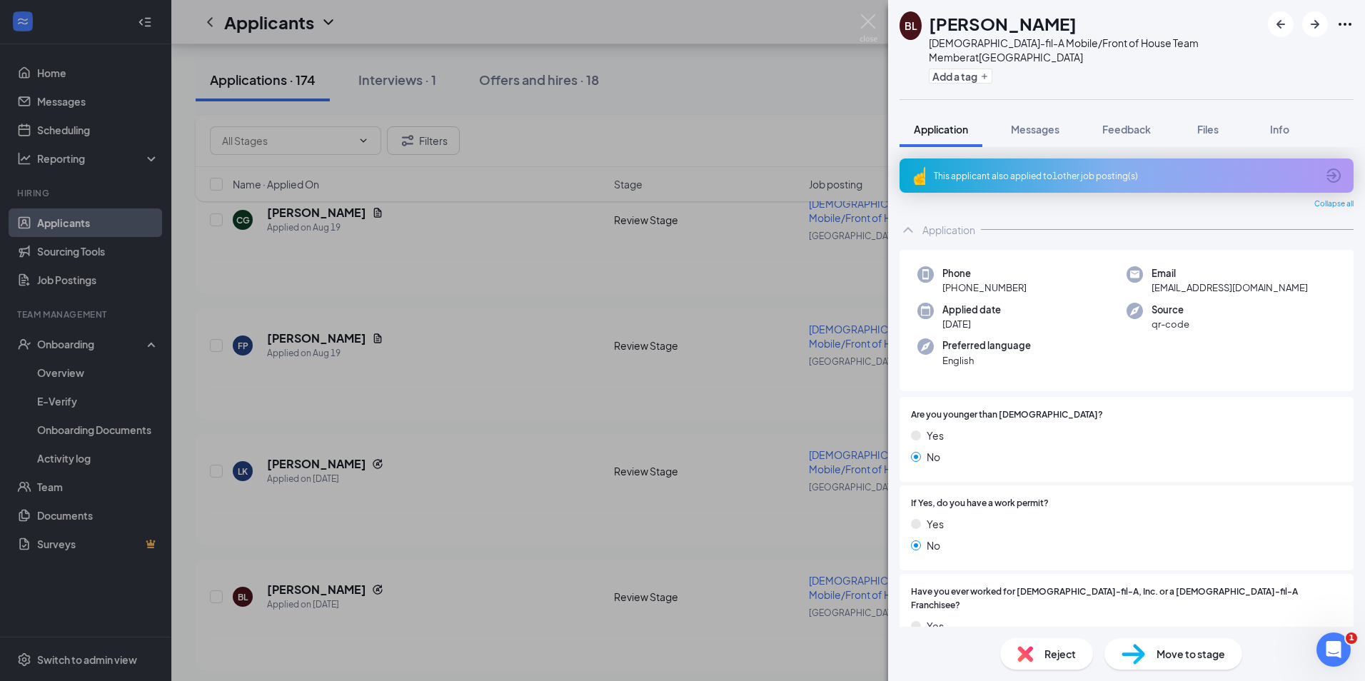
click at [366, 495] on div "BL Brenda Leonard Chick-fil-A Mobile/Front of House Team Member at Hillsborough…" at bounding box center [682, 340] width 1365 height 681
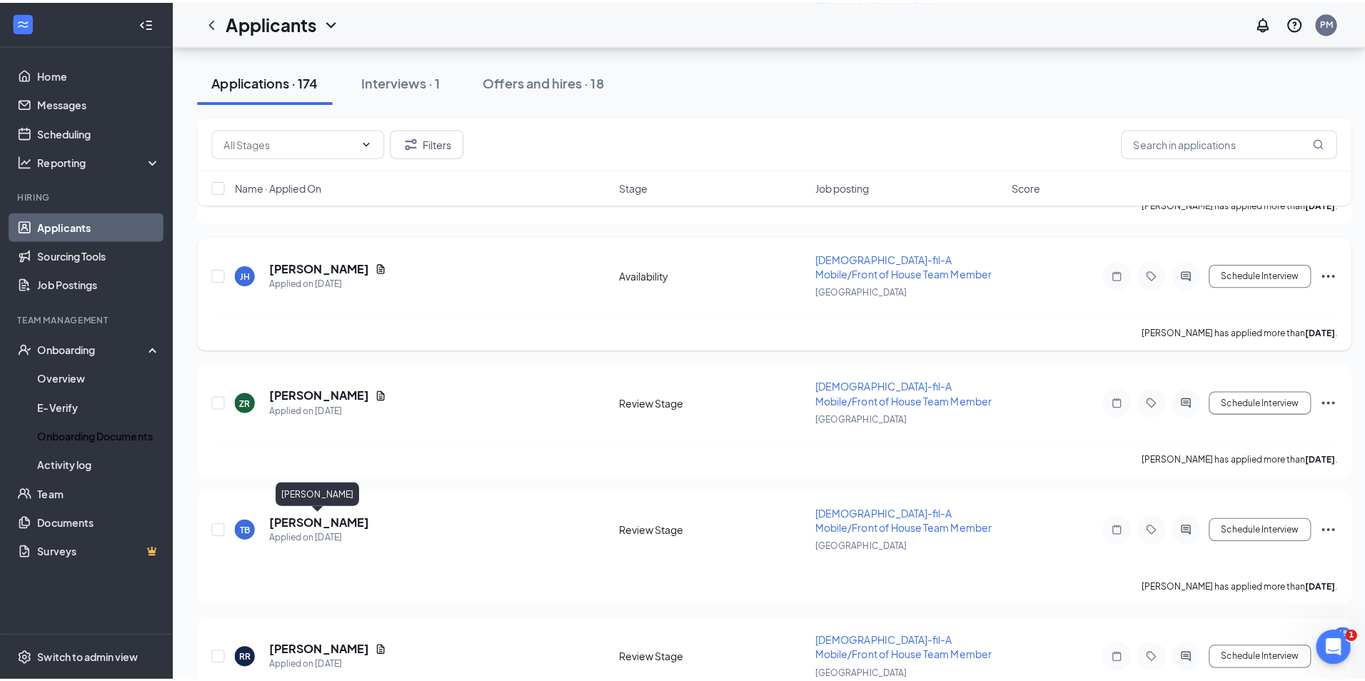
scroll to position [1991, 0]
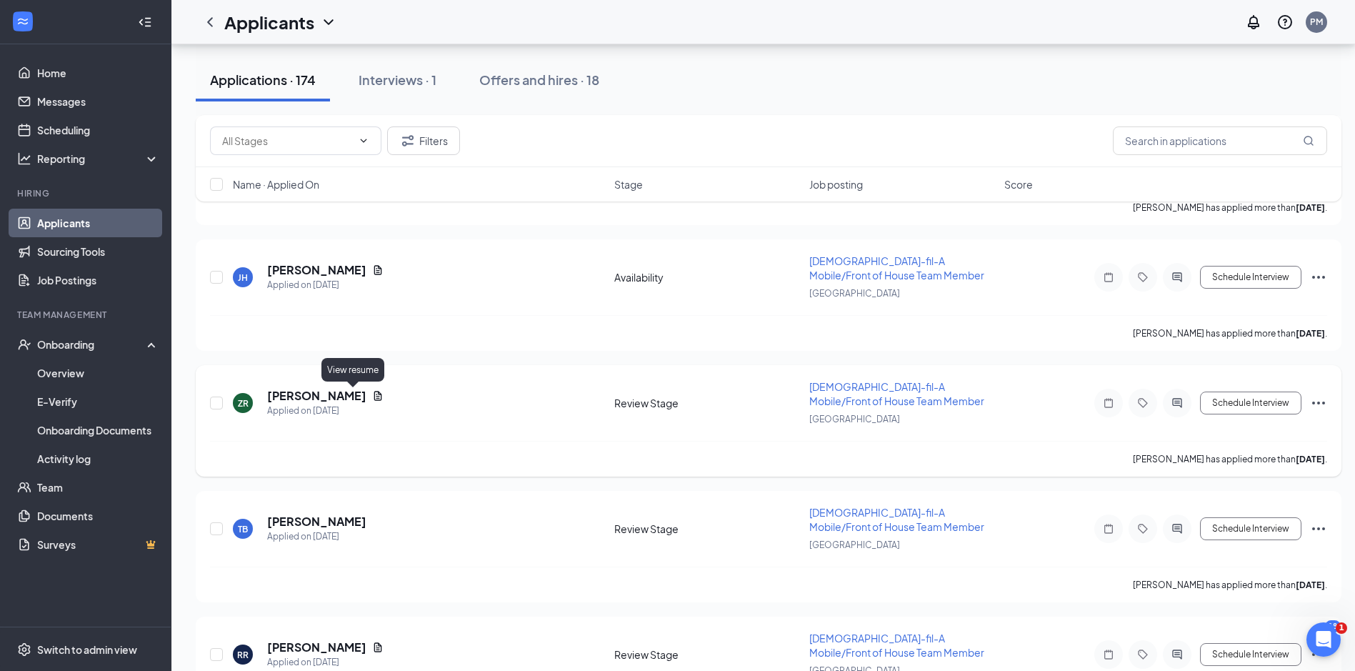
click at [374, 393] on icon "Document" at bounding box center [378, 395] width 8 height 9
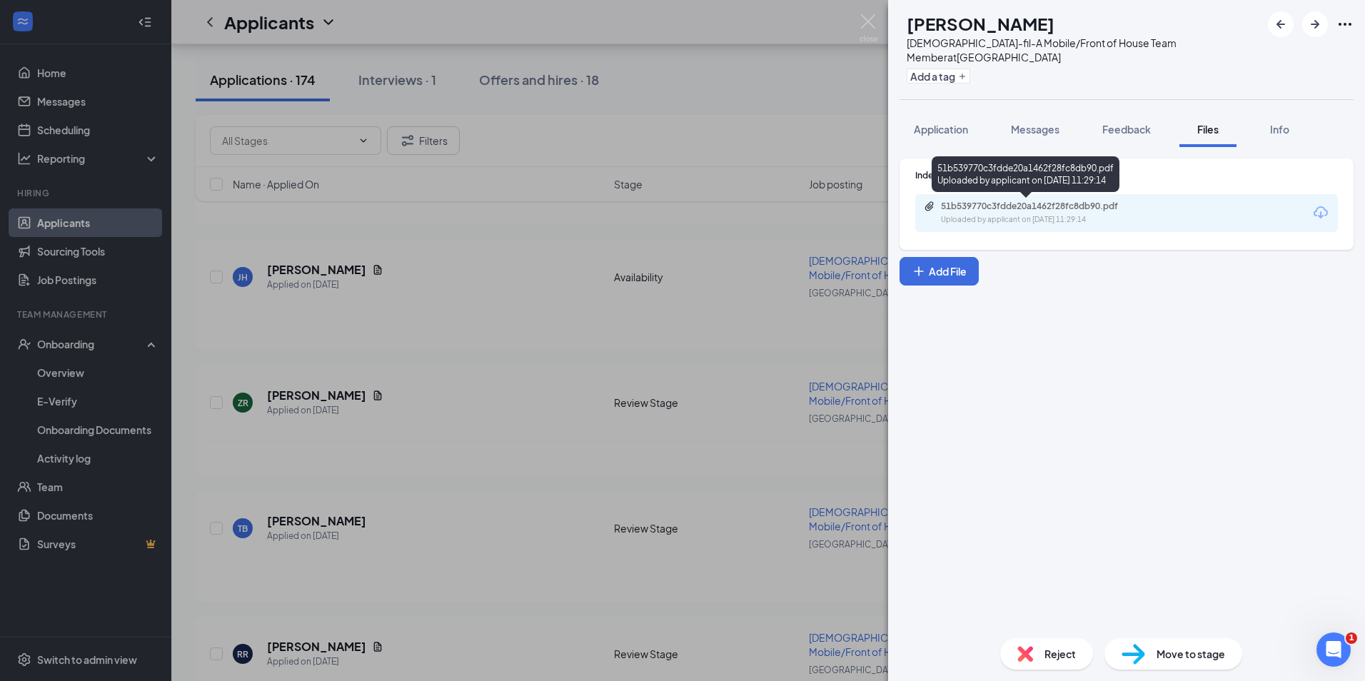
click at [1013, 204] on div "51b539770c3fdde20a1462f28fc8db90.pdf" at bounding box center [1041, 206] width 200 height 11
click at [306, 408] on div "ZR ZYHARA REID Chick-fil-A Mobile/Front of House Team Member at Hillsborough Ro…" at bounding box center [682, 340] width 1365 height 681
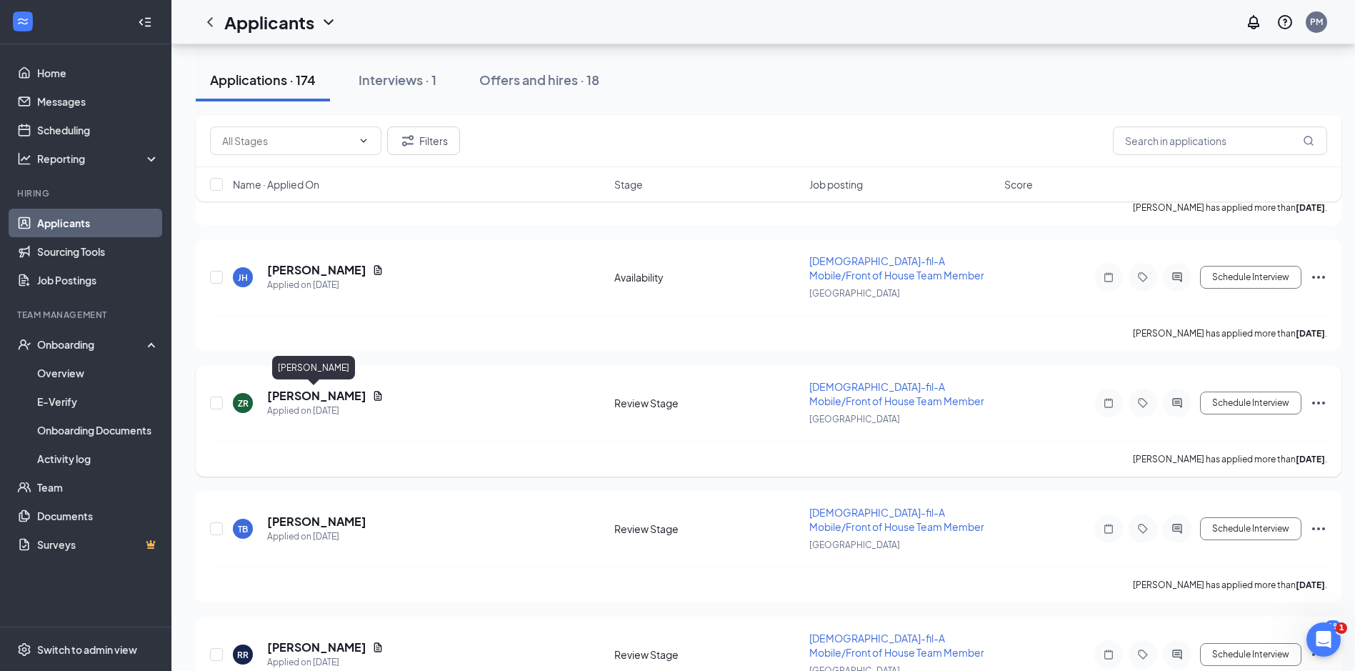
click at [293, 396] on h5 "[PERSON_NAME]" at bounding box center [316, 396] width 99 height 16
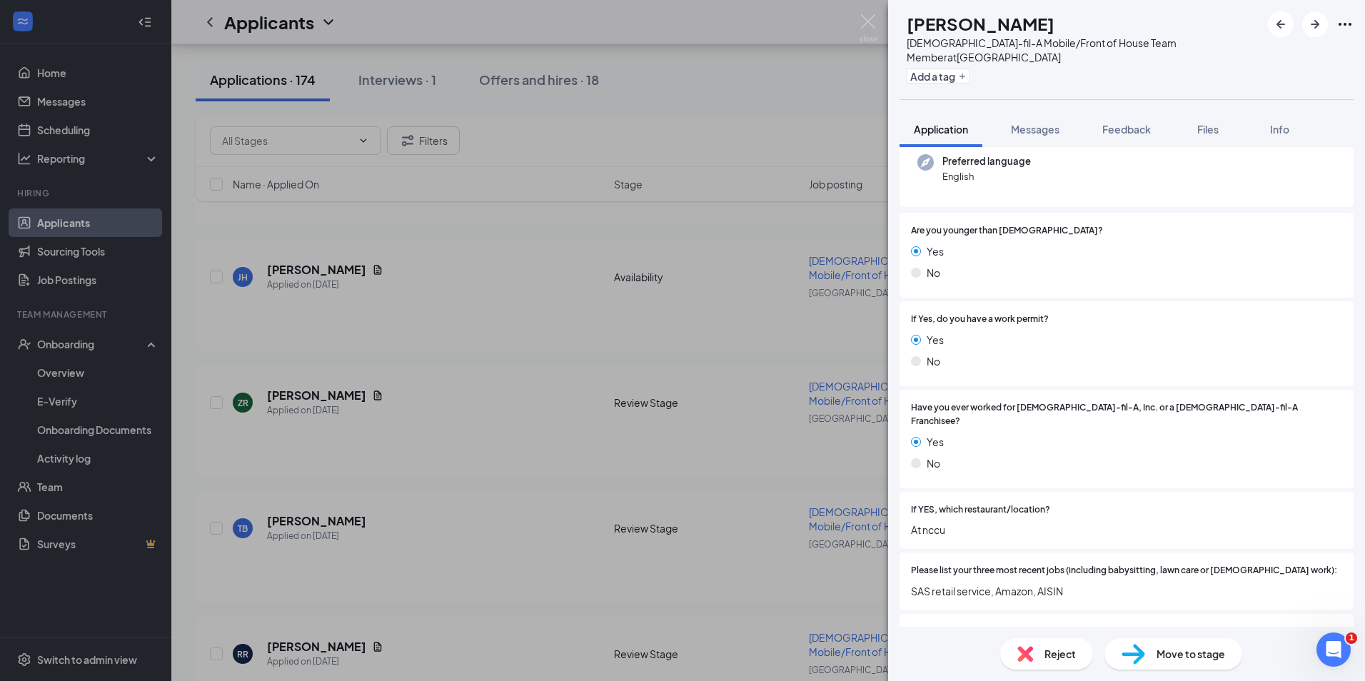
scroll to position [143, 0]
click at [298, 381] on div "ZR ZYHARA REID Chick-fil-A Mobile/Front of House Team Member at Hillsborough Ro…" at bounding box center [682, 340] width 1365 height 681
click at [372, 396] on icon "Document" at bounding box center [377, 395] width 11 height 11
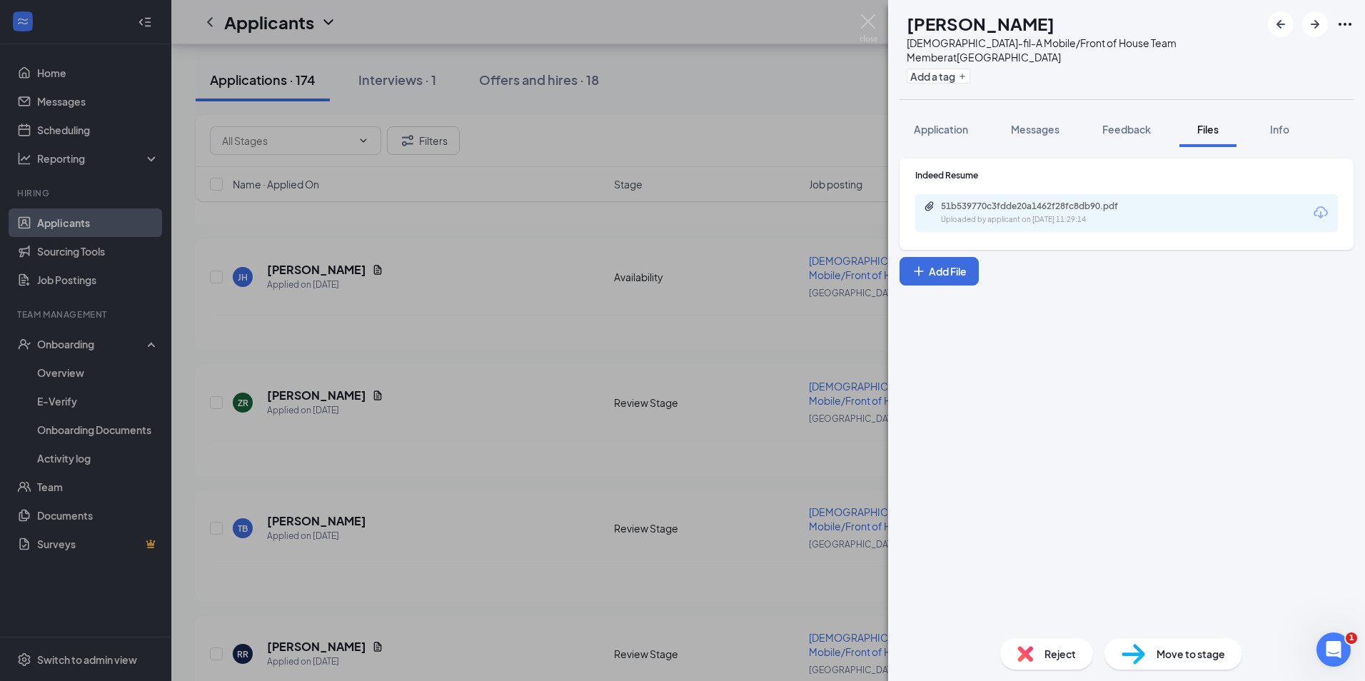
click at [993, 206] on div "51b539770c3fdde20a1462f28fc8db90.pdf" at bounding box center [1041, 206] width 200 height 11
